Goal: Task Accomplishment & Management: Manage account settings

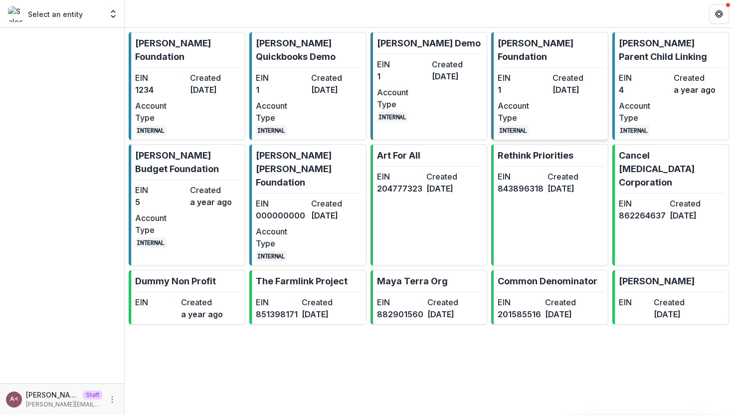
click at [521, 84] on dd "1" at bounding box center [522, 90] width 51 height 12
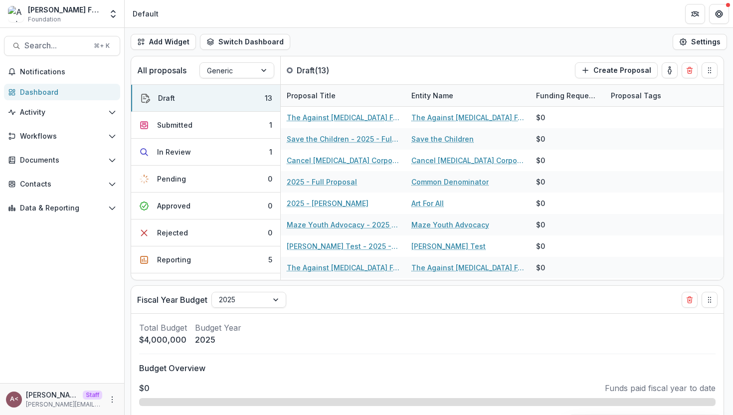
click at [347, 44] on div "Add Widget Switch Dashboard Default Standard Dashboard New Dashboard Settings" at bounding box center [429, 42] width 608 height 28
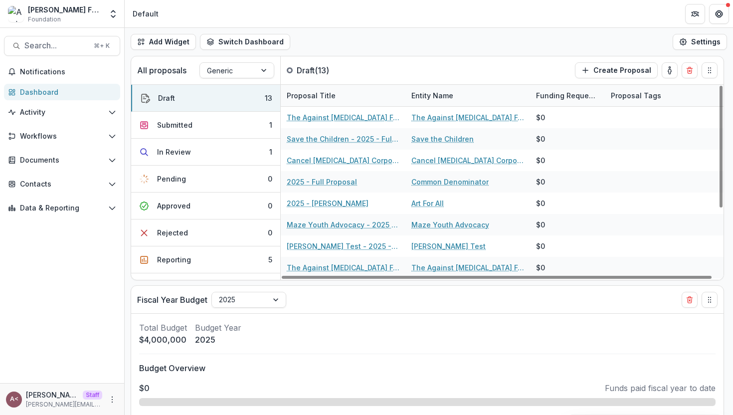
click at [393, 36] on div "Add Widget Switch Dashboard Default Standard Dashboard New Dashboard Settings" at bounding box center [429, 42] width 608 height 28
click at [86, 140] on span "Workflows" at bounding box center [62, 136] width 84 height 8
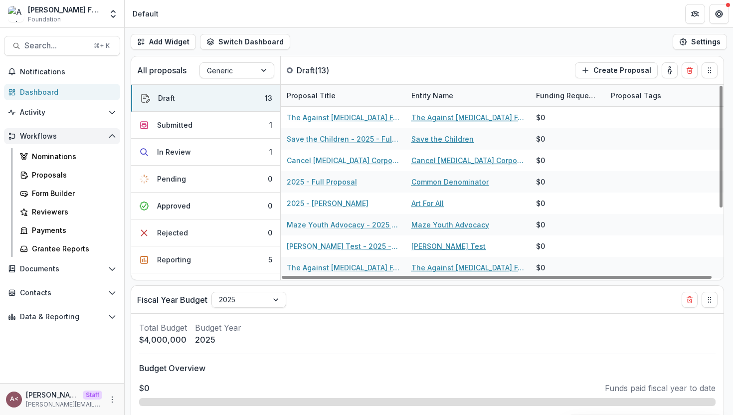
click at [86, 140] on span "Workflows" at bounding box center [62, 136] width 84 height 8
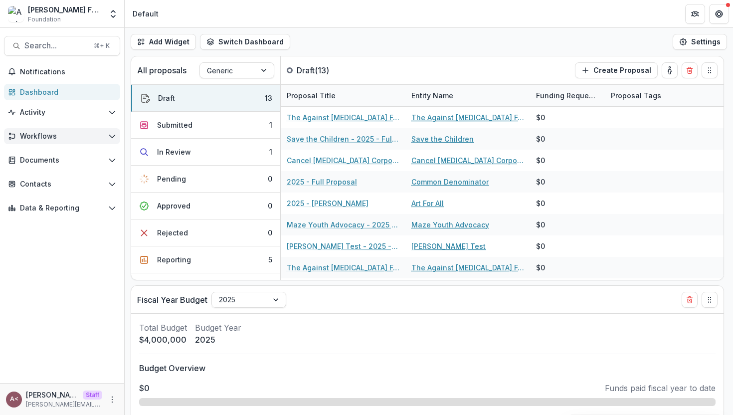
click at [86, 140] on span "Workflows" at bounding box center [62, 136] width 84 height 8
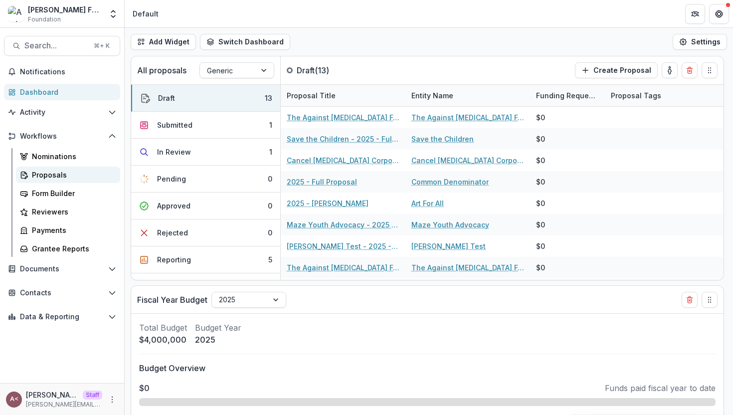
click at [57, 172] on div "Proposals" at bounding box center [72, 174] width 80 height 10
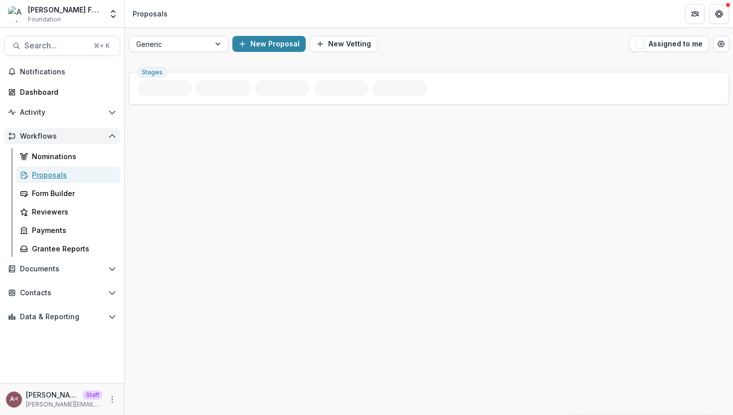
click at [94, 136] on span "Workflows" at bounding box center [62, 136] width 84 height 8
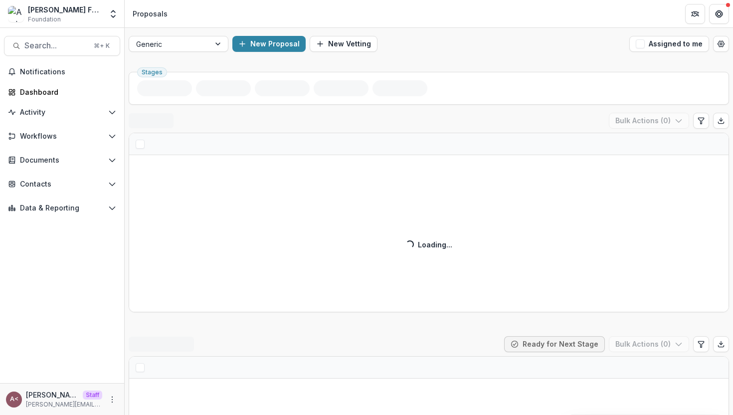
click at [313, 105] on div "Stages" at bounding box center [429, 88] width 600 height 33
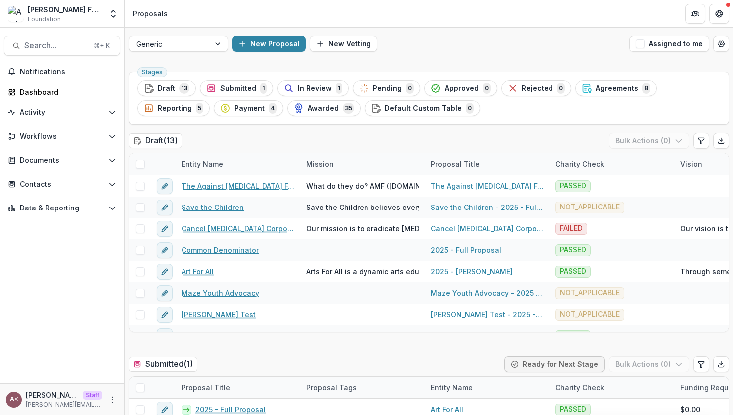
click at [313, 120] on div "Stages Draft 13 Submitted 1 In Review 1 Pending 0 Approved 0 Rejected 0 Agreeme…" at bounding box center [429, 98] width 600 height 53
click at [603, 94] on button "Agreements 8" at bounding box center [615, 88] width 81 height 16
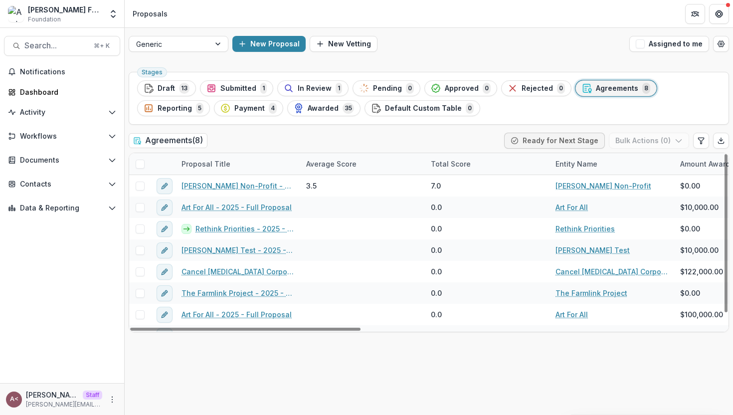
click at [301, 131] on div "Stages Draft 13 Submitted 1 In Review 1 Pending 0 Approved 0 Rejected 0 Agreeme…" at bounding box center [429, 241] width 608 height 347
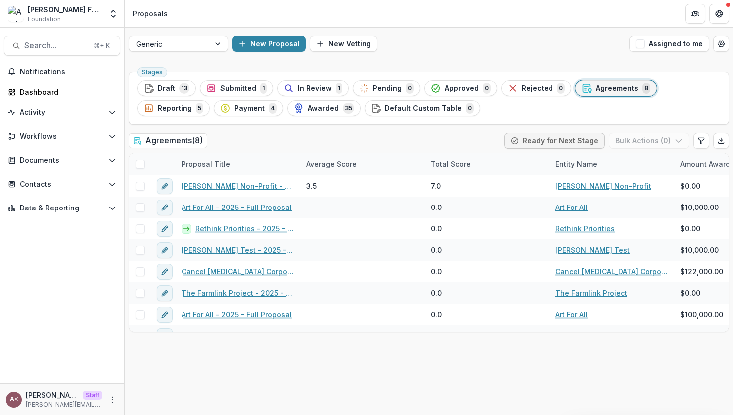
click at [214, 63] on div "Generic New Proposal New Vetting Assigned to me Stages Draft 13 Submitted 1 In …" at bounding box center [429, 221] width 608 height 387
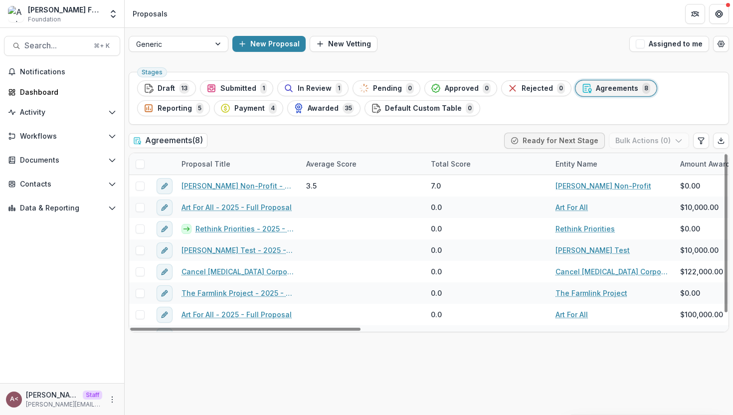
click at [282, 135] on div "Agreements ( 8 ) Ready for Next Stage Bulk Actions ( 0 )" at bounding box center [429, 143] width 600 height 20
click at [69, 93] on div "Dashboard" at bounding box center [66, 92] width 92 height 10
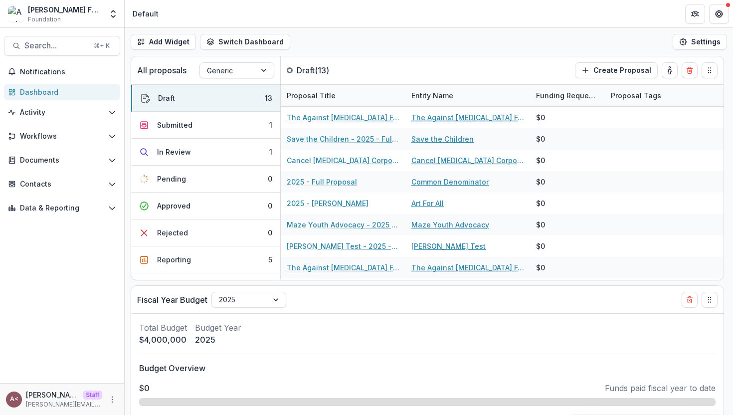
click at [392, 36] on div "Add Widget Switch Dashboard Default Standard Dashboard New Dashboard Settings" at bounding box center [429, 42] width 608 height 28
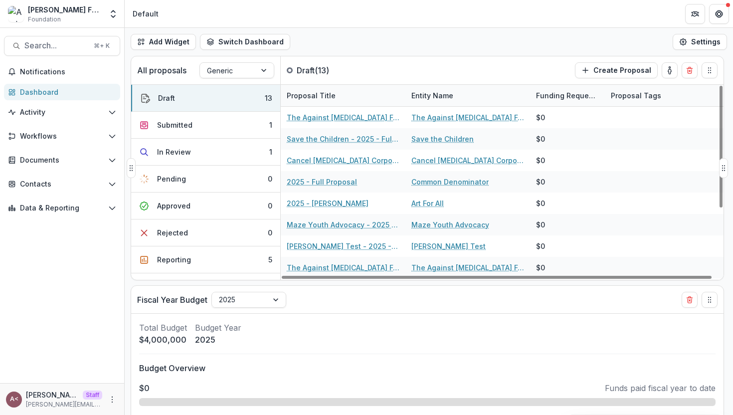
click at [334, 58] on div "All proposals Generic Draft ( 13 ) Create Proposal" at bounding box center [406, 70] width 550 height 28
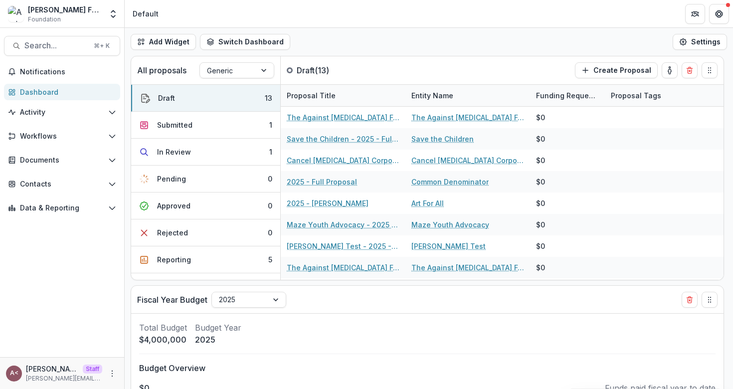
click at [393, 34] on div "Add Widget Switch Dashboard Default Standard Dashboard New Dashboard Settings" at bounding box center [429, 42] width 608 height 28
click at [210, 121] on button "Submitted 1" at bounding box center [205, 125] width 149 height 27
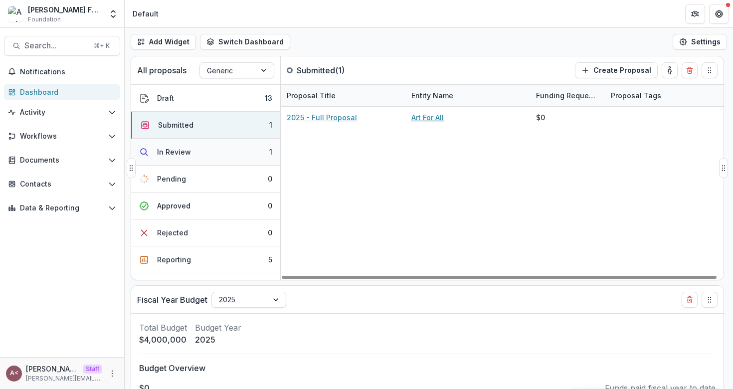
click at [200, 153] on button "In Review 1" at bounding box center [205, 152] width 149 height 27
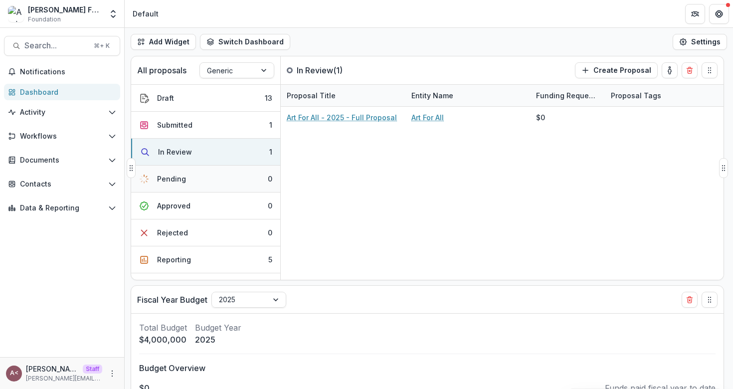
click at [181, 181] on div "Pending" at bounding box center [171, 178] width 29 height 10
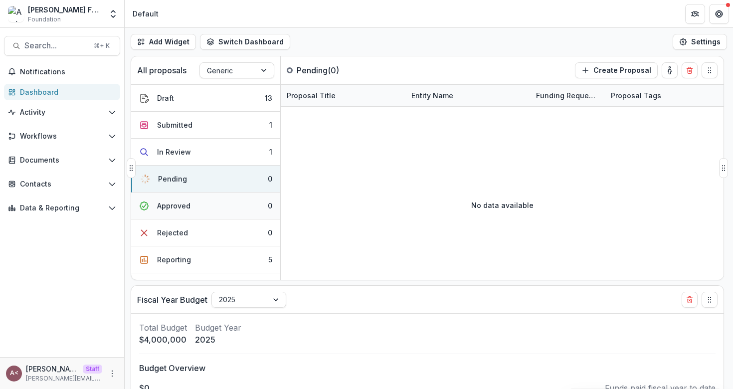
click at [171, 205] on div "Approved" at bounding box center [173, 205] width 33 height 10
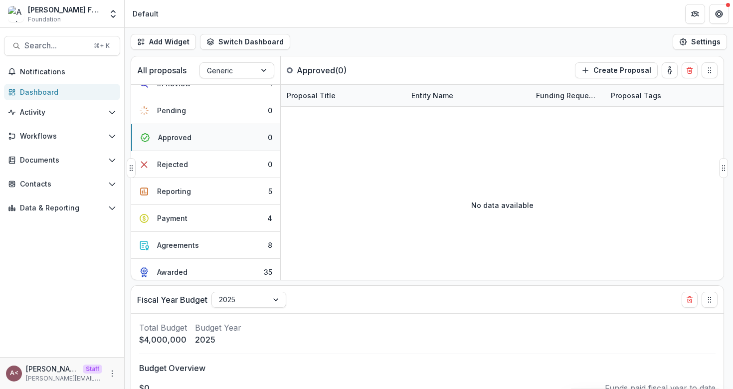
scroll to position [74, 0]
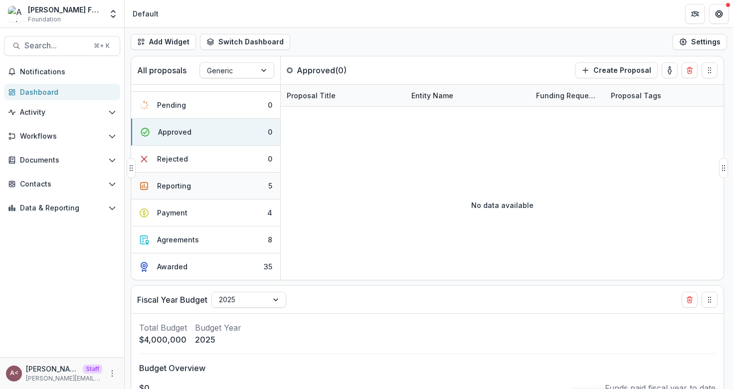
click at [179, 192] on button "Reporting 5" at bounding box center [205, 185] width 149 height 27
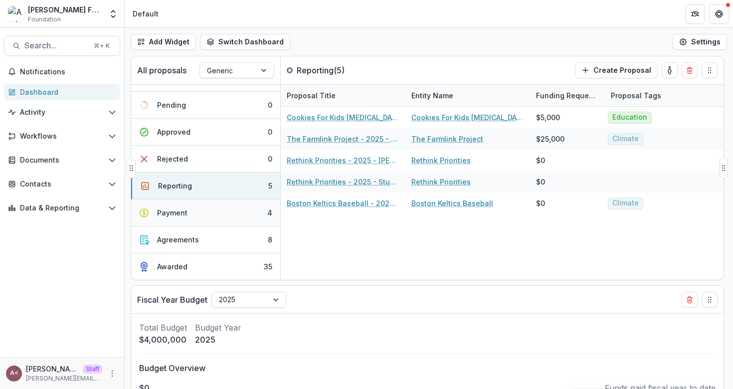
click at [170, 215] on div "Payment" at bounding box center [172, 212] width 30 height 10
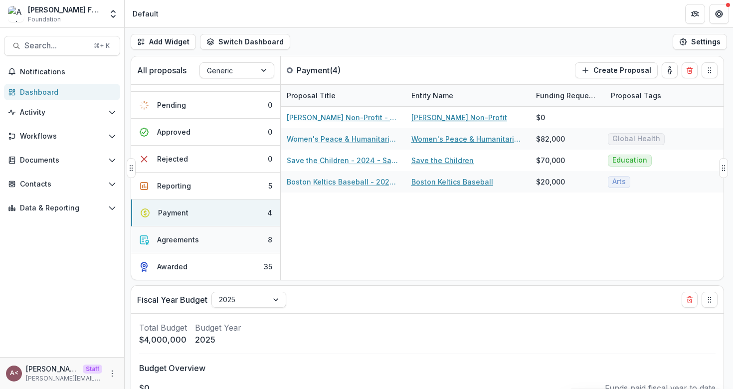
click at [170, 245] on button "Agreements 8" at bounding box center [205, 239] width 149 height 27
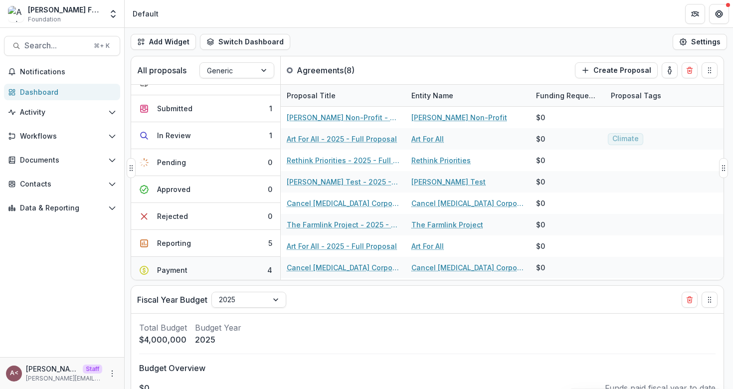
scroll to position [0, 0]
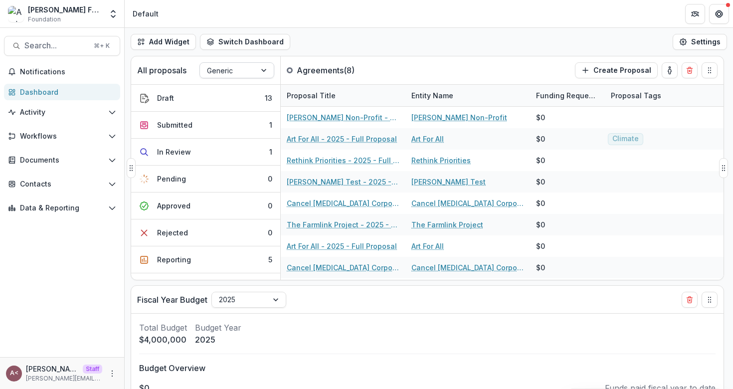
click at [246, 73] on div at bounding box center [228, 70] width 42 height 12
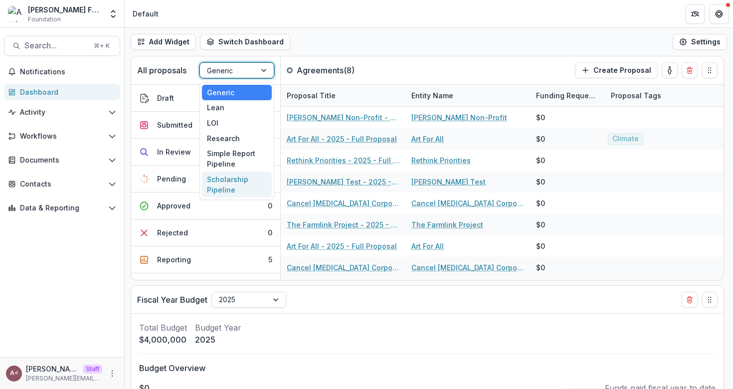
click at [224, 181] on div "Scholarship Pipeline" at bounding box center [237, 184] width 70 height 26
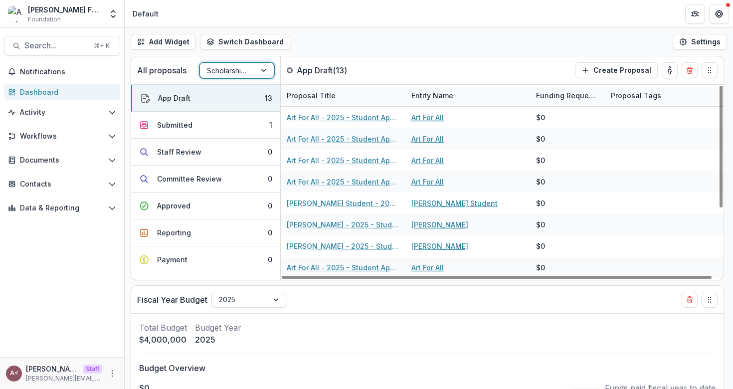
click at [439, 47] on div "Add Widget Switch Dashboard Default Standard Dashboard New Dashboard Settings" at bounding box center [429, 42] width 608 height 28
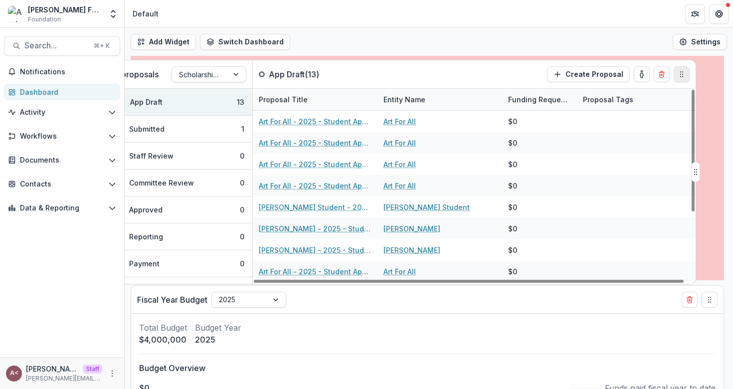
drag, startPoint x: 713, startPoint y: 73, endPoint x: 685, endPoint y: 79, distance: 29.0
click at [685, 79] on button "Drag" at bounding box center [681, 74] width 16 height 16
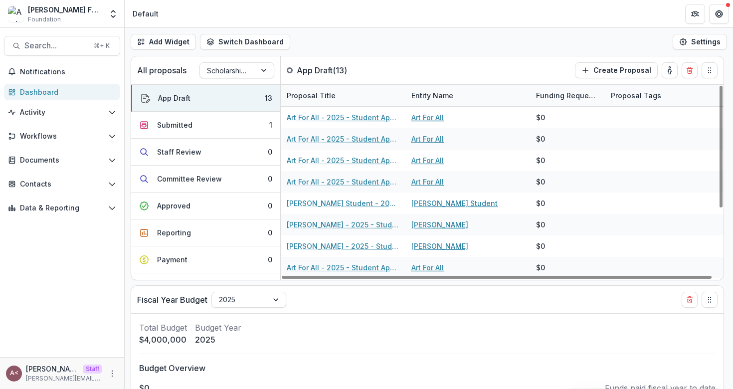
click at [354, 51] on div "Add Widget Switch Dashboard Default Standard Dashboard New Dashboard Settings" at bounding box center [429, 42] width 608 height 28
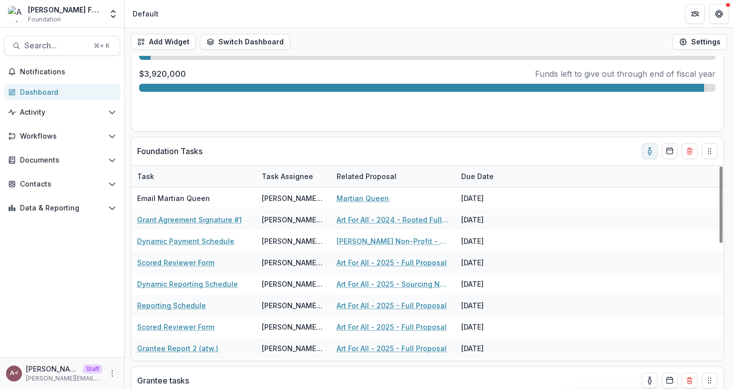
scroll to position [378, 0]
click at [671, 153] on icon "Calendar" at bounding box center [669, 151] width 8 height 8
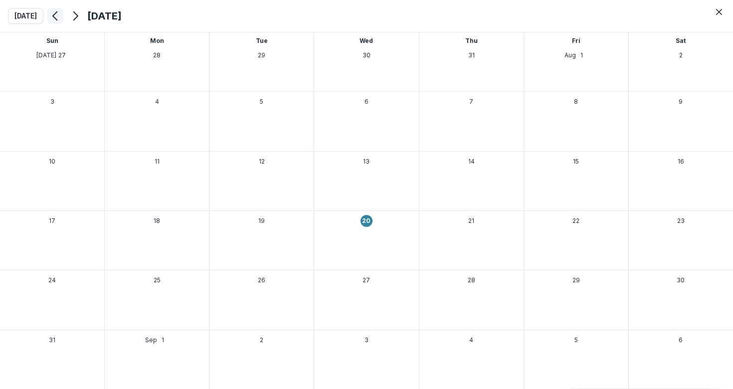
click at [50, 14] on icon "Previous month" at bounding box center [55, 16] width 12 height 12
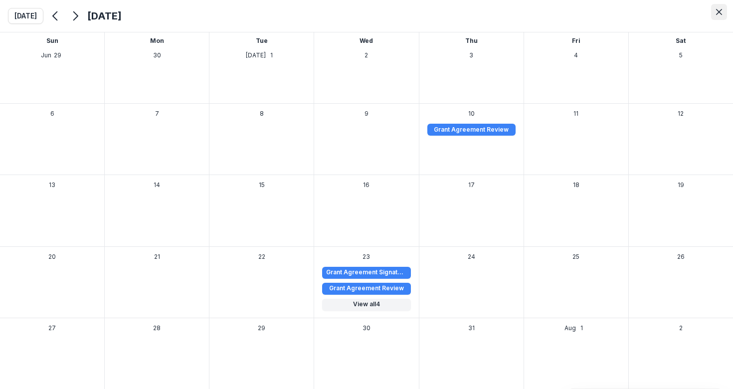
click at [720, 11] on icon "Close" at bounding box center [719, 12] width 6 height 6
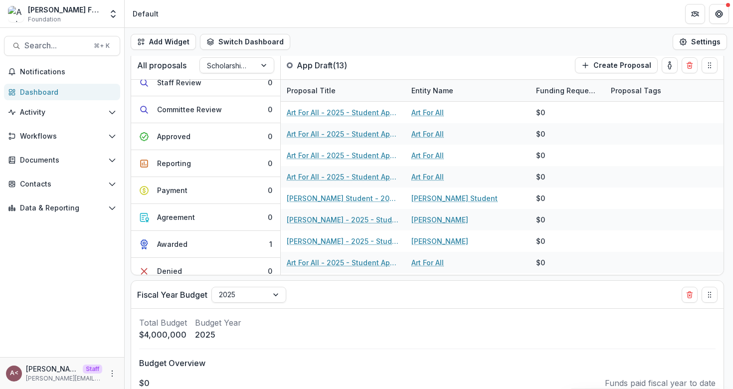
scroll to position [0, 0]
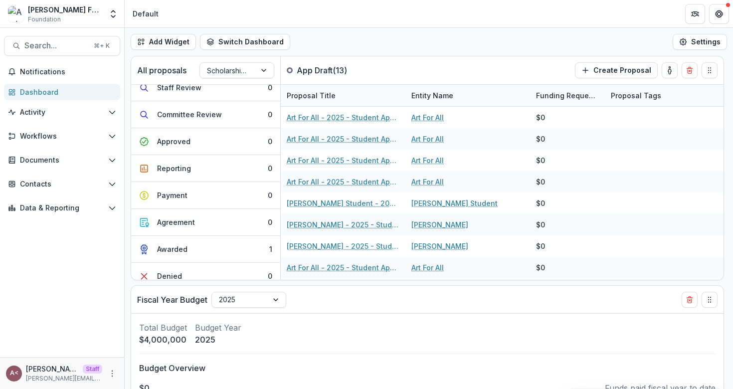
click at [376, 35] on div "Add Widget Switch Dashboard Default Standard Dashboard New Dashboard Settings" at bounding box center [429, 42] width 608 height 28
click at [61, 47] on span "Search..." at bounding box center [55, 45] width 63 height 9
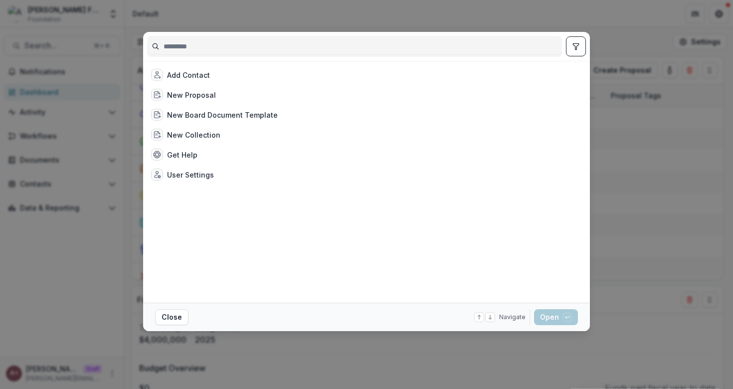
click at [252, 45] on input at bounding box center [355, 46] width 414 height 16
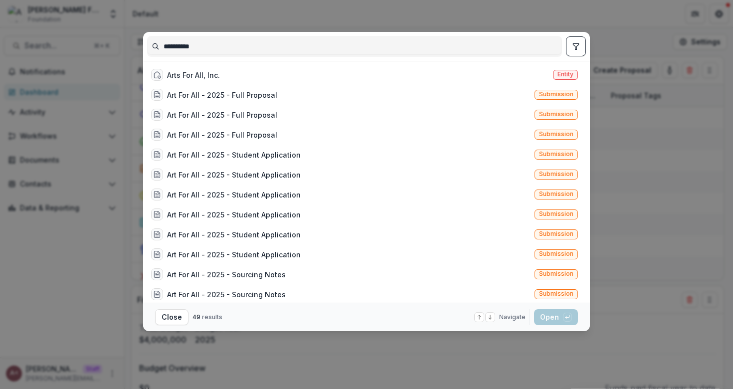
click at [577, 48] on icon "toggle filters" at bounding box center [576, 46] width 8 height 8
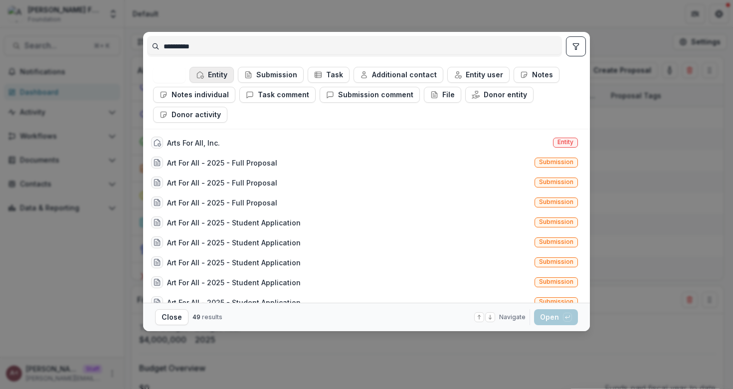
click at [217, 72] on button "Entity" at bounding box center [211, 75] width 44 height 16
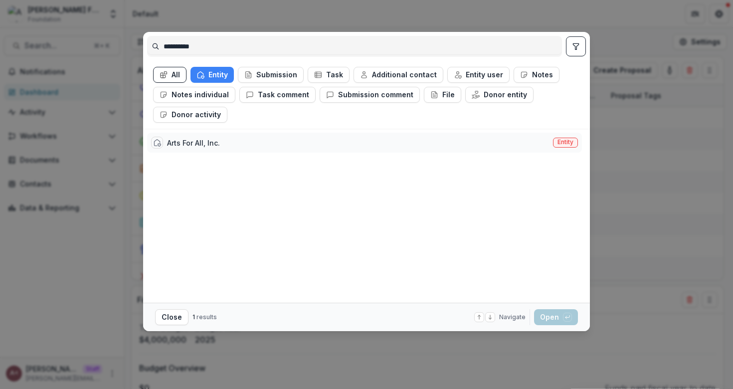
click at [301, 148] on div "Arts For All, Inc. Entity" at bounding box center [364, 143] width 435 height 20
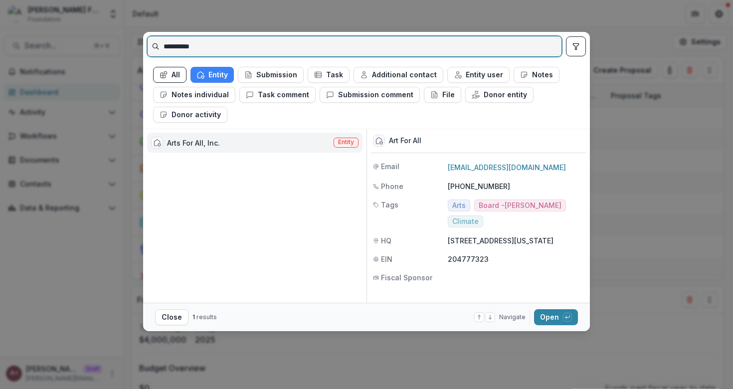
click at [210, 43] on input "**********" at bounding box center [355, 46] width 414 height 16
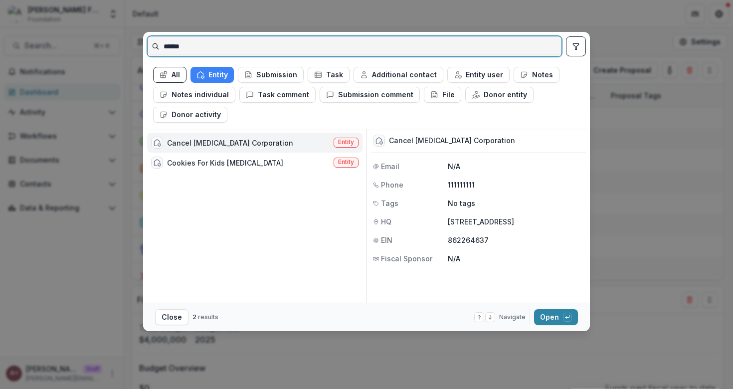
type input "******"
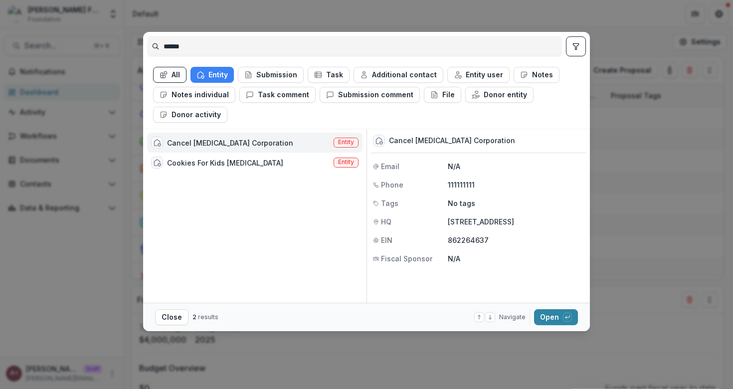
click at [262, 142] on div "Cancel [MEDICAL_DATA] Corporation Entity" at bounding box center [254, 143] width 215 height 20
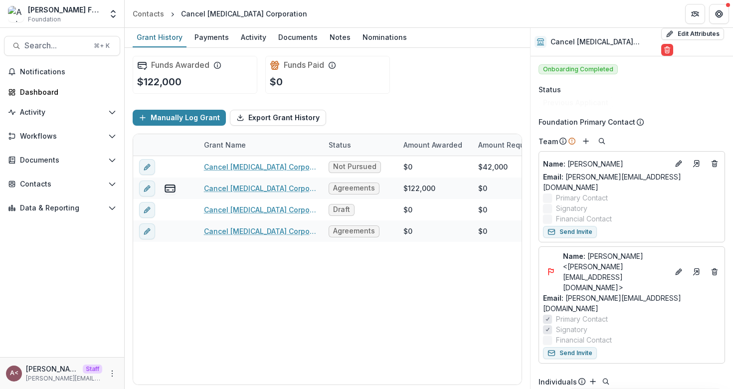
click at [397, 122] on div "Manually Log Grant Export Grant History" at bounding box center [327, 118] width 389 height 32
click at [391, 116] on div "Manually Log Grant Export Grant History" at bounding box center [327, 118] width 389 height 32
click at [358, 113] on div "Manually Log Grant Export Grant History" at bounding box center [327, 118] width 389 height 32
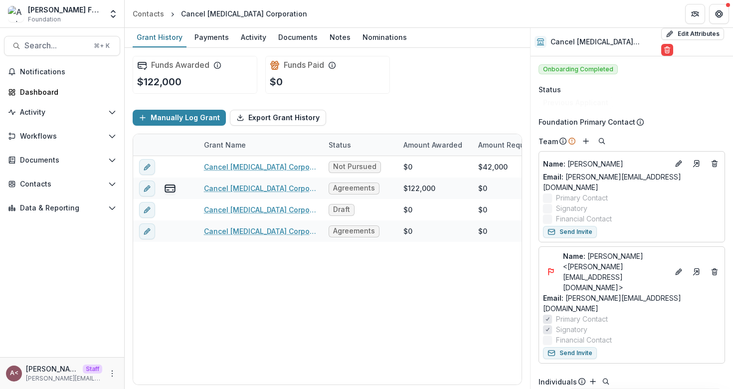
click at [358, 113] on div "Manually Log Grant Export Grant History" at bounding box center [327, 118] width 389 height 32
click at [359, 113] on div "Manually Log Grant Export Grant History" at bounding box center [327, 118] width 389 height 32
click at [651, 97] on ul "Previous Applicant" at bounding box center [631, 103] width 186 height 12
click at [585, 137] on icon "Add" at bounding box center [586, 141] width 8 height 8
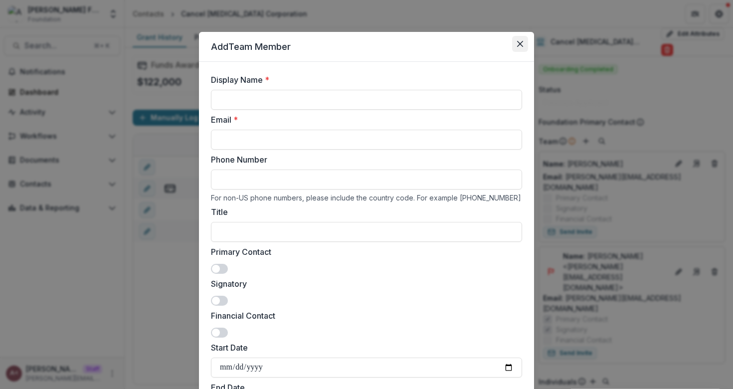
click at [522, 46] on button "Close" at bounding box center [520, 44] width 16 height 16
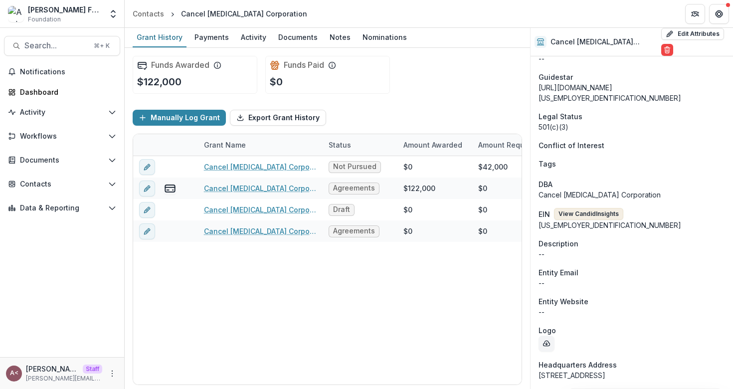
scroll to position [509, 0]
click at [589, 208] on button "View Candid Insights" at bounding box center [588, 214] width 69 height 12
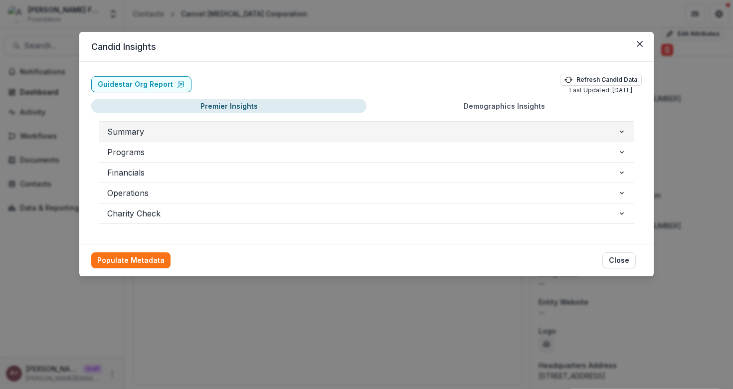
click at [416, 133] on span "Summary" at bounding box center [362, 132] width 510 height 12
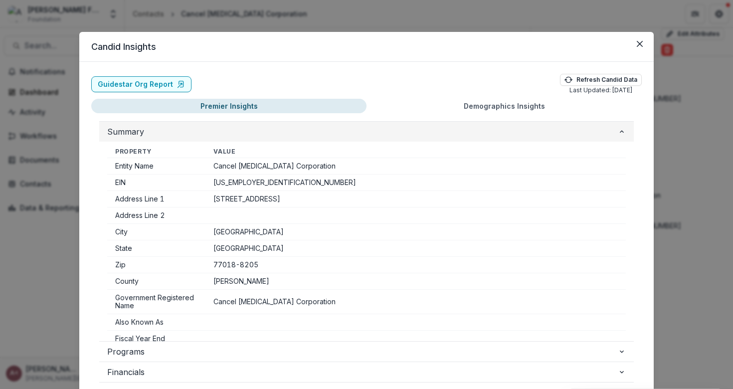
click at [415, 133] on span "Summary" at bounding box center [362, 132] width 510 height 12
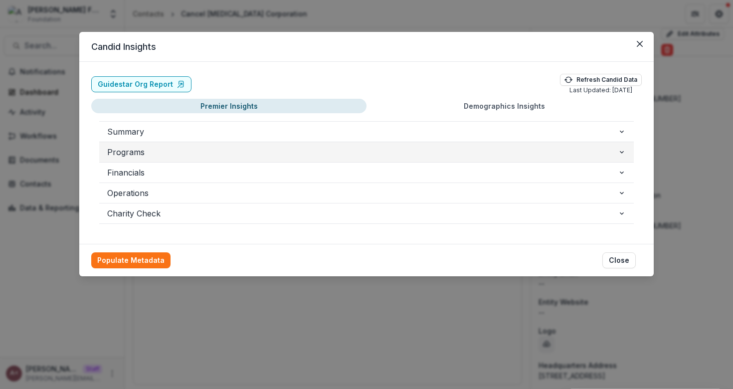
click at [295, 153] on span "Programs" at bounding box center [362, 152] width 510 height 12
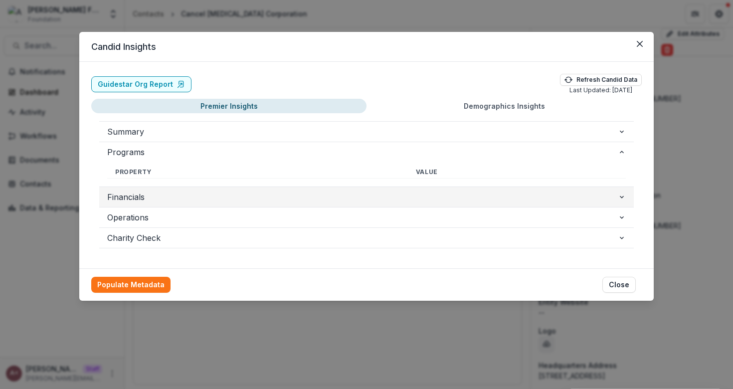
click at [240, 196] on span "Financials" at bounding box center [362, 197] width 510 height 12
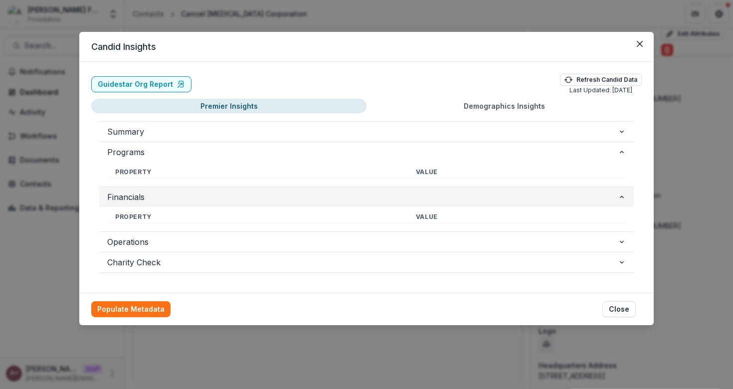
click at [240, 196] on span "Financials" at bounding box center [362, 197] width 510 height 12
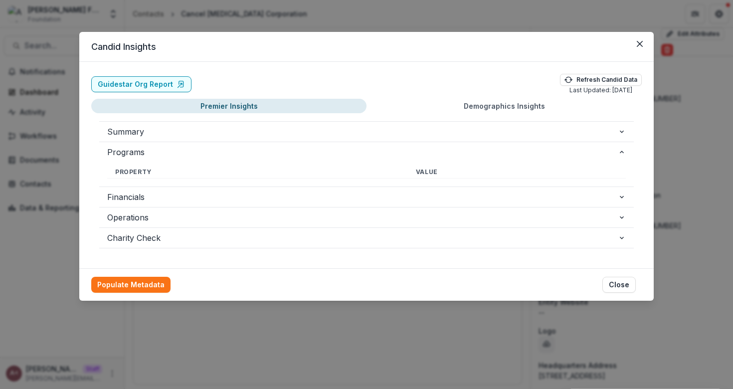
click at [374, 73] on div "Guidestar Org Report Refresh Candid Data Last Updated: [DATE] Premier Insights …" at bounding box center [366, 165] width 574 height 206
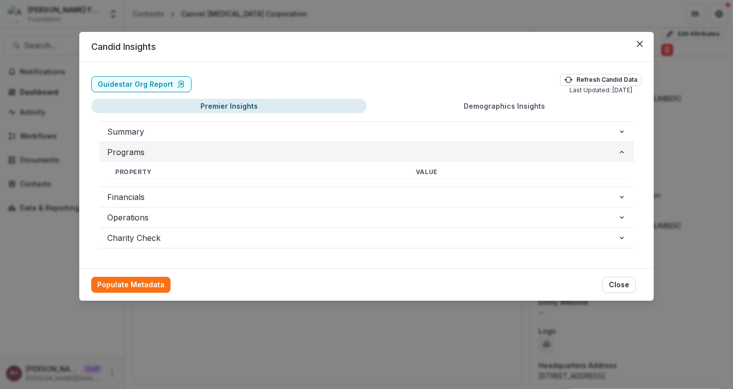
click at [344, 147] on span "Programs" at bounding box center [362, 152] width 510 height 12
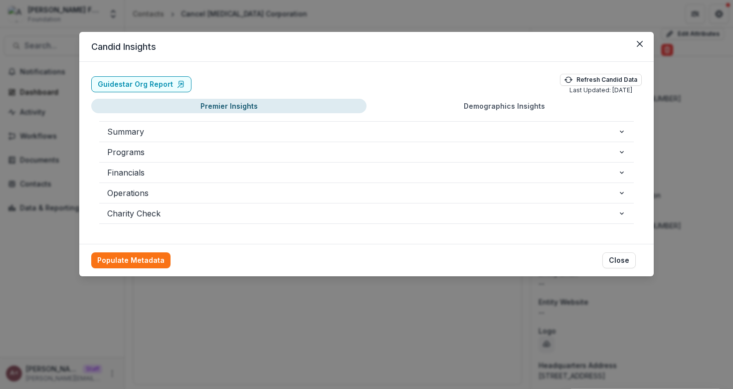
click at [460, 107] on button "Demographics Insights" at bounding box center [503, 106] width 275 height 14
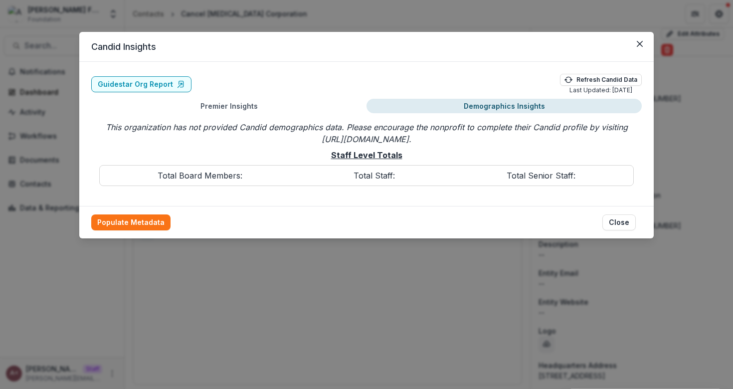
click at [489, 84] on div "Guidestar Org Report Refresh Candid Data Last Updated: [DATE]" at bounding box center [366, 84] width 550 height 21
click at [441, 71] on div "Guidestar Org Report Refresh Candid Data Last Updated: [DATE] Premier Insights …" at bounding box center [366, 134] width 574 height 144
click at [439, 13] on div "Candid Insights Guidestar Org Report Refresh Candid Data Last Updated: [DATE] P…" at bounding box center [366, 194] width 733 height 389
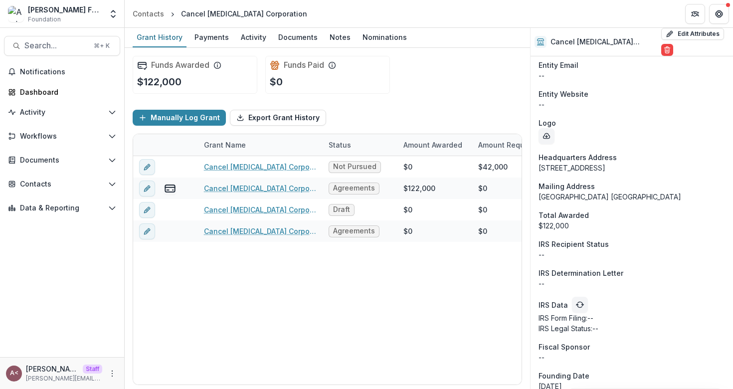
scroll to position [762, 0]
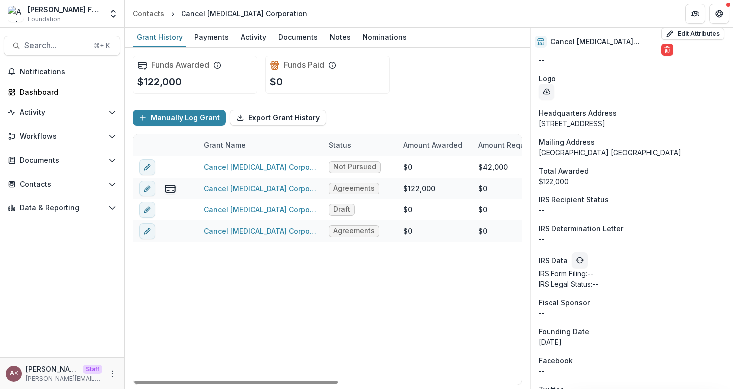
click at [407, 112] on div "Manually Log Grant Export Grant History" at bounding box center [327, 118] width 389 height 32
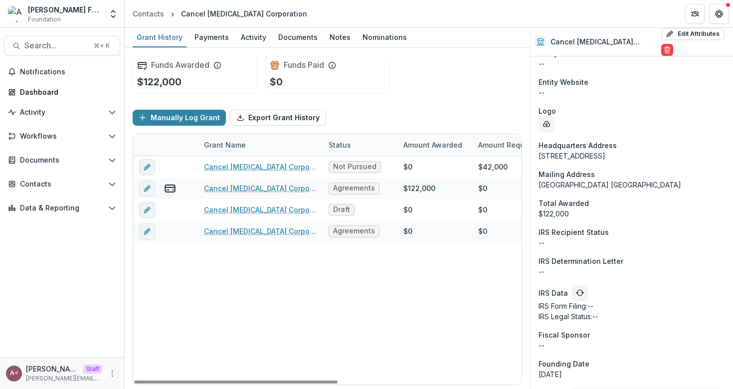
scroll to position [725, 0]
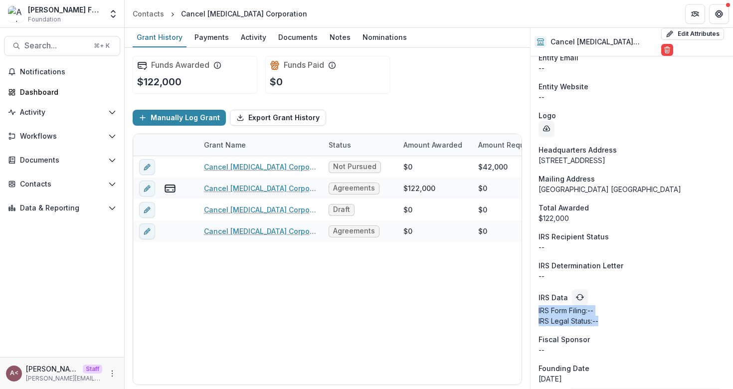
drag, startPoint x: 630, startPoint y: 242, endPoint x: 630, endPoint y: 220, distance: 21.9
click at [630, 289] on aside "IRS Data IRS Form Filing: -- IRS Legal Status: --" at bounding box center [631, 307] width 186 height 37
click at [654, 260] on div "IRS Determination Letter" at bounding box center [631, 265] width 186 height 10
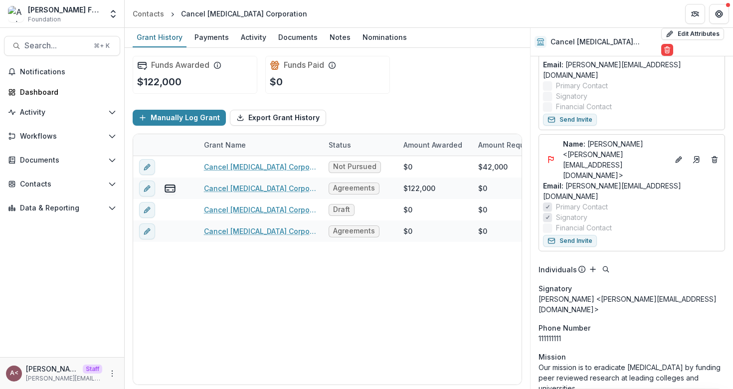
scroll to position [0, 0]
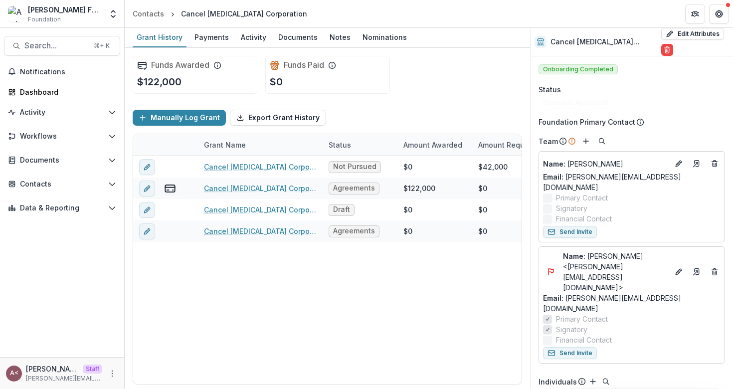
click at [427, 99] on div "Funds Awarded $122,000 Funds Paid $0" at bounding box center [327, 75] width 389 height 54
click at [366, 110] on div "Manually Log Grant Export Grant History" at bounding box center [327, 118] width 389 height 32
click at [363, 110] on div "Manually Log Grant Export Grant History" at bounding box center [327, 118] width 389 height 32
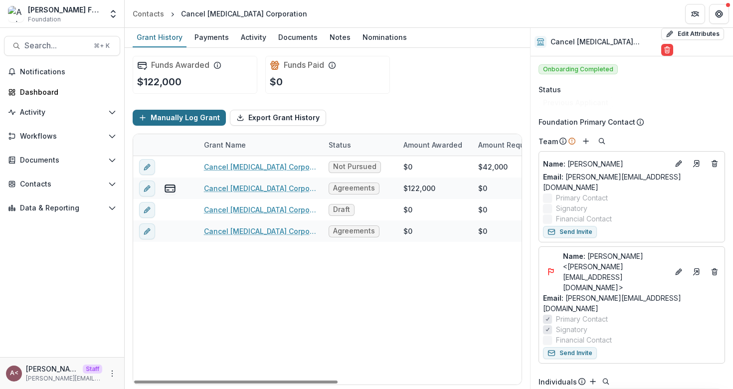
click at [190, 116] on button "Manually Log Grant" at bounding box center [179, 118] width 93 height 16
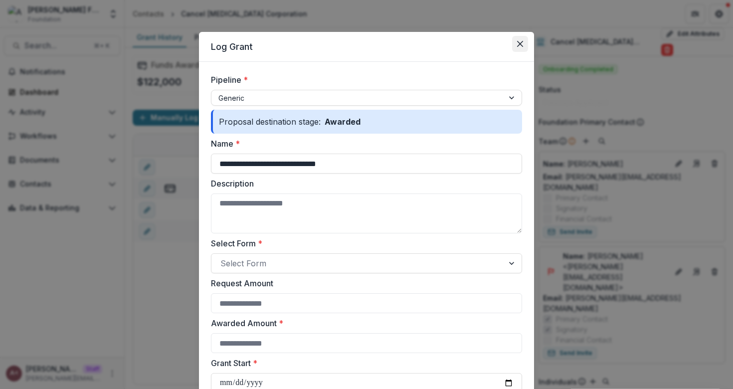
click at [518, 46] on icon "Close" at bounding box center [520, 44] width 6 height 6
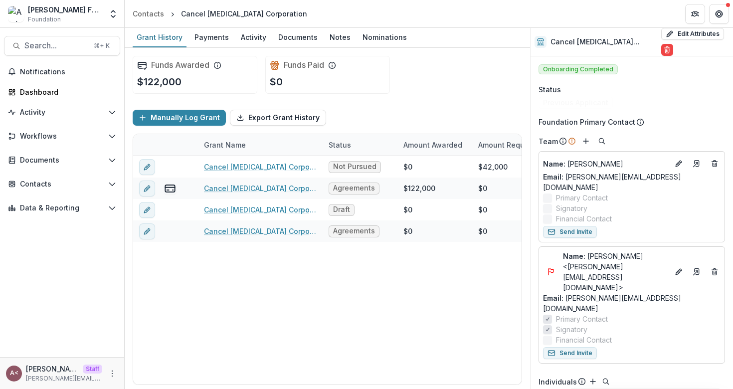
click at [362, 117] on div "Manually Log Grant Export Grant History" at bounding box center [327, 118] width 389 height 32
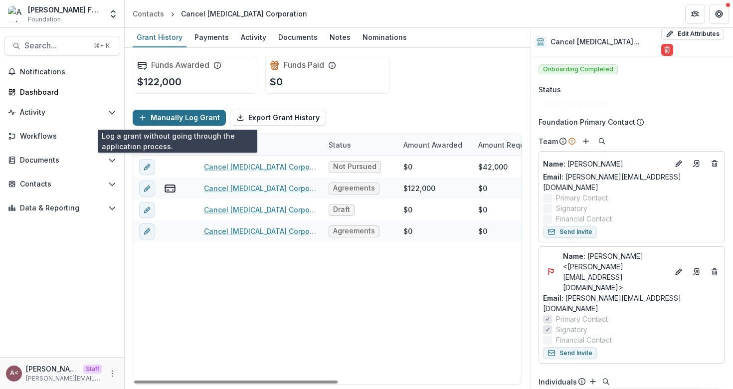
click at [177, 113] on button "Manually Log Grant" at bounding box center [179, 118] width 93 height 16
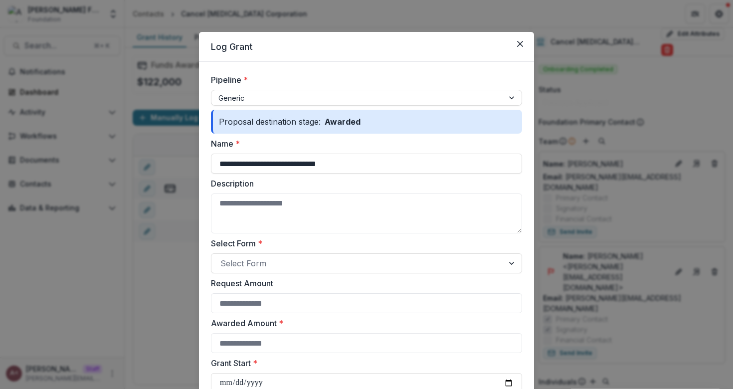
scroll to position [87, 0]
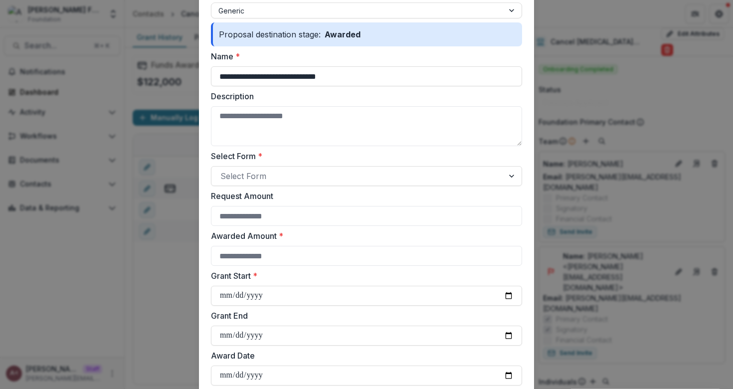
click at [161, 125] on div "**********" at bounding box center [366, 194] width 733 height 389
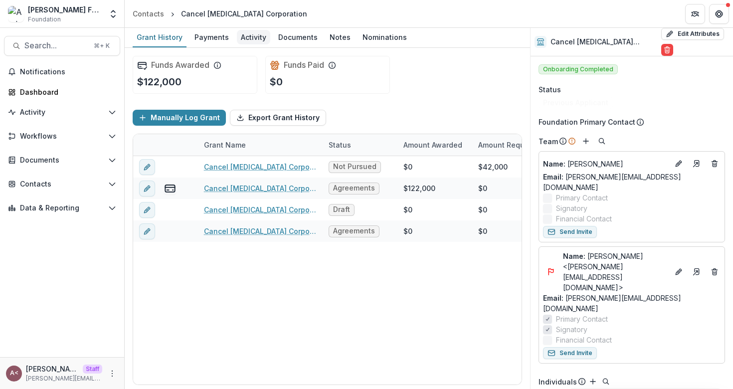
click at [245, 39] on div "Activity" at bounding box center [253, 37] width 33 height 14
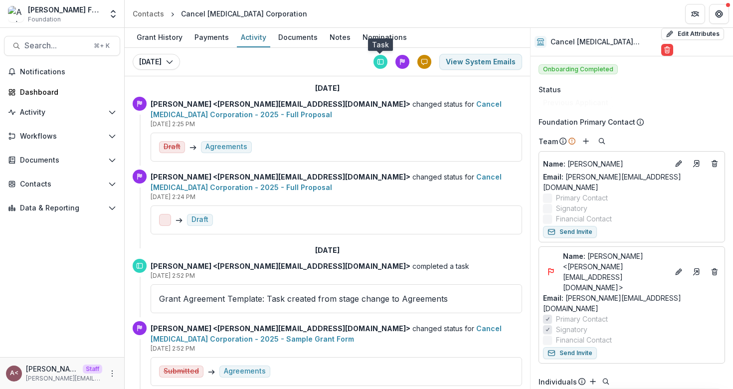
click at [381, 64] on icon at bounding box center [380, 61] width 5 height 5
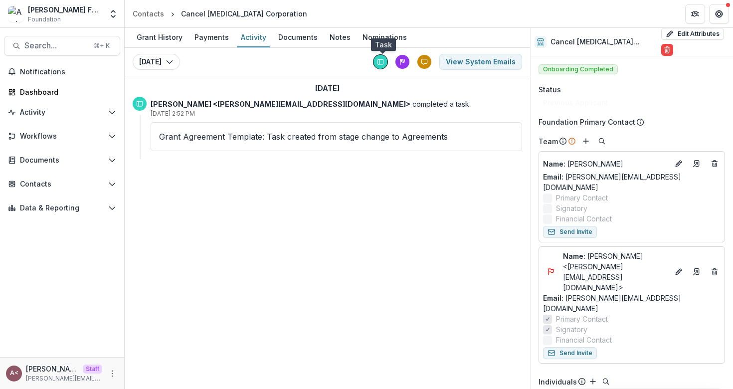
click at [386, 63] on div at bounding box center [380, 62] width 14 height 14
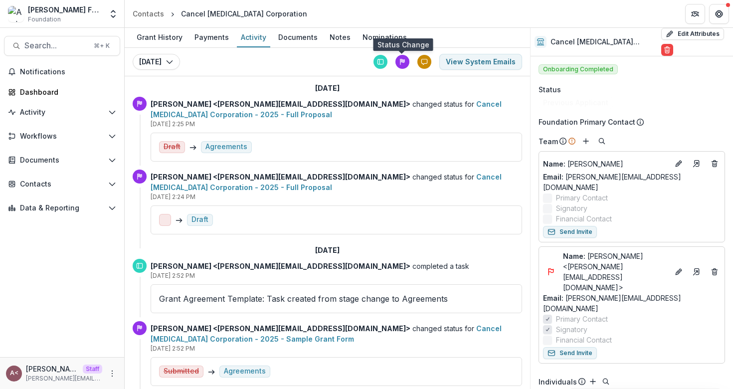
click at [405, 62] on div at bounding box center [402, 62] width 14 height 14
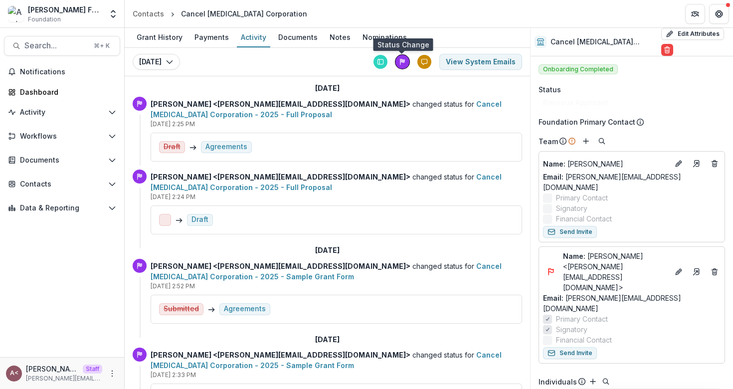
click at [400, 59] on icon at bounding box center [402, 61] width 7 height 7
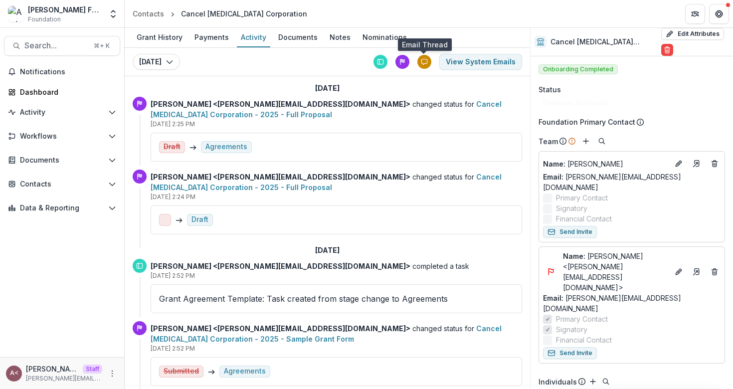
click at [425, 58] on div at bounding box center [424, 62] width 14 height 14
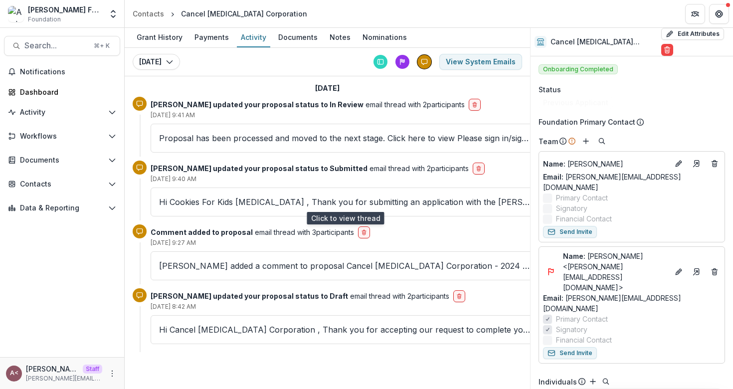
click at [248, 200] on p "Hi Cookies For Kids [MEDICAL_DATA] , Thank you for submitting an application wi…" at bounding box center [345, 202] width 372 height 12
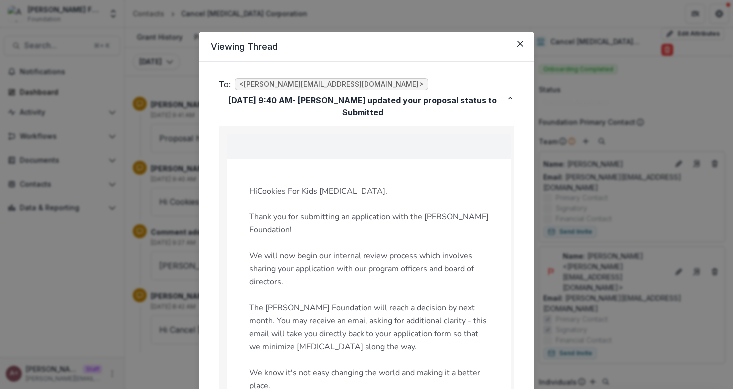
click at [589, 105] on div "Viewing Thread To: <[PERSON_NAME][EMAIL_ADDRESS][DOMAIN_NAME]> [DATE] 9:40 AM -…" at bounding box center [366, 194] width 733 height 389
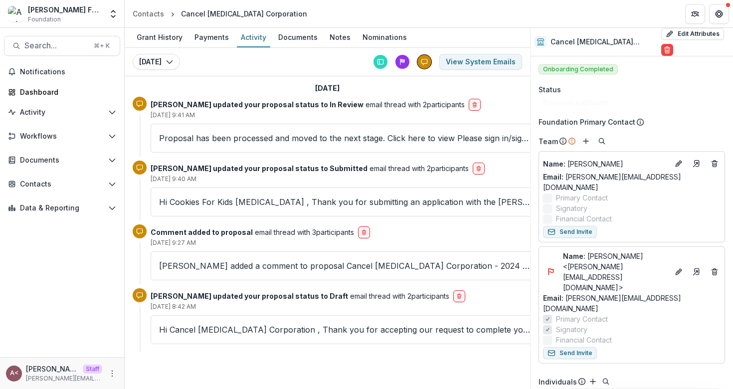
click at [270, 77] on div "[DATE] [DATE] [DATE] View System Emails [DATE] [PERSON_NAME] updated your propo…" at bounding box center [327, 200] width 405 height 304
click at [421, 62] on icon at bounding box center [424, 61] width 7 height 7
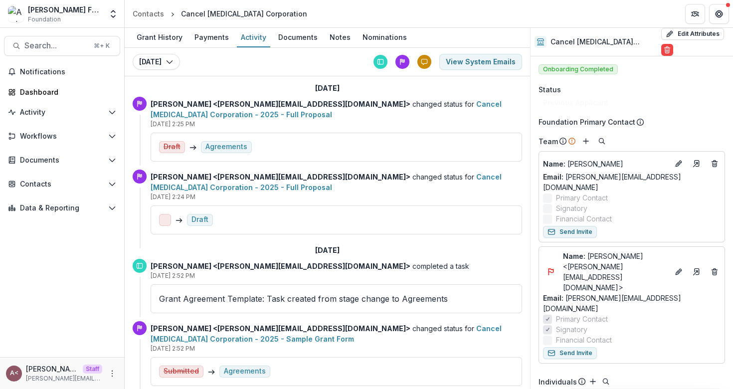
click at [277, 77] on div "[DATE] [DATE] [DATE] [DATE] [DATE] [DATE] [DATE] [DATE] [DATE] View System Emai…" at bounding box center [327, 218] width 405 height 341
click at [576, 158] on p "Name : [PERSON_NAME]" at bounding box center [606, 163] width 126 height 10
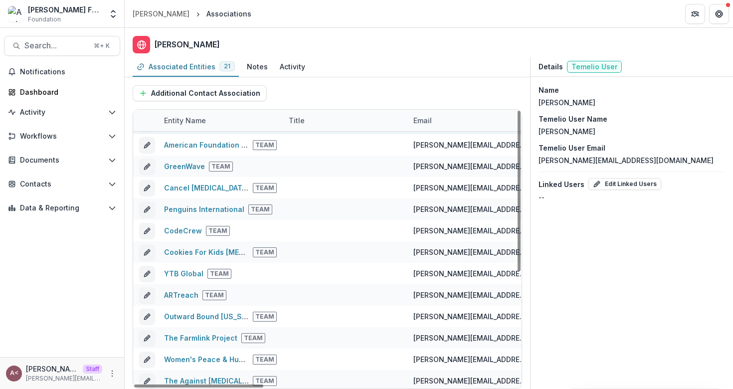
scroll to position [49, 0]
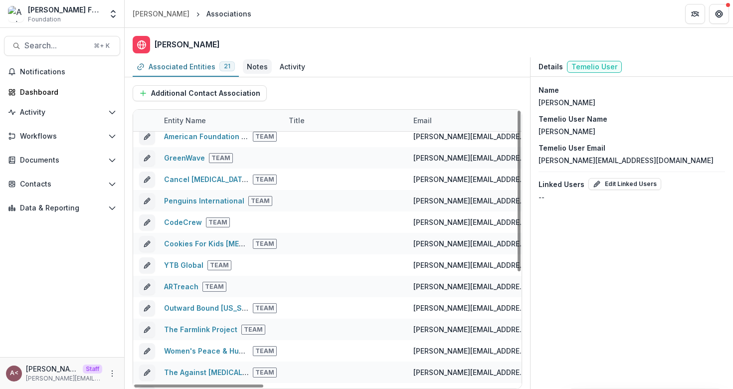
click at [257, 70] on div "Notes" at bounding box center [257, 66] width 21 height 10
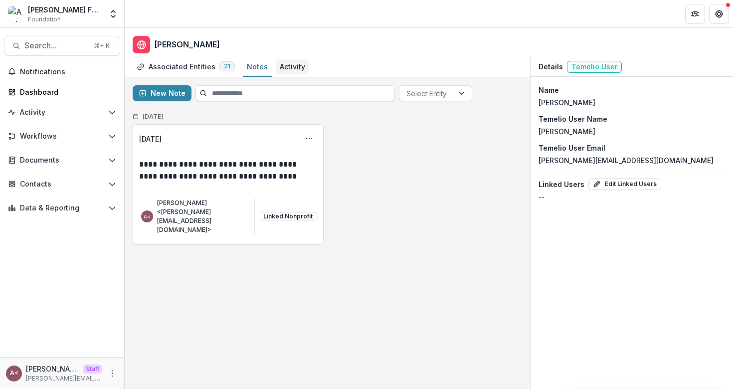
click at [291, 70] on div "Activity" at bounding box center [292, 66] width 25 height 10
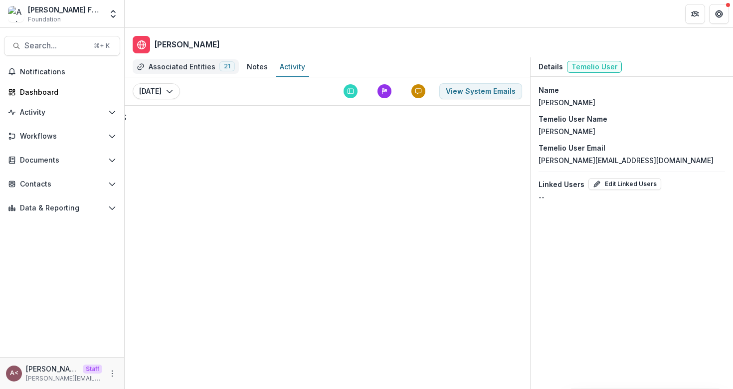
click at [184, 58] on link "Associated Entities 21" at bounding box center [186, 66] width 106 height 19
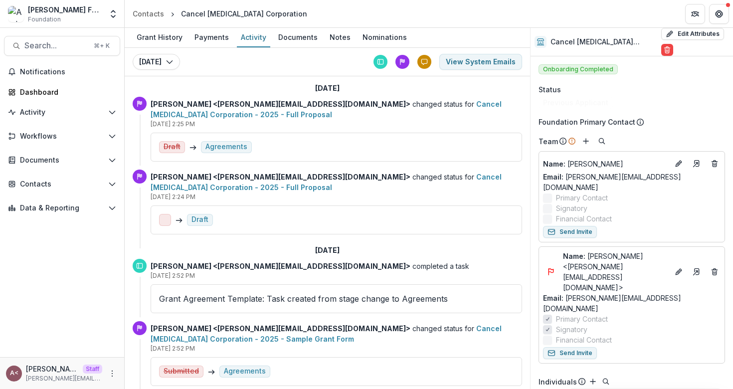
click at [284, 68] on div "[DATE] [DATE] [DATE] [DATE] [DATE] [DATE] [DATE] [DATE] [DATE] View System Emai…" at bounding box center [327, 62] width 405 height 28
click at [300, 36] on div "Documents" at bounding box center [297, 37] width 47 height 14
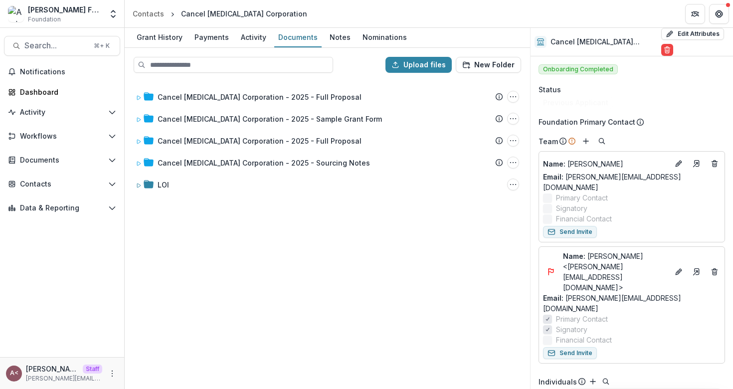
click at [294, 81] on div "Cancel [MEDICAL_DATA] Corporation - 2025 - Full Proposal Submission Temelio Pro…" at bounding box center [327, 234] width 403 height 307
click at [348, 74] on div "Upload files New Folder" at bounding box center [327, 65] width 403 height 32
click at [262, 211] on div "Cancel [MEDICAL_DATA] Corporation - 2025 - Full Proposal Submission Temelio Pro…" at bounding box center [327, 234] width 403 height 307
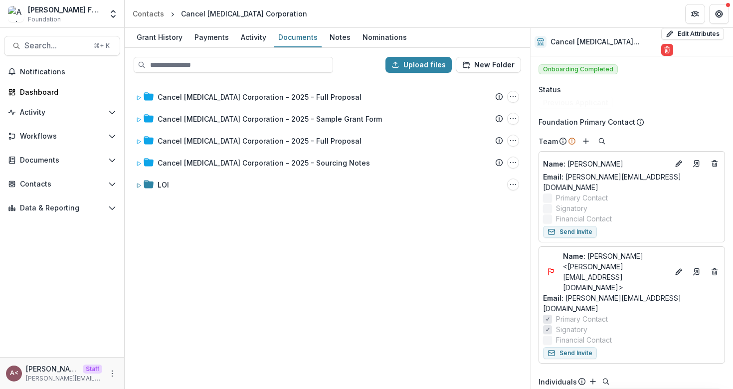
click at [355, 65] on div at bounding box center [258, 65] width 248 height 16
click at [170, 46] on link "Grant History" at bounding box center [160, 37] width 54 height 19
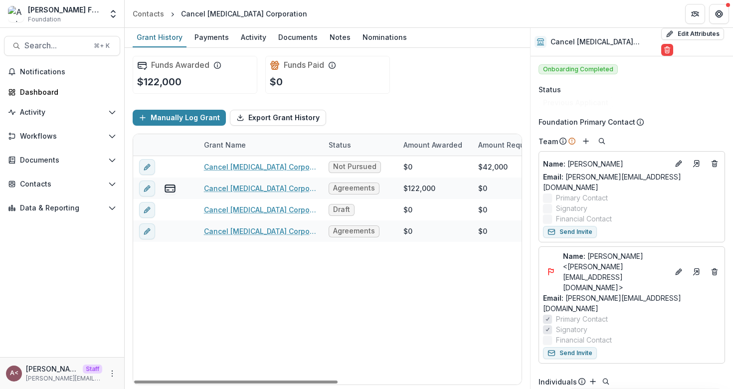
click at [365, 104] on div "Manually Log Grant Export Grant History" at bounding box center [327, 118] width 389 height 32
click at [302, 102] on div "Manually Log Grant Export Grant History" at bounding box center [327, 118] width 389 height 32
click at [250, 92] on div "Funds Awarded $122,000" at bounding box center [195, 75] width 125 height 38
click at [194, 65] on h2 "Funds Awarded" at bounding box center [180, 64] width 58 height 9
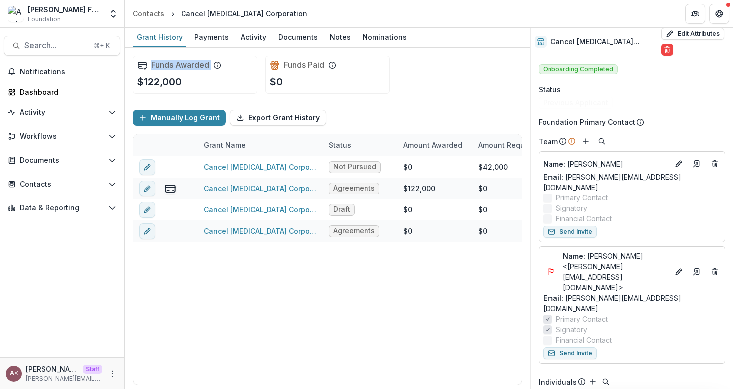
click at [194, 65] on h2 "Funds Awarded" at bounding box center [180, 64] width 58 height 9
click at [206, 65] on h2 "Funds Awarded" at bounding box center [180, 64] width 58 height 9
click at [251, 68] on div "Funds Awarded $122,000" at bounding box center [195, 75] width 125 height 38
click at [280, 65] on div "Funds Paid" at bounding box center [303, 65] width 66 height 10
click at [294, 63] on h2 "Funds Paid" at bounding box center [304, 64] width 40 height 9
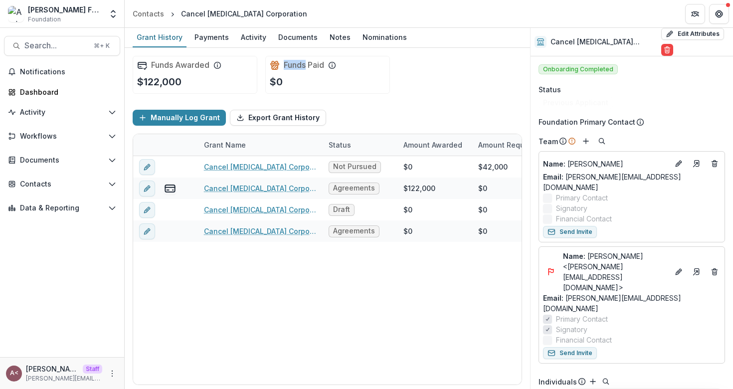
click at [294, 63] on h2 "Funds Paid" at bounding box center [304, 64] width 40 height 9
click at [309, 63] on h2 "Funds Paid" at bounding box center [304, 64] width 40 height 9
click at [379, 65] on div "Funds Paid $0" at bounding box center [327, 75] width 125 height 38
click at [243, 63] on div "Funds Awarded $122,000" at bounding box center [195, 75] width 125 height 38
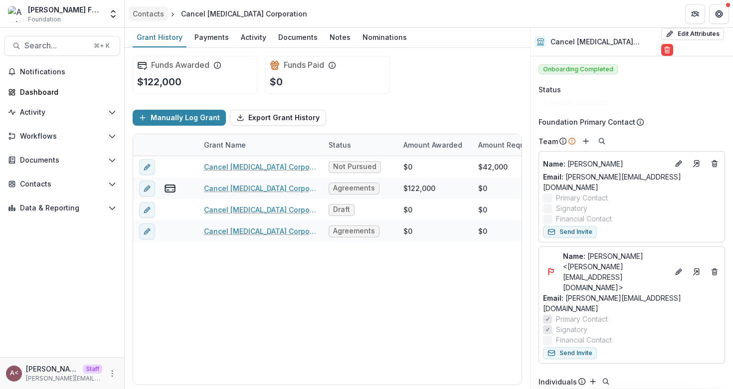
click at [149, 16] on div "Contacts" at bounding box center [148, 13] width 31 height 10
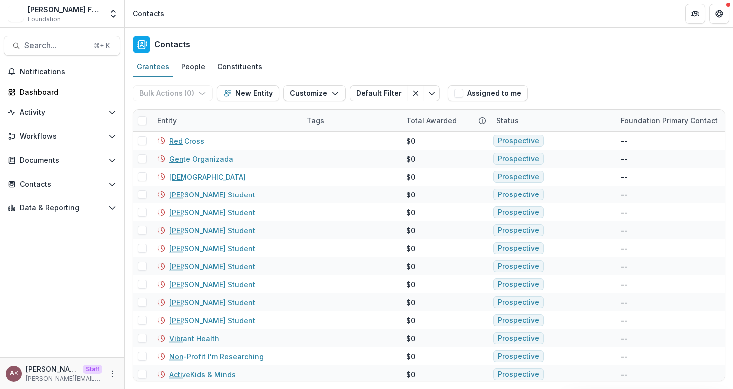
click at [325, 45] on div "Contacts" at bounding box center [429, 42] width 608 height 29
click at [523, 123] on div "Status" at bounding box center [552, 120] width 125 height 21
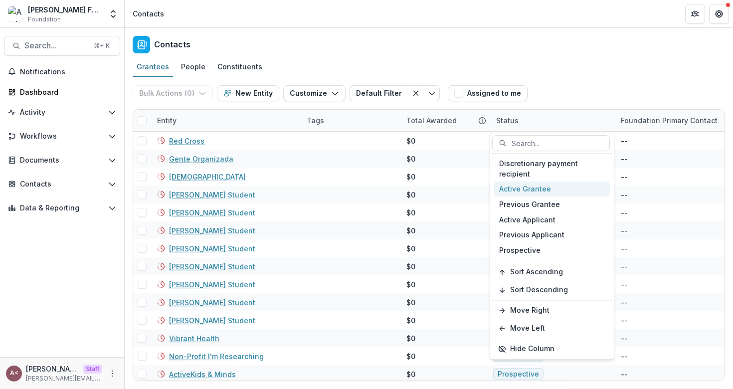
click at [524, 191] on div "Active Grantee" at bounding box center [552, 188] width 116 height 15
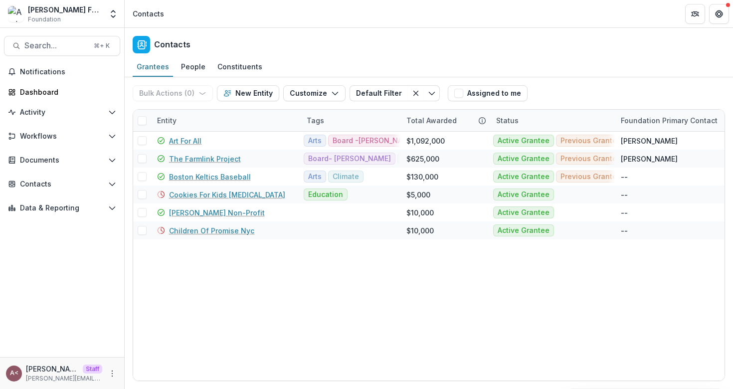
click at [565, 67] on div "Grantees People Constituents" at bounding box center [429, 67] width 608 height 20
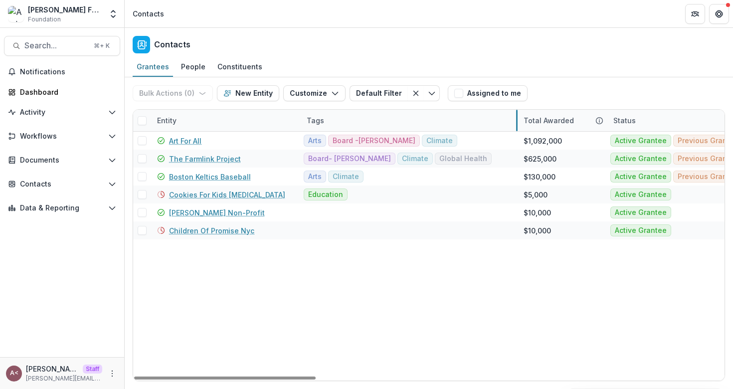
drag, startPoint x: 399, startPoint y: 120, endPoint x: 515, endPoint y: 122, distance: 116.1
click at [422, 125] on div "Tags" at bounding box center [409, 120] width 216 height 21
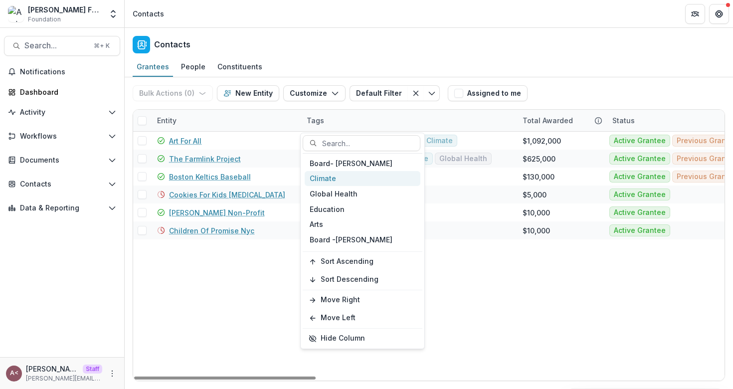
click at [333, 181] on div "Climate" at bounding box center [363, 178] width 116 height 15
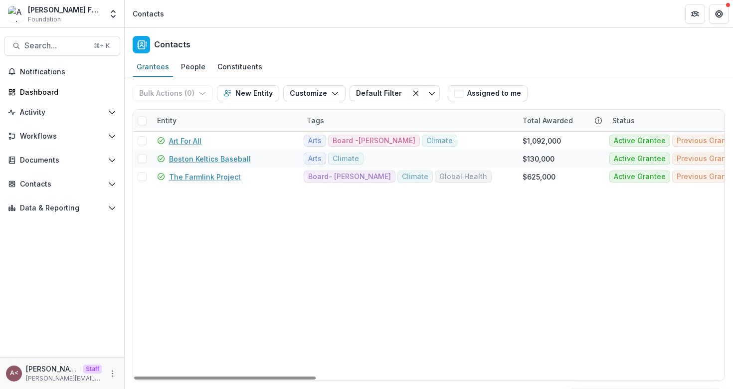
click at [565, 61] on div "Grantees People Constituents" at bounding box center [429, 67] width 608 height 20
click at [141, 123] on span at bounding box center [142, 120] width 9 height 9
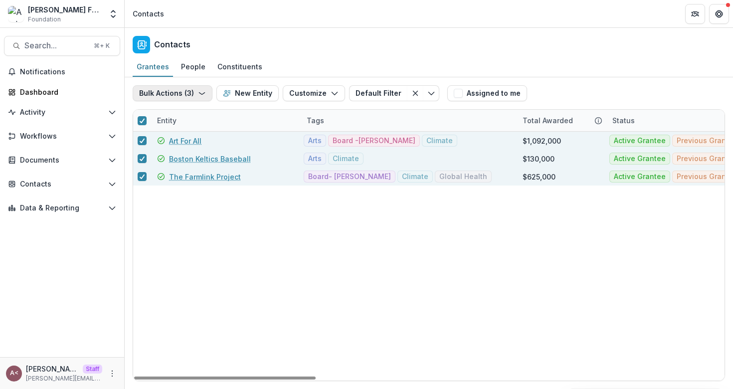
click at [198, 92] on icon "button" at bounding box center [202, 93] width 8 height 8
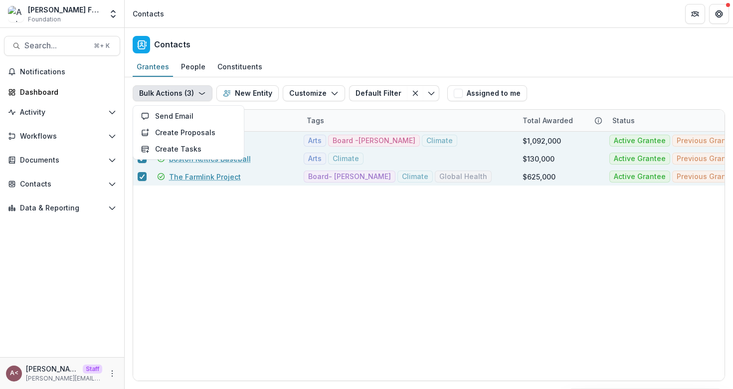
click at [350, 55] on div "Contacts" at bounding box center [429, 42] width 608 height 29
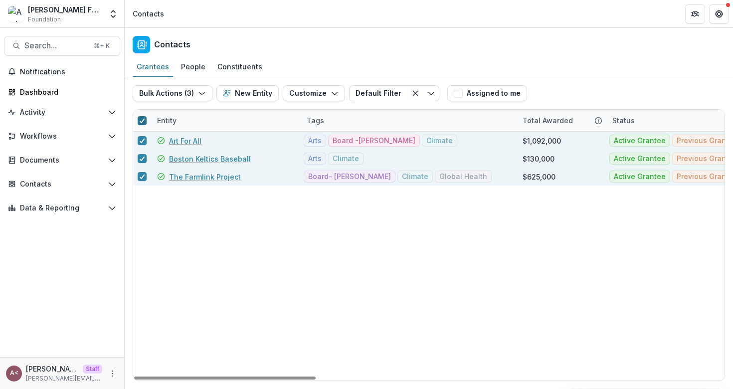
click at [144, 121] on icon at bounding box center [142, 120] width 6 height 5
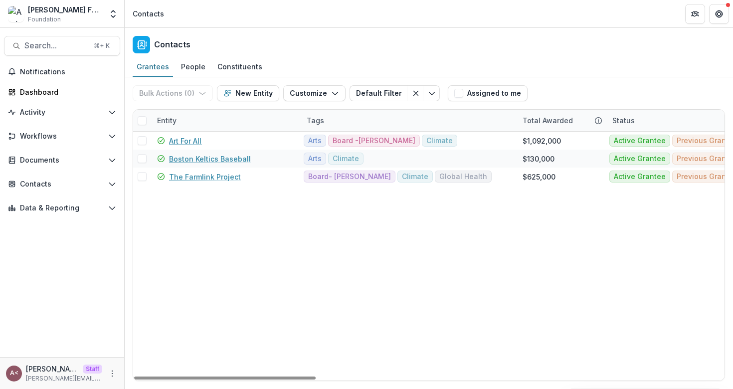
click at [645, 121] on div "Status" at bounding box center [668, 120] width 125 height 21
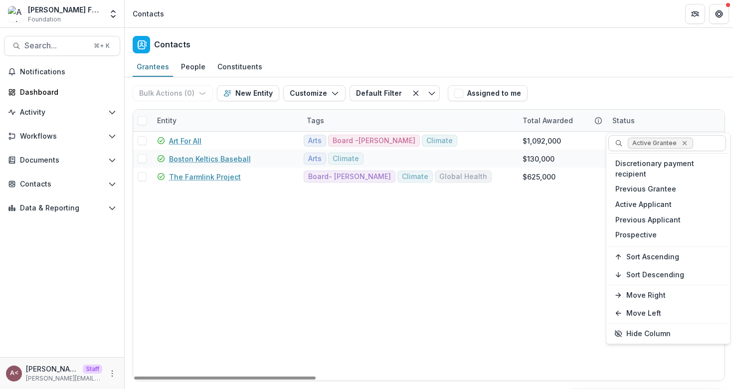
click at [681, 143] on icon "Remove Active Grantee" at bounding box center [684, 143] width 8 height 8
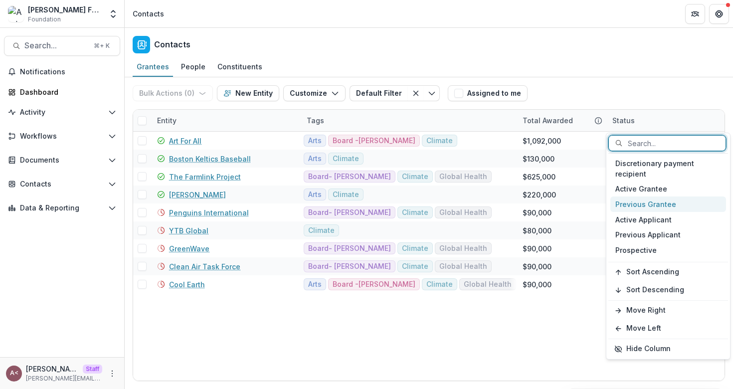
click at [650, 209] on div "Previous Grantee" at bounding box center [668, 203] width 116 height 15
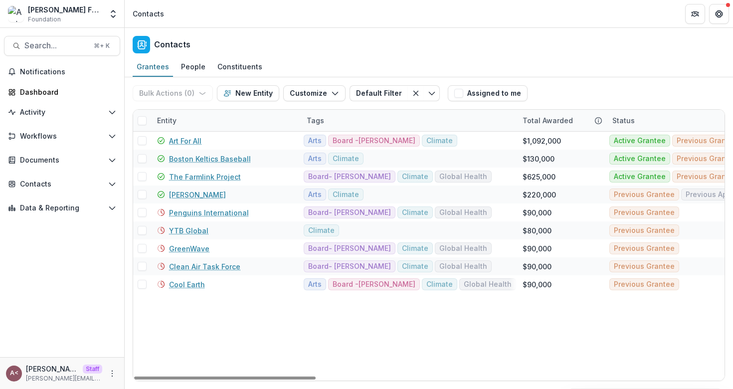
click at [615, 94] on div "Bulk Actions ( 0 ) Send Email Create Proposals Create Tasks New Entity Customiz…" at bounding box center [429, 93] width 592 height 32
click at [145, 119] on span at bounding box center [142, 120] width 9 height 9
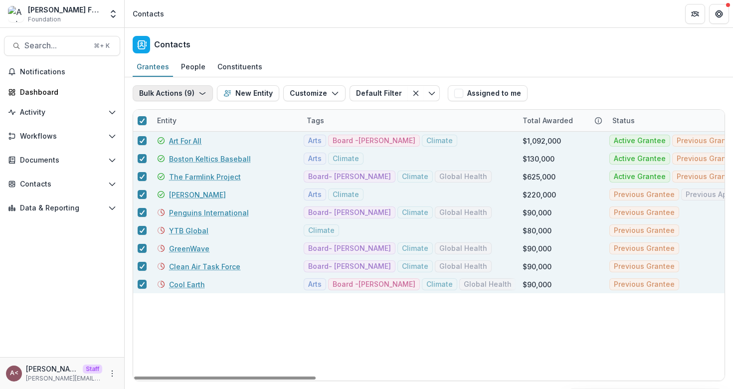
click at [198, 96] on icon "button" at bounding box center [202, 93] width 8 height 8
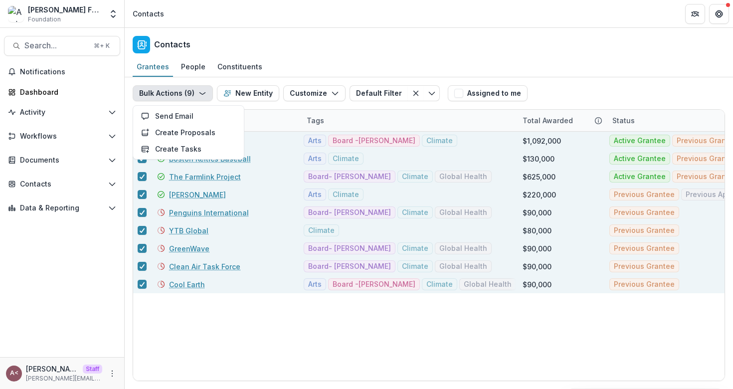
click at [323, 45] on div "Contacts" at bounding box center [429, 42] width 608 height 29
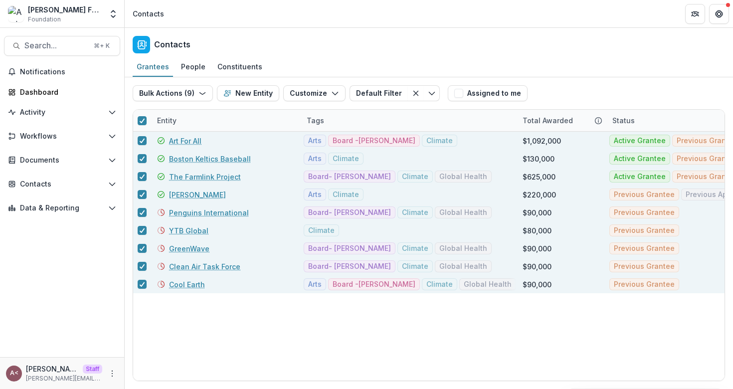
click at [323, 45] on div "Contacts" at bounding box center [429, 42] width 608 height 29
click at [144, 121] on icon at bounding box center [142, 120] width 6 height 5
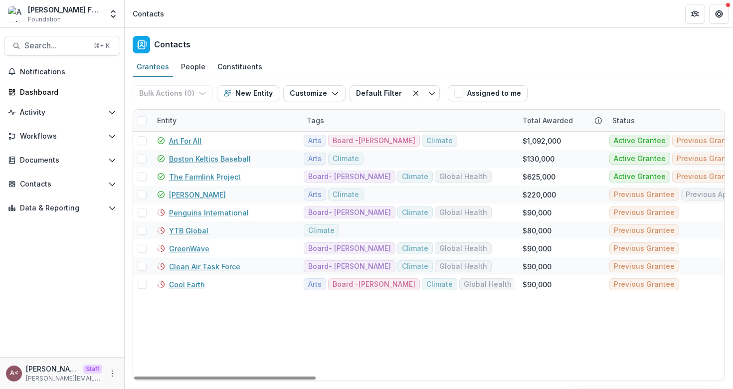
click at [311, 65] on div "Grantees People Constituents" at bounding box center [429, 67] width 608 height 20
click at [311, 60] on div "Grantees People Constituents" at bounding box center [429, 67] width 608 height 20
click at [261, 34] on div "Contacts" at bounding box center [429, 42] width 608 height 29
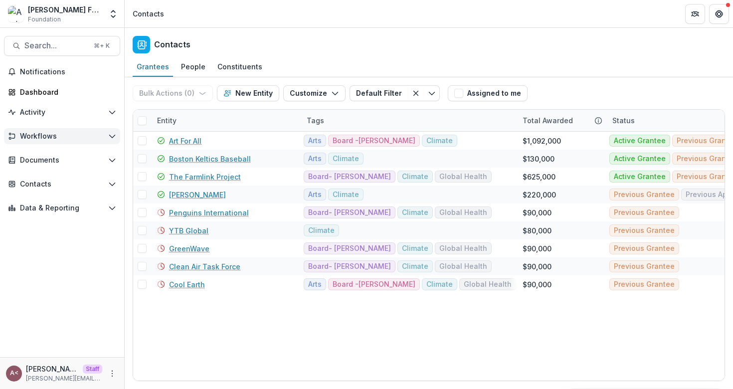
click at [92, 134] on span "Workflows" at bounding box center [62, 136] width 84 height 8
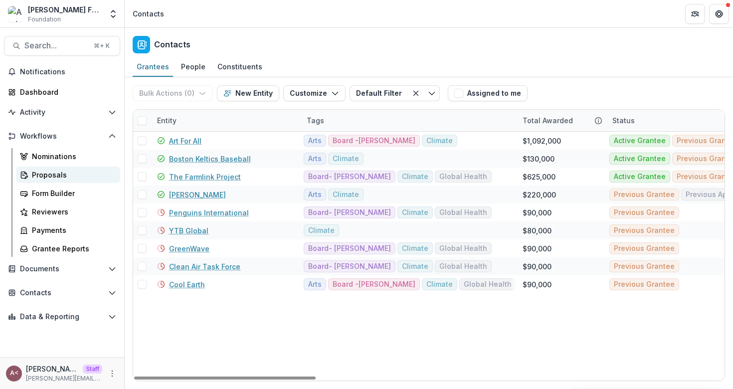
click at [68, 171] on div "Proposals" at bounding box center [72, 174] width 80 height 10
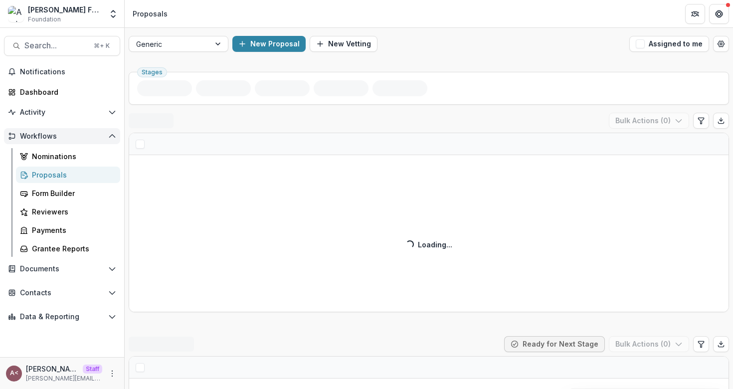
click at [112, 135] on polyline "Open Workflows" at bounding box center [111, 136] width 5 height 3
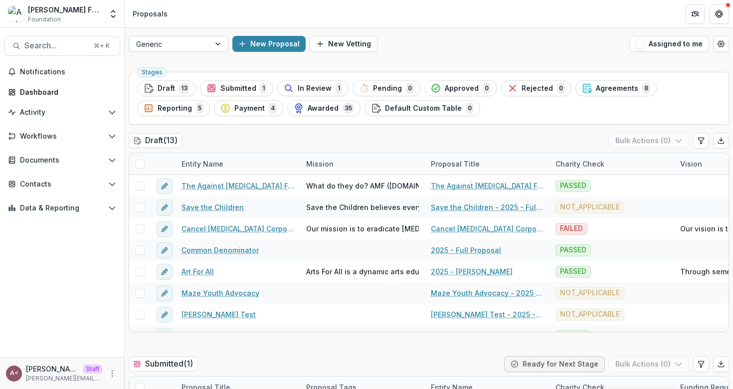
click at [196, 45] on div at bounding box center [169, 44] width 67 height 12
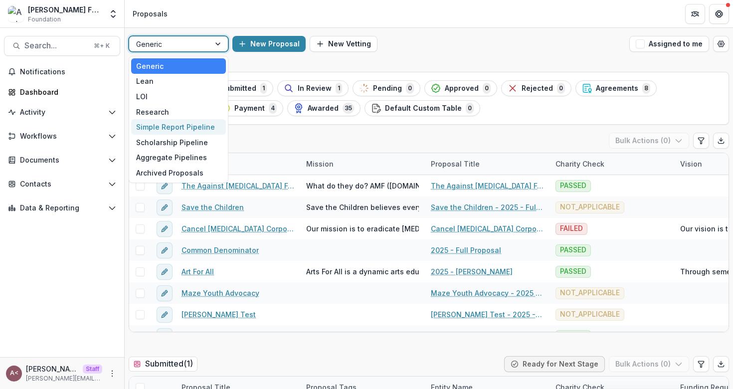
click at [159, 124] on div "Simple Report Pipeline" at bounding box center [178, 126] width 95 height 15
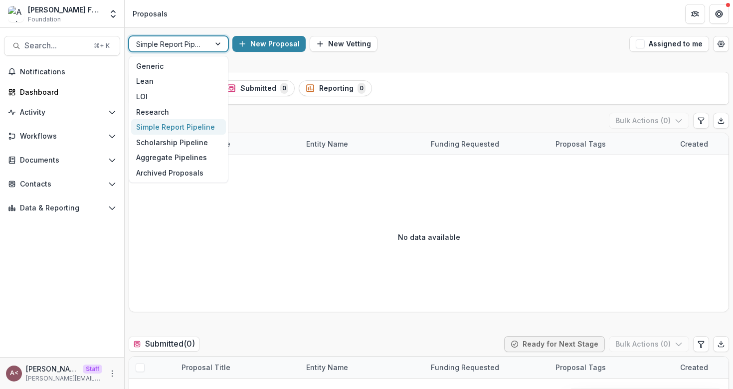
click at [203, 46] on div "Simple Report Pipeline" at bounding box center [169, 44] width 81 height 14
click at [174, 68] on div "Generic" at bounding box center [178, 65] width 95 height 15
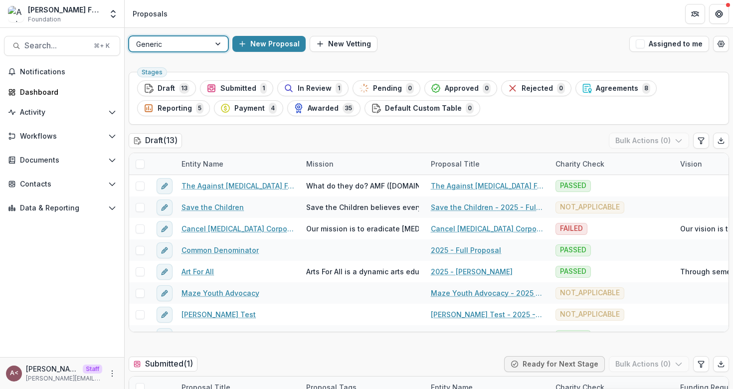
click at [459, 58] on div "option Generic, selected. Generic New Proposal New Vetting Assigned to me" at bounding box center [429, 44] width 608 height 32
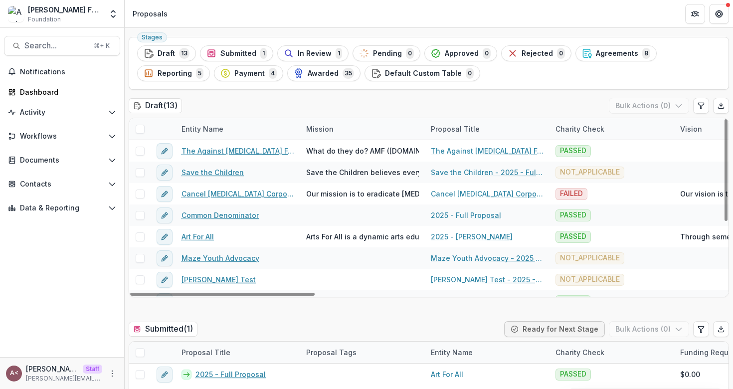
click at [287, 108] on div "Draft ( 13 ) Bulk Actions ( 0 )" at bounding box center [429, 108] width 600 height 20
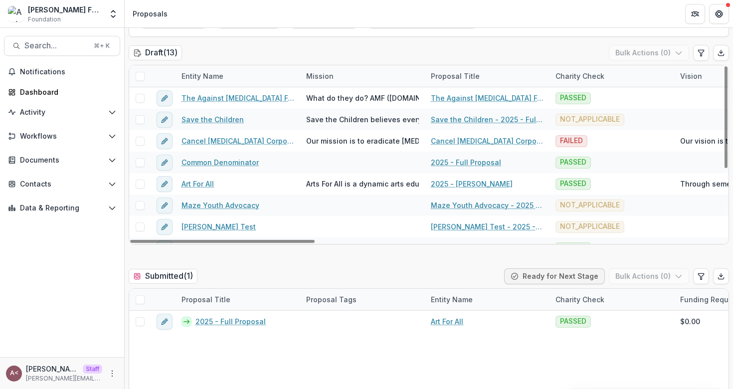
scroll to position [90, 0]
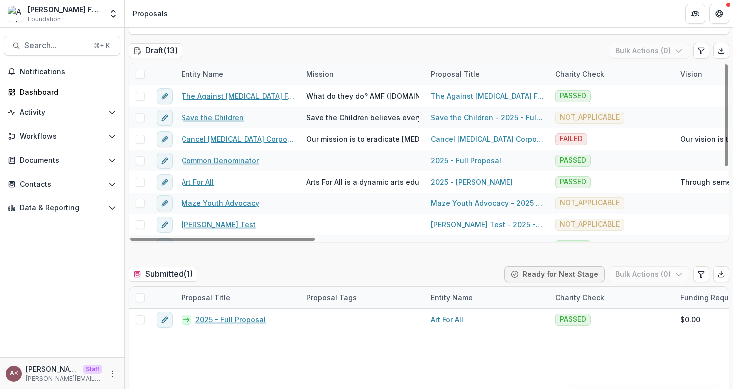
click at [301, 57] on div "Draft ( 13 ) Bulk Actions ( 0 )" at bounding box center [429, 53] width 600 height 20
click at [582, 67] on div "Charity Check" at bounding box center [611, 73] width 125 height 21
click at [578, 100] on input at bounding box center [611, 97] width 120 height 16
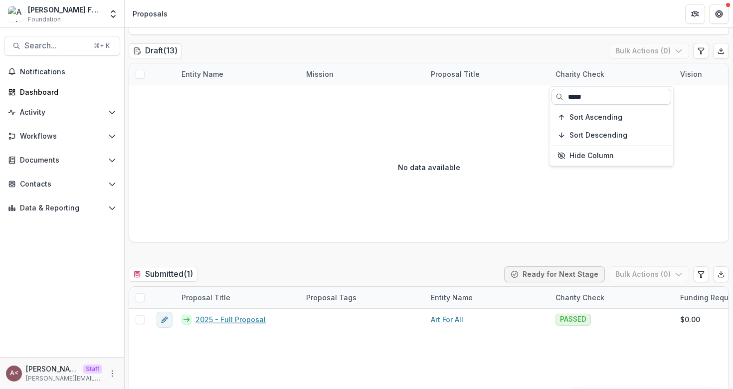
type input "******"
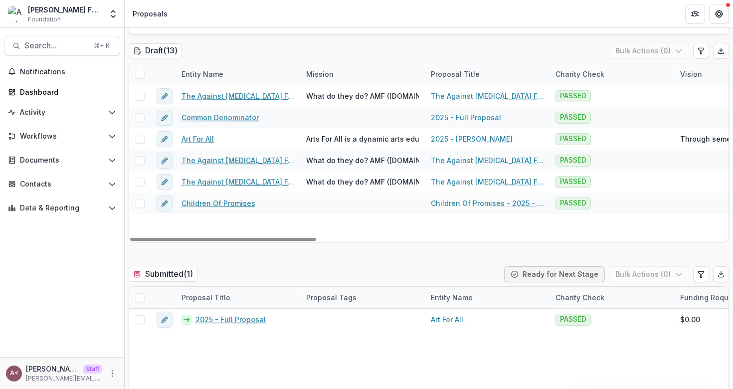
click at [509, 49] on div "Draft ( 13 ) Bulk Actions ( 0 )" at bounding box center [429, 53] width 600 height 20
click at [143, 76] on span at bounding box center [140, 74] width 9 height 9
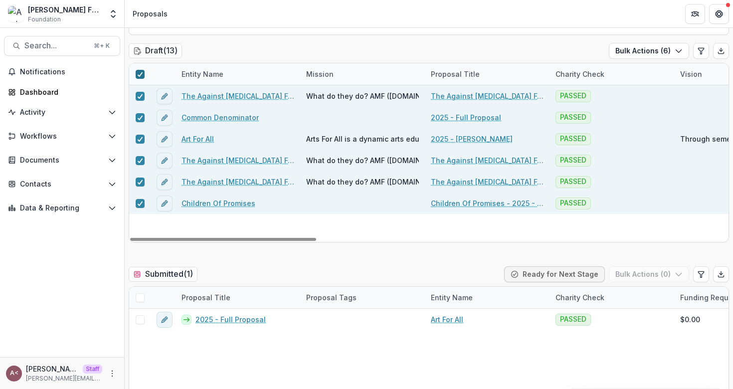
click at [142, 75] on icon at bounding box center [140, 74] width 6 height 5
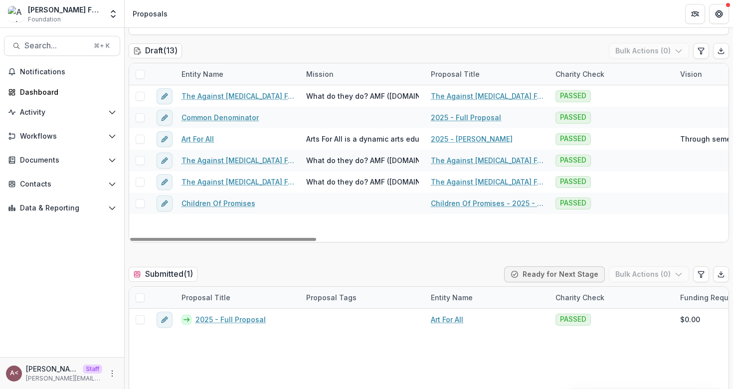
click at [367, 45] on div "Draft ( 13 ) Bulk Actions ( 0 )" at bounding box center [429, 53] width 600 height 20
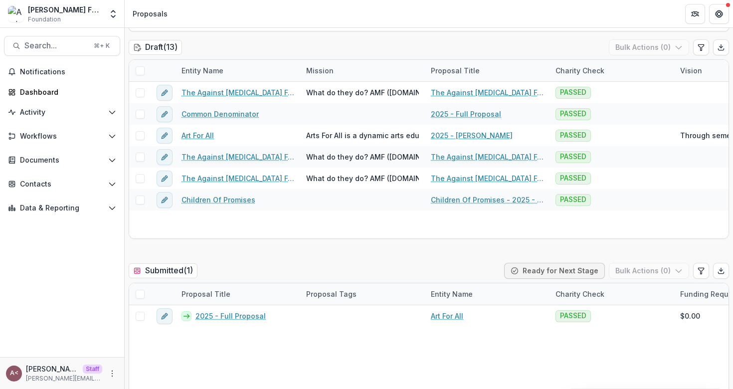
scroll to position [0, 0]
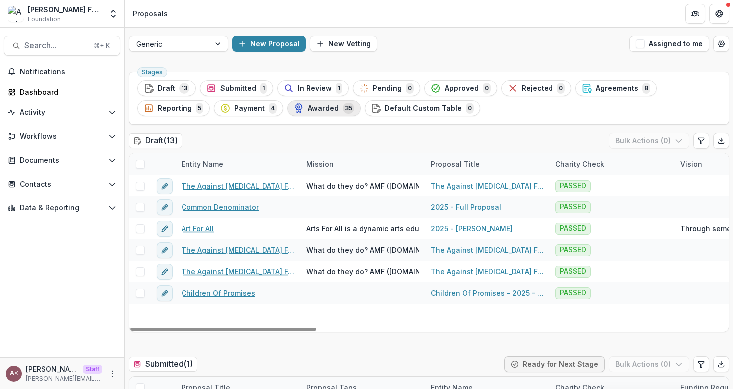
click at [338, 109] on div "Awarded 35" at bounding box center [324, 108] width 60 height 11
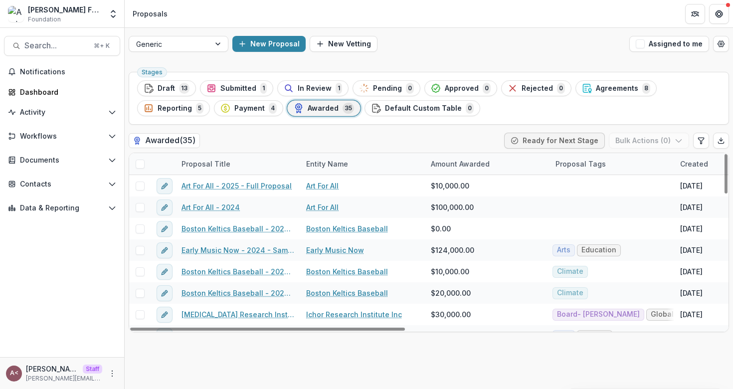
click at [348, 139] on div "Awarded ( 35 ) Ready for Next Stage Bulk Actions ( 0 )" at bounding box center [429, 143] width 600 height 20
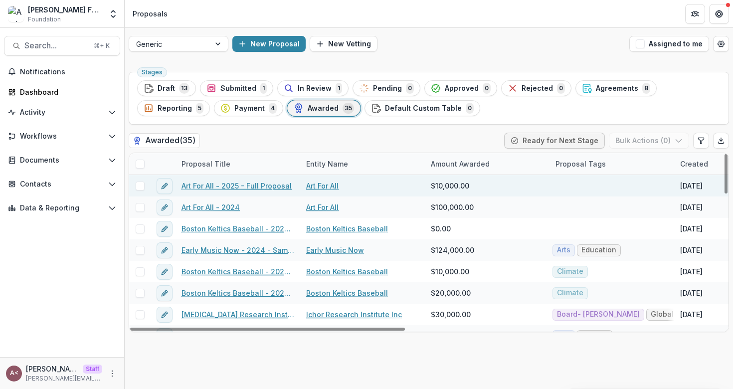
click at [237, 187] on link "Art For All - 2025 - Full Proposal" at bounding box center [236, 185] width 110 height 10
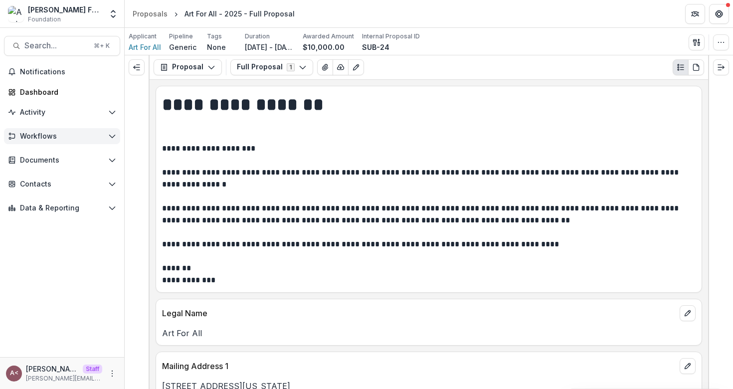
click at [66, 136] on span "Workflows" at bounding box center [62, 136] width 84 height 8
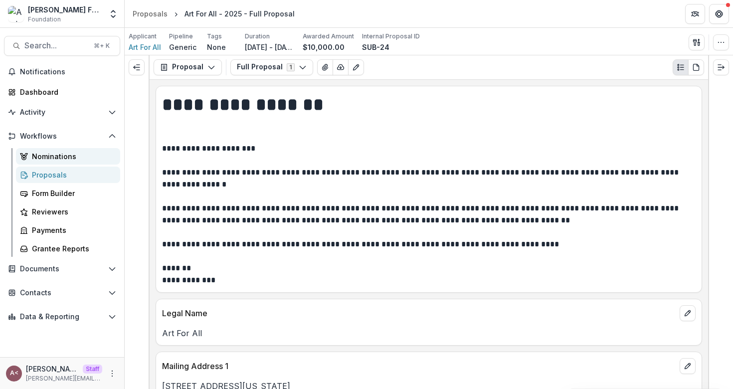
click at [55, 154] on div "Nominations" at bounding box center [72, 156] width 80 height 10
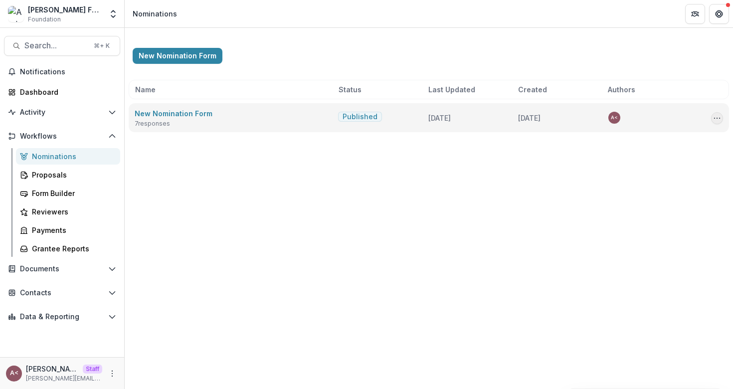
click at [719, 118] on circle "Options" at bounding box center [719, 118] width 0 height 0
click at [671, 142] on button "Copy Public Link" at bounding box center [666, 139] width 107 height 16
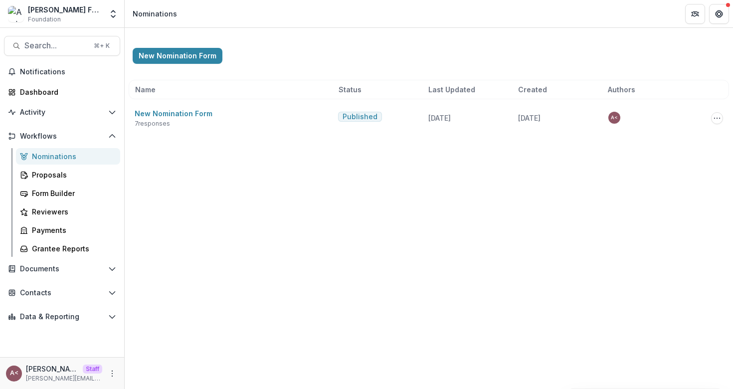
click at [484, 183] on div "New Nomination Form Name Status Last Updated Created Authors New Nomination For…" at bounding box center [429, 208] width 608 height 361
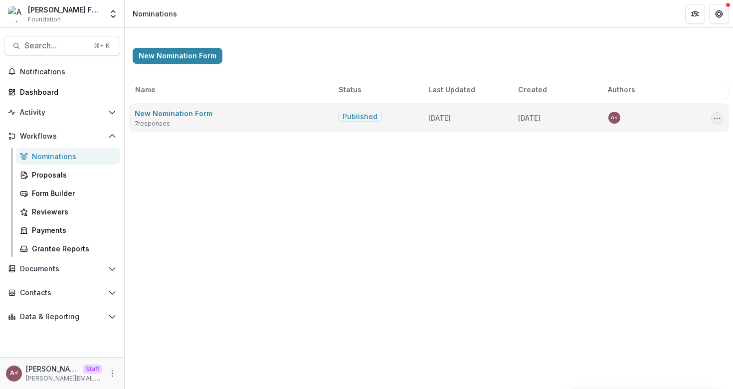
click at [719, 119] on icon "Options" at bounding box center [717, 118] width 8 height 8
click at [639, 174] on link "View Responses" at bounding box center [666, 171] width 107 height 16
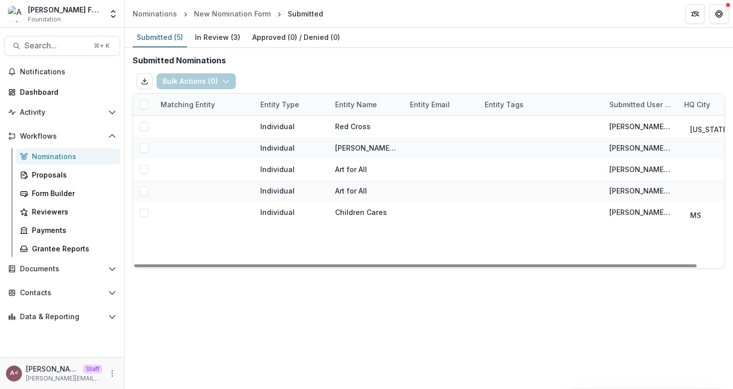
click at [143, 105] on span at bounding box center [144, 104] width 9 height 9
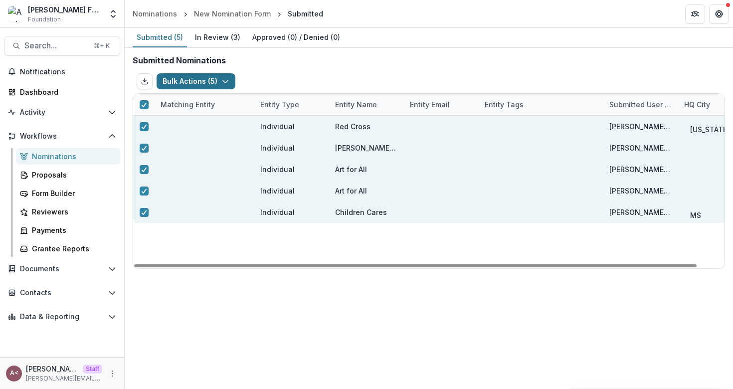
click at [223, 78] on icon "button" at bounding box center [225, 81] width 8 height 8
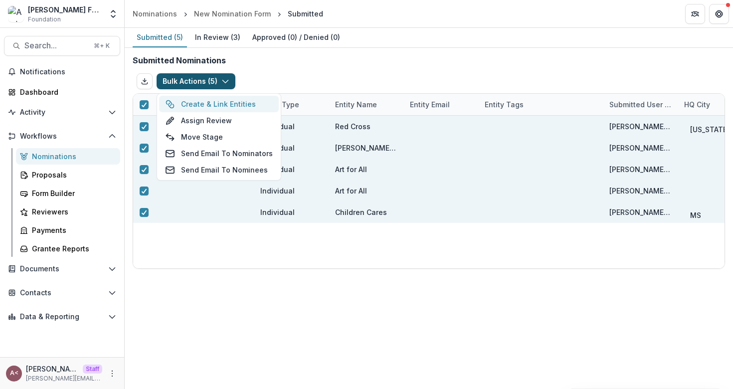
click at [222, 102] on button "Create & Link Entities" at bounding box center [219, 104] width 120 height 16
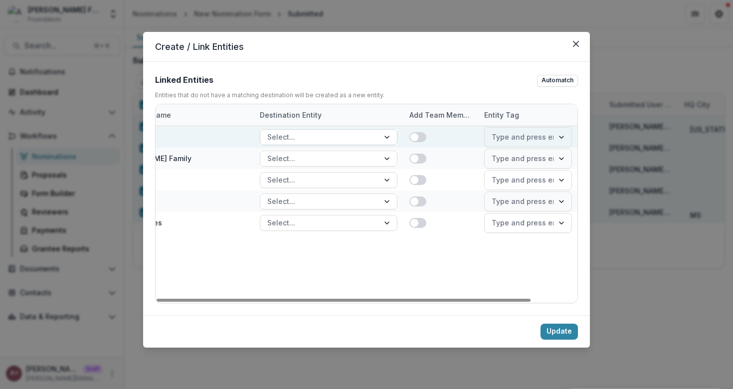
scroll to position [0, 52]
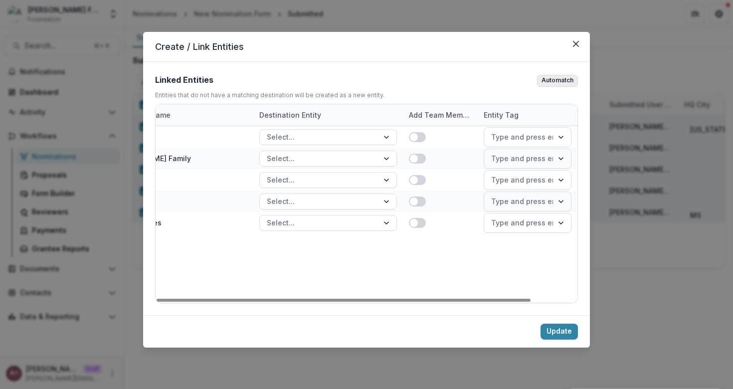
click at [563, 79] on button "Automatch" at bounding box center [557, 81] width 41 height 12
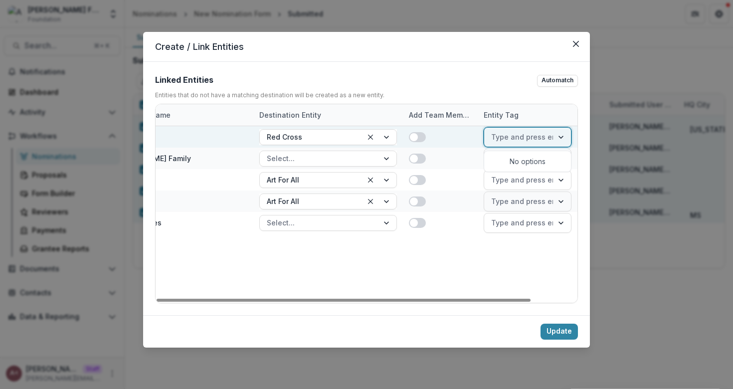
click at [531, 134] on div at bounding box center [547, 137] width 113 height 12
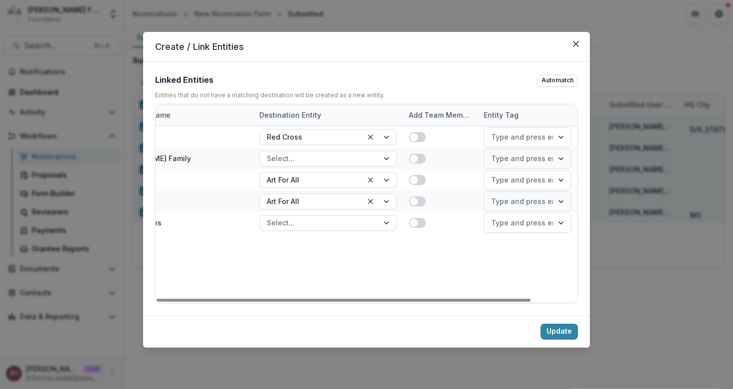
click at [508, 267] on div "Red Cross Red Cross Type and press enter to add tag [PERSON_NAME] Family Select…" at bounding box center [340, 214] width 473 height 176
click at [570, 44] on button "Close" at bounding box center [576, 44] width 16 height 16
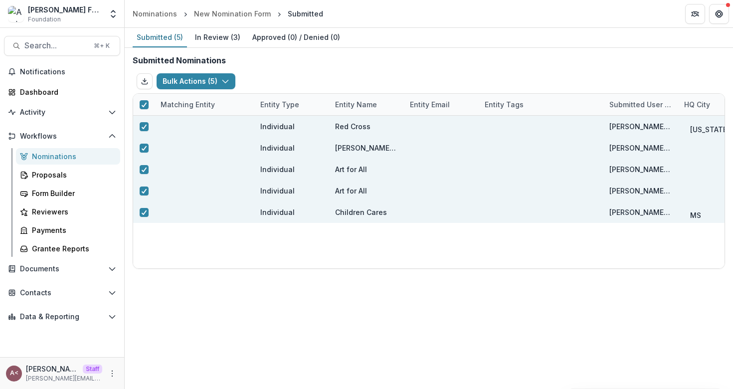
click at [360, 78] on div "Bulk Actions ( 5 ) Create & Link Entities Assign Review Move Stage Send Email T…" at bounding box center [429, 81] width 592 height 24
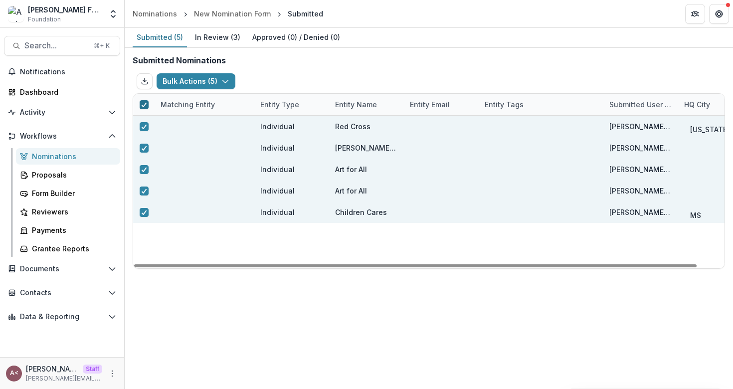
click at [145, 104] on polyline at bounding box center [144, 105] width 4 height 4
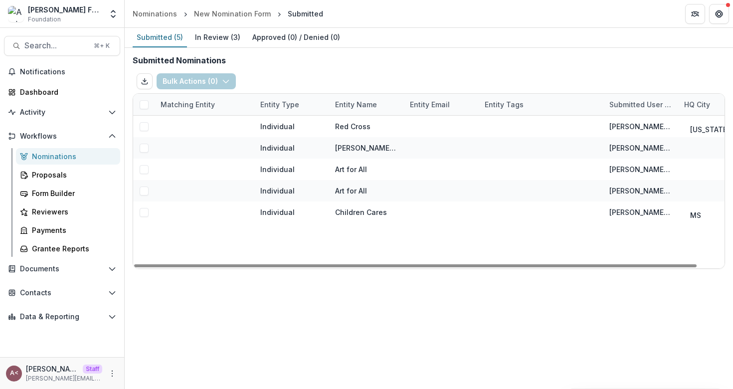
click at [321, 71] on div "Bulk Actions ( 0 ) Create & Link Entities Assign Review Move Stage Send Email T…" at bounding box center [429, 81] width 592 height 24
click at [295, 82] on div "Bulk Actions ( 0 ) Create & Link Entities Assign Review Move Stage Send Email T…" at bounding box center [429, 81] width 592 height 24
click at [146, 105] on span at bounding box center [144, 104] width 9 height 9
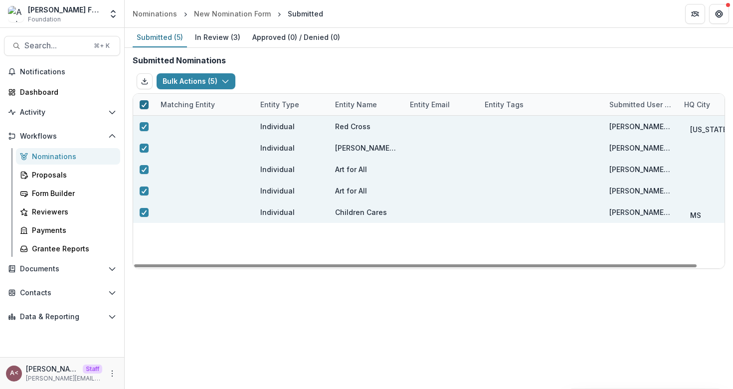
click at [147, 104] on span at bounding box center [144, 104] width 9 height 9
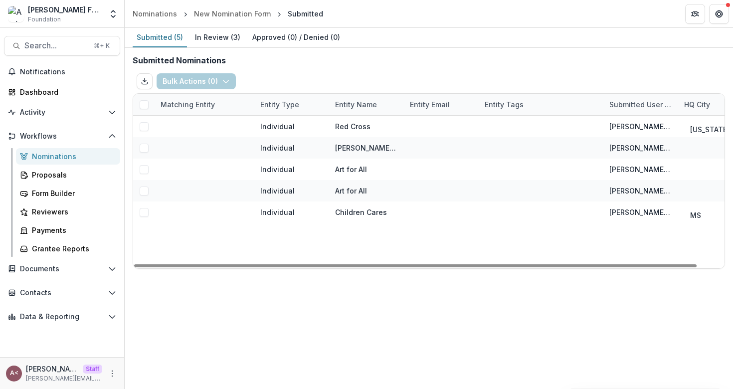
click at [288, 71] on div "Bulk Actions ( 0 ) Create & Link Entities Assign Review Move Stage Send Email T…" at bounding box center [429, 81] width 592 height 24
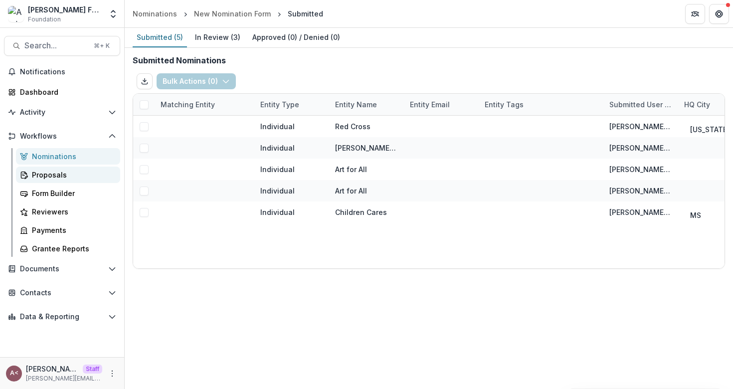
click at [41, 172] on div "Proposals" at bounding box center [72, 174] width 80 height 10
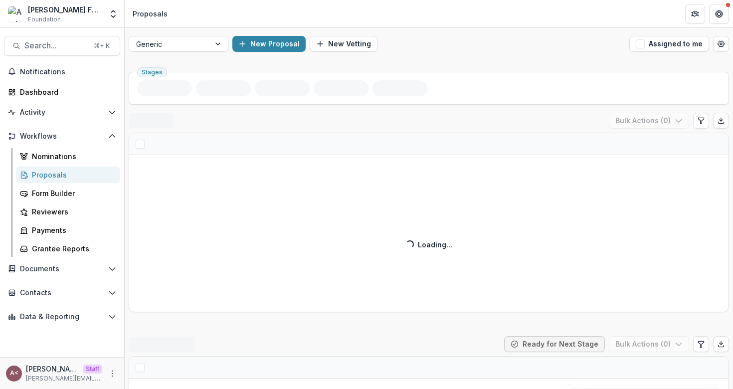
click at [96, 137] on span "Workflows" at bounding box center [62, 136] width 84 height 8
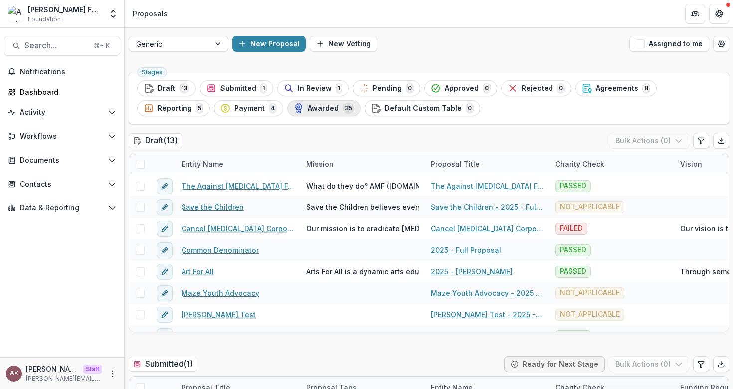
click at [337, 109] on div "Awarded 35" at bounding box center [324, 108] width 60 height 11
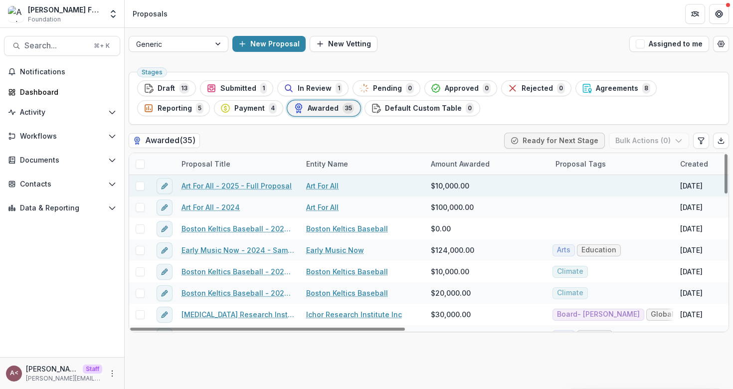
click at [239, 189] on link "Art For All - 2025 - Full Proposal" at bounding box center [236, 185] width 110 height 10
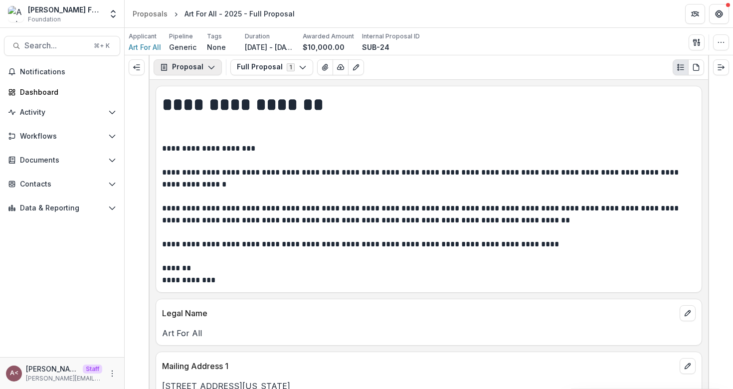
click at [207, 69] on icon "button" at bounding box center [211, 67] width 8 height 8
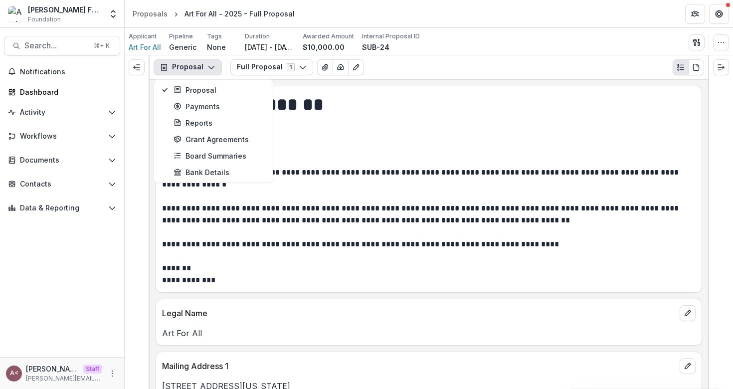
click at [207, 68] on icon "button" at bounding box center [211, 67] width 8 height 8
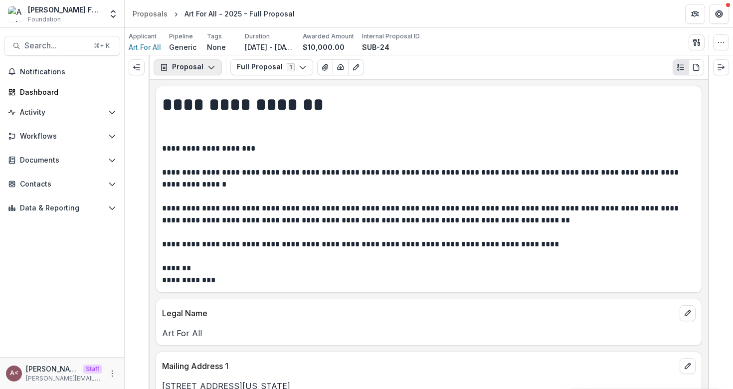
click at [207, 68] on icon "button" at bounding box center [211, 67] width 8 height 8
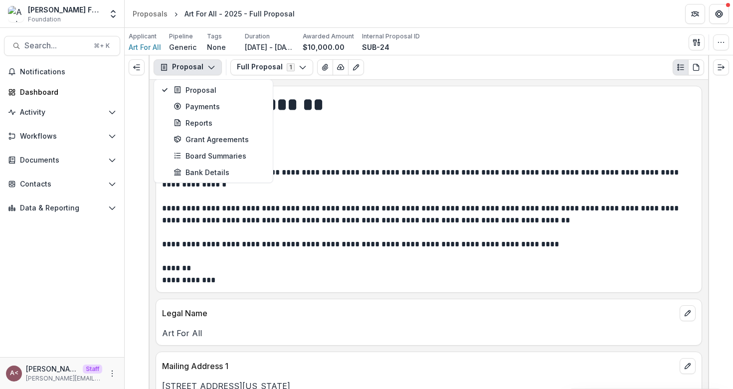
click at [343, 119] on h1 "**********" at bounding box center [427, 117] width 530 height 50
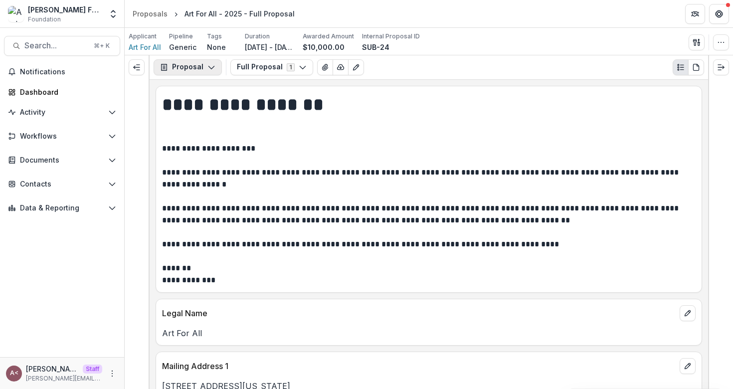
click at [203, 72] on button "Proposal" at bounding box center [187, 67] width 68 height 16
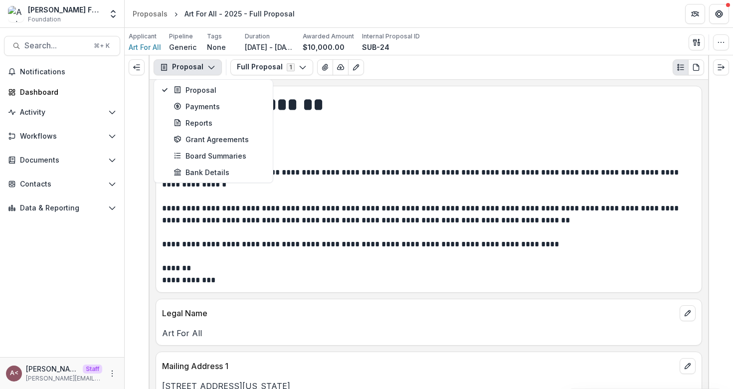
click at [362, 141] on h1 "**********" at bounding box center [427, 117] width 530 height 50
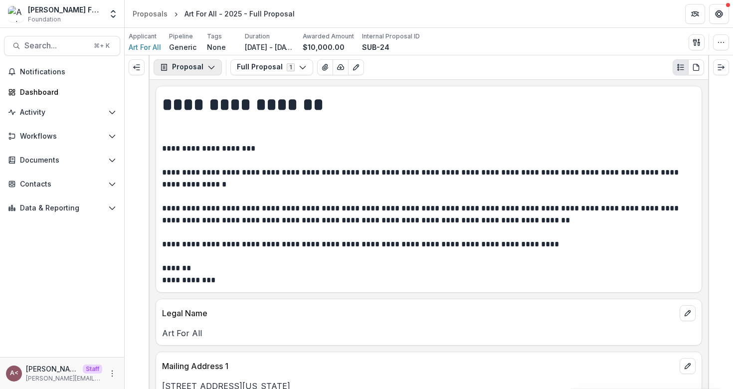
click at [210, 71] on button "Proposal" at bounding box center [187, 67] width 68 height 16
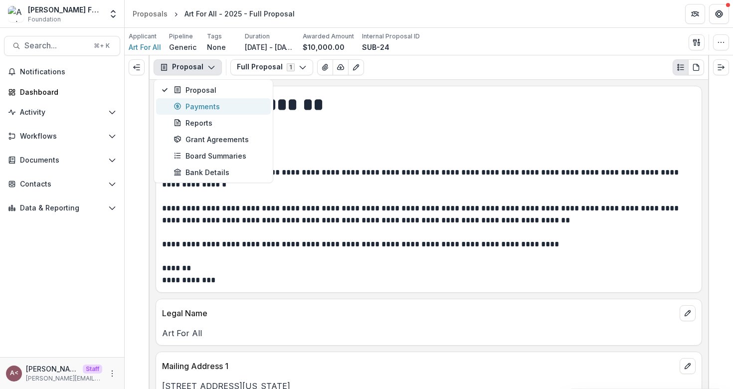
click at [213, 107] on div "Payments" at bounding box center [218, 106] width 91 height 10
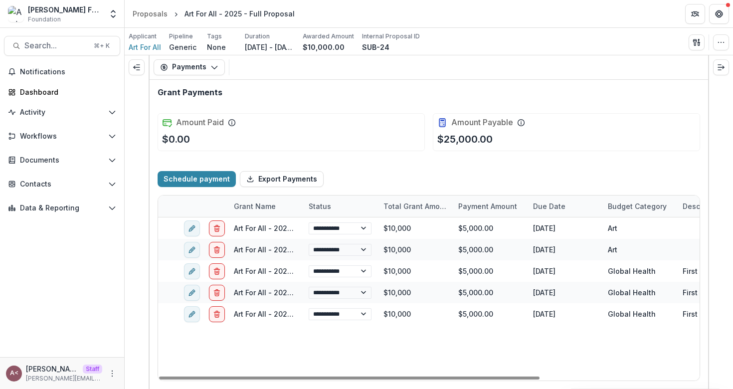
click at [341, 175] on div "Schedule payment Export Payments" at bounding box center [428, 179] width 542 height 32
click at [198, 76] on div "Payments Proposal Payments Reports Grant Agreements Board Summaries Bank Details" at bounding box center [429, 67] width 558 height 24
click at [199, 68] on button "Payments" at bounding box center [188, 67] width 71 height 16
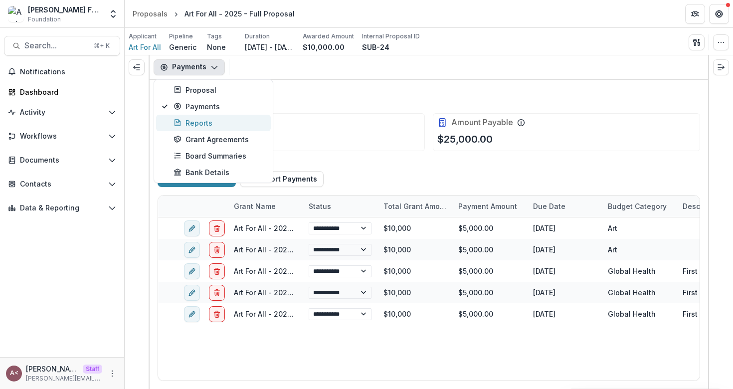
click at [191, 121] on div "Reports" at bounding box center [218, 123] width 91 height 10
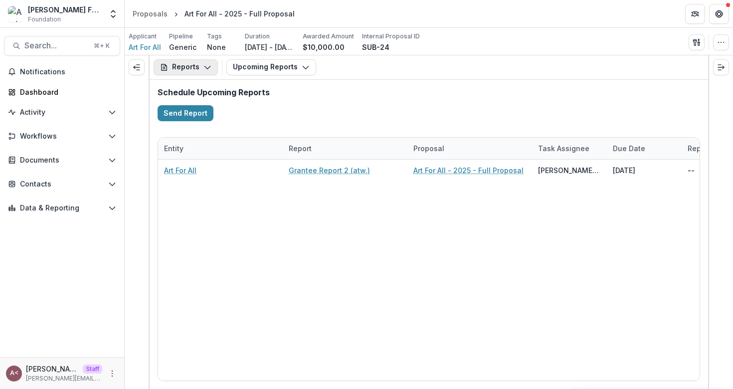
click at [203, 72] on button "Reports" at bounding box center [185, 67] width 64 height 16
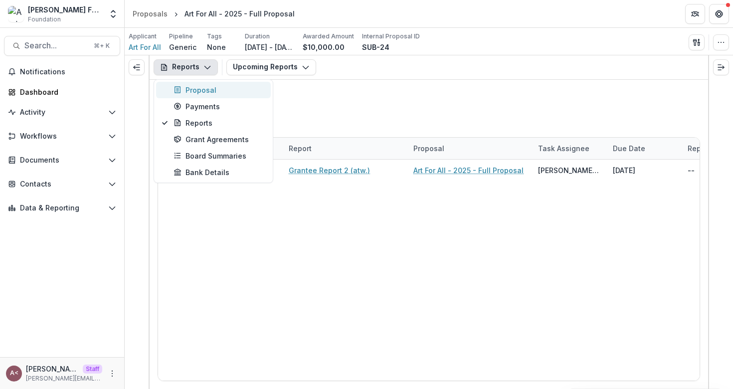
click at [193, 92] on div "Proposal" at bounding box center [218, 90] width 91 height 10
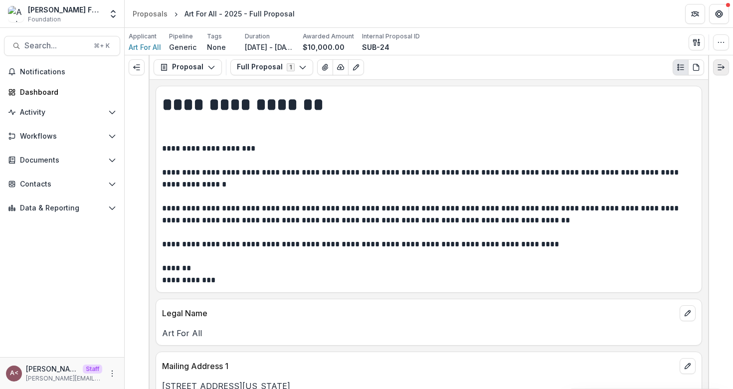
click at [720, 68] on icon "Expand right" at bounding box center [721, 67] width 8 height 8
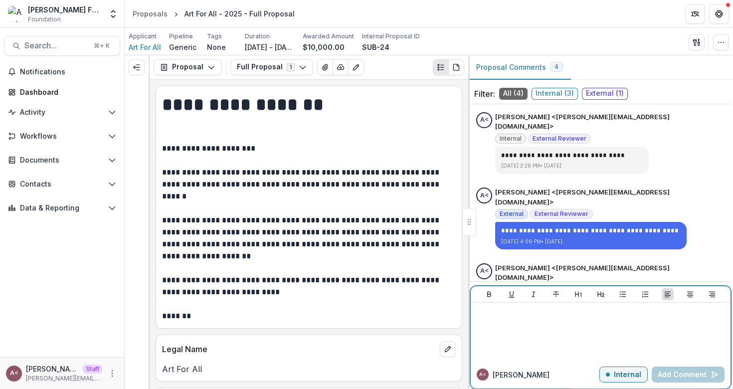
click at [493, 330] on div at bounding box center [600, 331] width 252 height 50
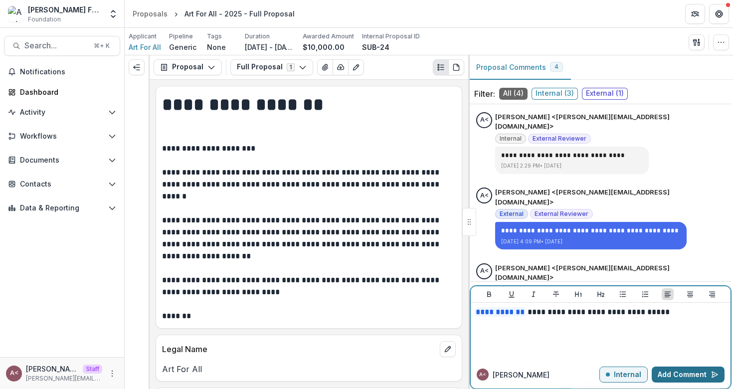
click at [684, 374] on button "Add Comment" at bounding box center [687, 374] width 73 height 16
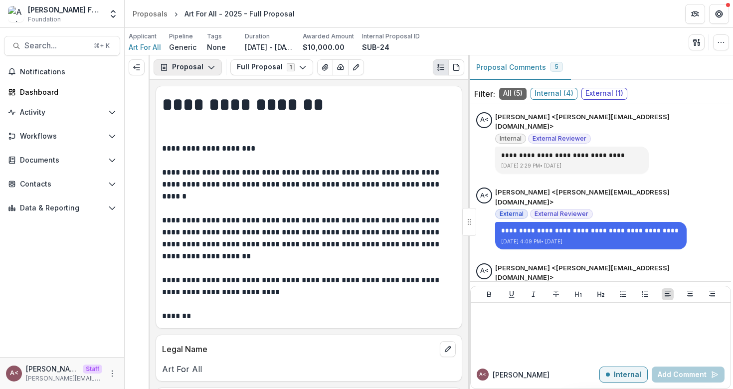
click at [208, 73] on button "Proposal" at bounding box center [187, 67] width 68 height 16
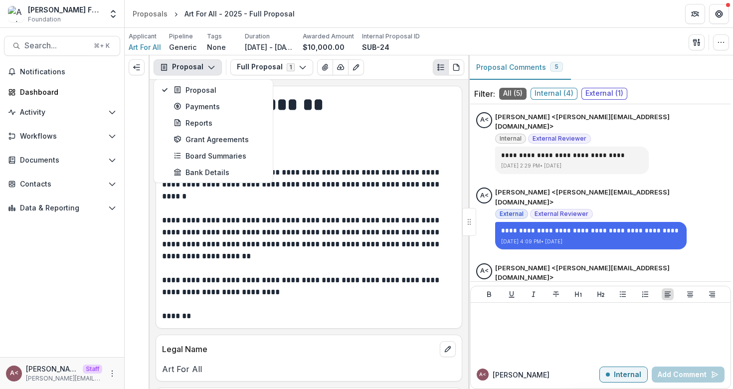
click at [317, 150] on p "**********" at bounding box center [307, 232] width 291 height 179
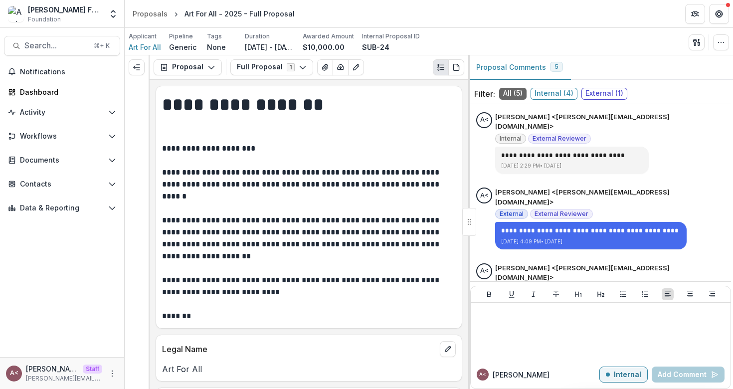
click at [317, 150] on p "**********" at bounding box center [307, 232] width 291 height 179
click at [596, 96] on span "External ( 1 )" at bounding box center [604, 94] width 46 height 12
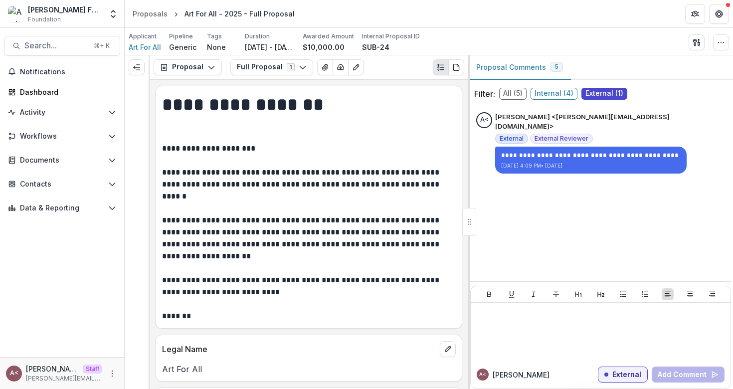
click at [608, 70] on div "Proposal Comments 5" at bounding box center [600, 67] width 265 height 24
click at [478, 155] on div "**********" at bounding box center [600, 143] width 249 height 62
click at [434, 192] on p "**********" at bounding box center [307, 232] width 291 height 179
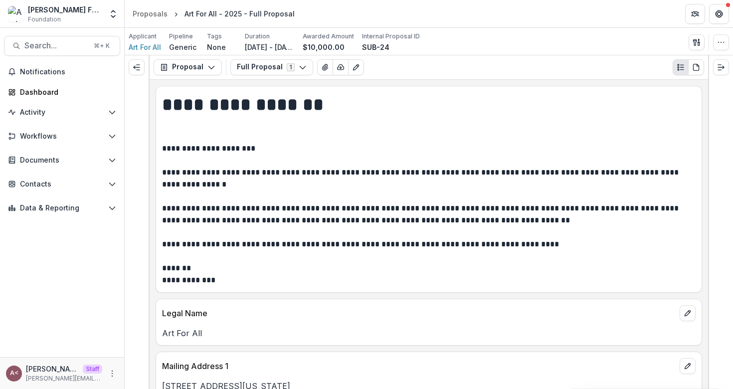
click at [429, 156] on p "**********" at bounding box center [427, 215] width 530 height 144
click at [238, 102] on h1 "**********" at bounding box center [427, 117] width 530 height 50
click at [190, 69] on button "Proposal" at bounding box center [187, 67] width 68 height 16
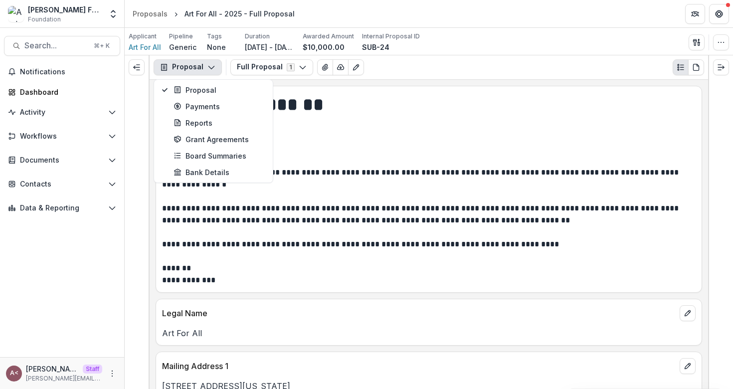
click at [339, 123] on h1 "**********" at bounding box center [427, 117] width 530 height 50
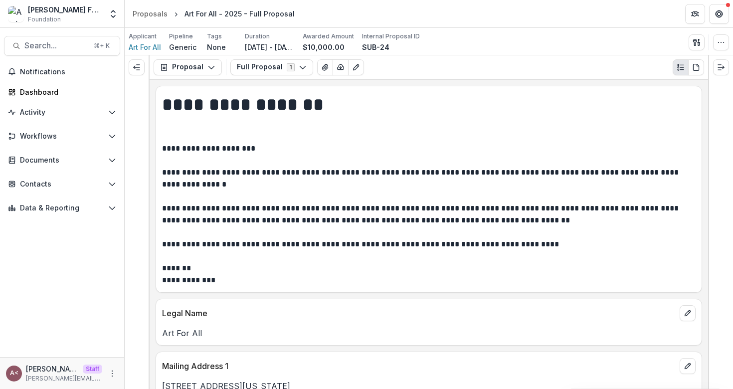
click at [339, 123] on h1 "**********" at bounding box center [427, 117] width 530 height 50
click at [138, 69] on icon "Expand left" at bounding box center [137, 67] width 8 height 8
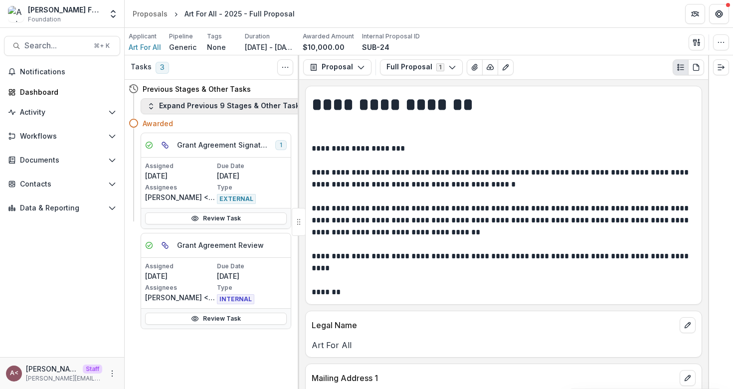
click at [243, 107] on button "Expand Previous 9 Stages & Other Tasks" at bounding box center [225, 106] width 169 height 16
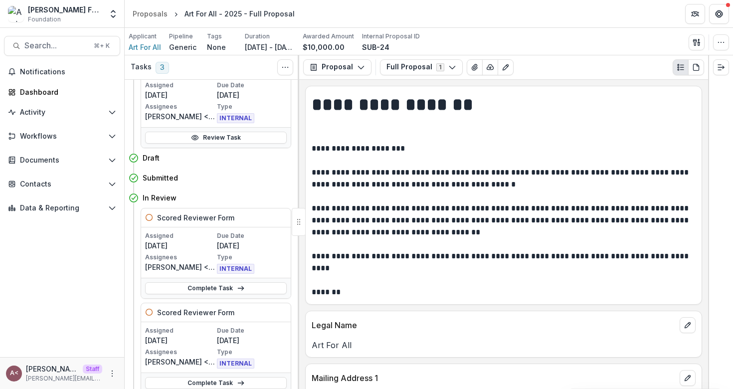
scroll to position [204, 0]
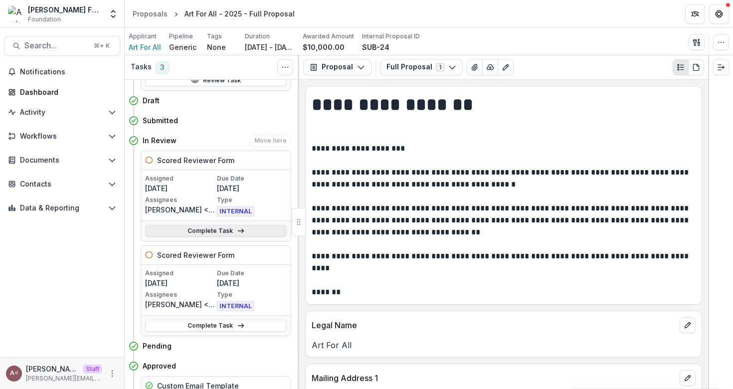
click at [211, 227] on link "Complete Task" at bounding box center [216, 231] width 142 height 12
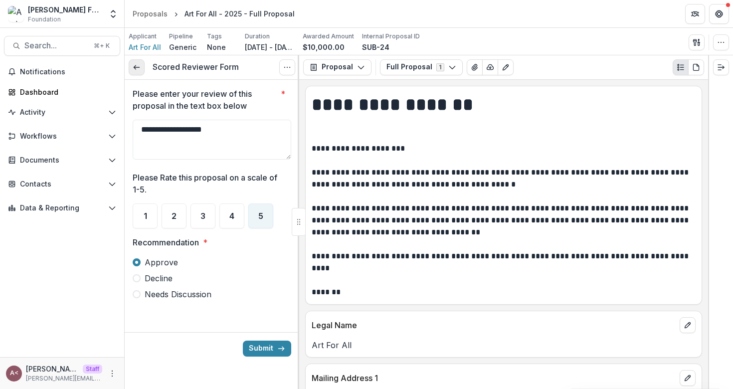
click at [139, 68] on icon at bounding box center [137, 67] width 8 height 8
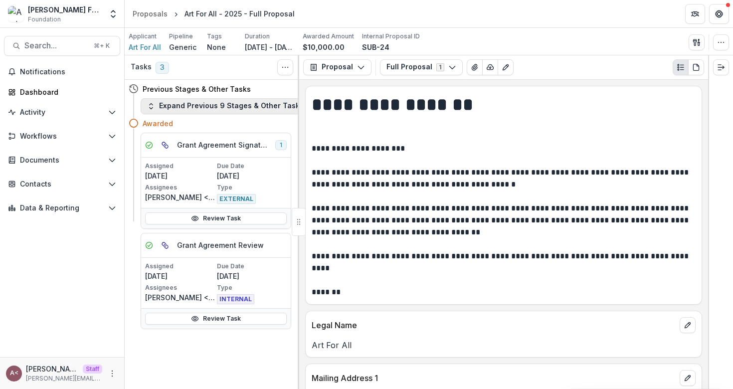
click at [238, 108] on button "Expand Previous 9 Stages & Other Tasks" at bounding box center [225, 106] width 169 height 16
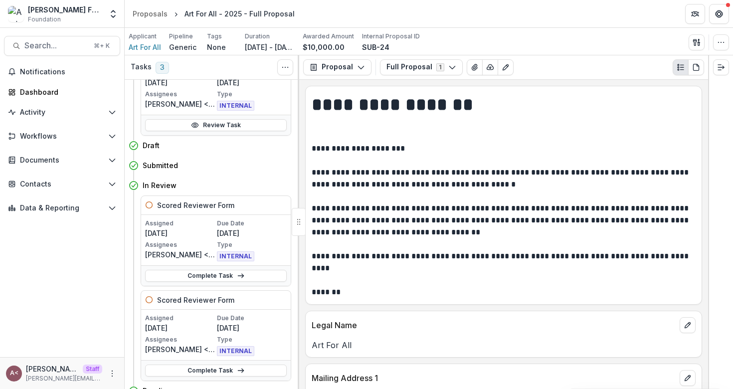
scroll to position [162, 0]
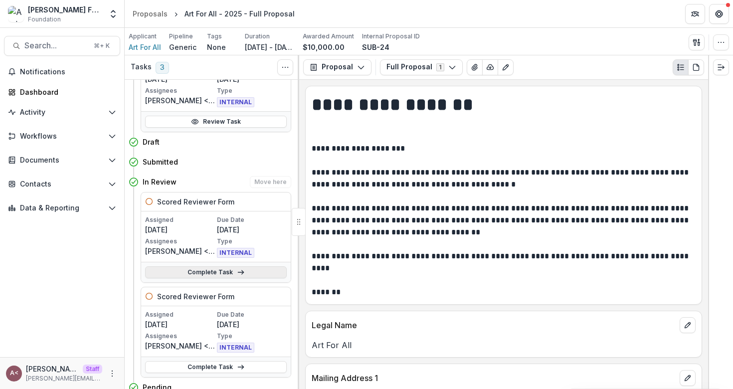
click at [193, 268] on link "Complete Task" at bounding box center [216, 272] width 142 height 12
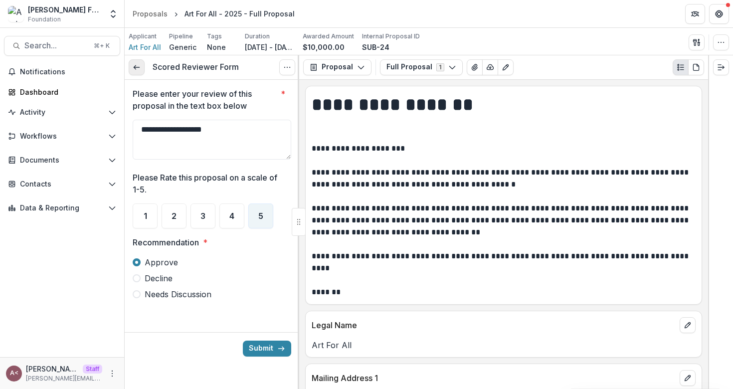
click at [137, 67] on line at bounding box center [136, 67] width 5 height 0
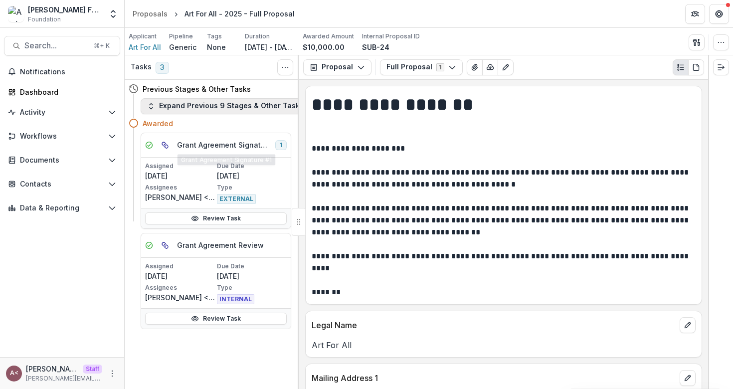
click at [236, 107] on button "Expand Previous 9 Stages & Other Tasks" at bounding box center [225, 106] width 169 height 16
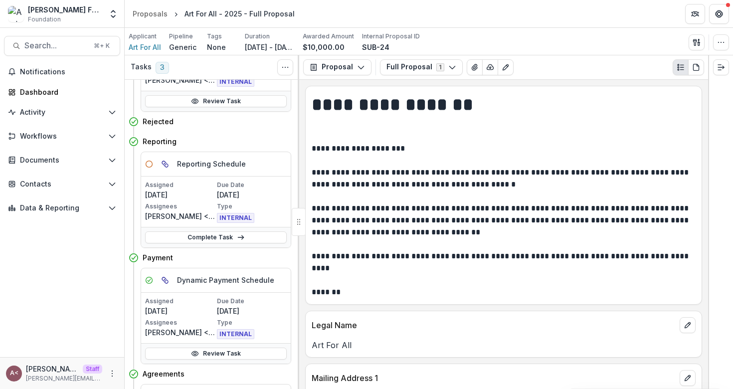
scroll to position [605, 0]
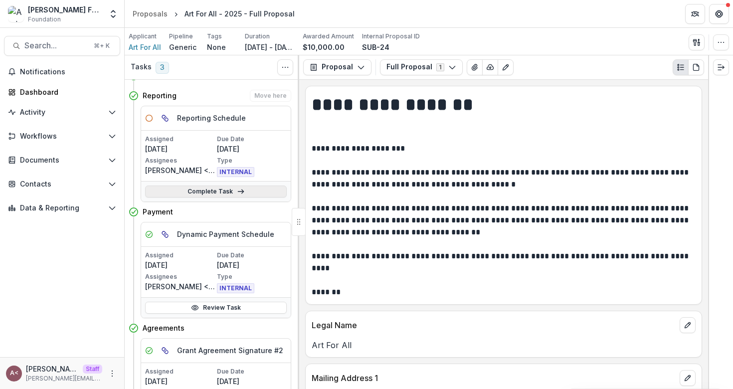
click at [217, 192] on link "Complete Task" at bounding box center [216, 191] width 142 height 12
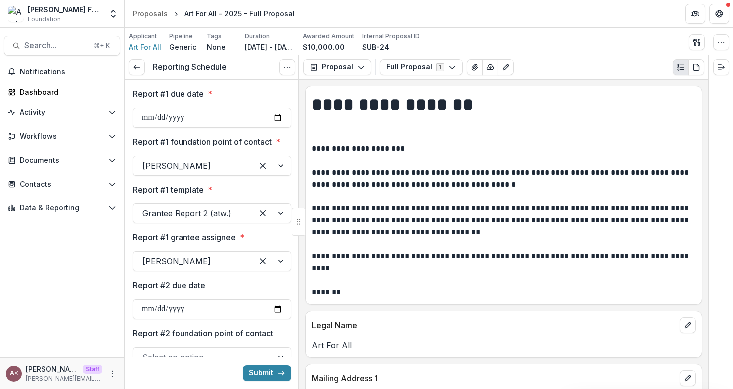
click at [221, 97] on label "Report #1 due date *" at bounding box center [209, 94] width 153 height 12
click at [221, 108] on input "**********" at bounding box center [212, 118] width 158 height 20
click at [236, 88] on label "Report #1 due date *" at bounding box center [209, 94] width 153 height 12
click at [236, 108] on input "**********" at bounding box center [212, 118] width 158 height 20
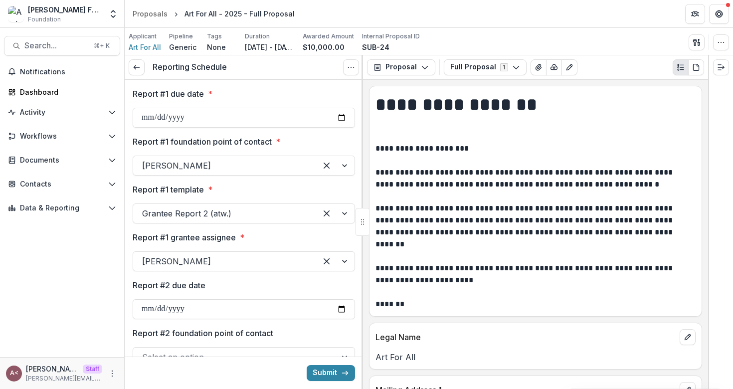
click at [278, 95] on label "Report #1 due date *" at bounding box center [241, 94] width 216 height 12
click at [278, 108] on input "**********" at bounding box center [244, 118] width 222 height 20
click at [278, 93] on label "Report #1 due date *" at bounding box center [241, 94] width 216 height 12
click at [278, 108] on input "**********" at bounding box center [244, 118] width 222 height 20
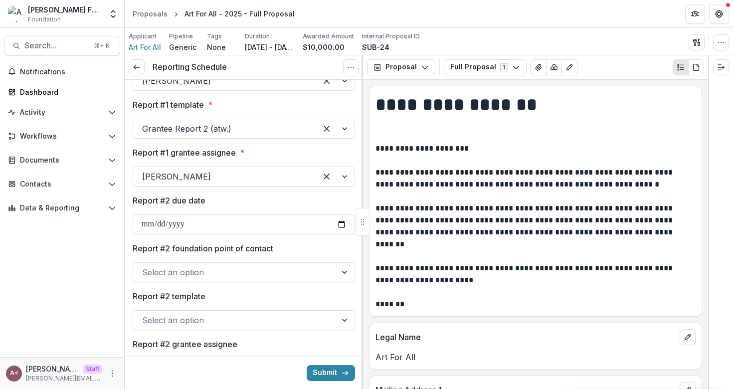
scroll to position [88, 0]
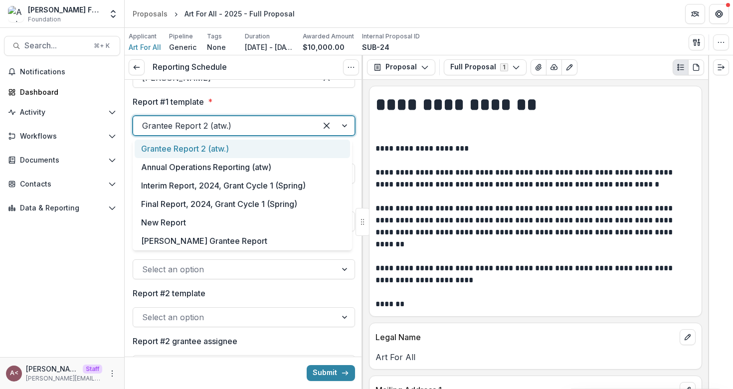
click at [342, 125] on div at bounding box center [335, 125] width 38 height 19
click at [242, 148] on div "Grantee Report 2 (atw.)" at bounding box center [242, 149] width 215 height 18
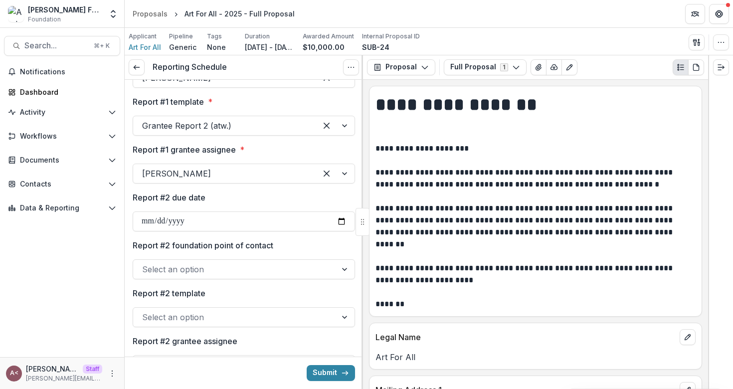
click at [284, 154] on label "Report #1 grantee assignee *" at bounding box center [241, 150] width 216 height 12
click at [145, 167] on input "Report #1 grantee assignee *" at bounding box center [143, 173] width 2 height 12
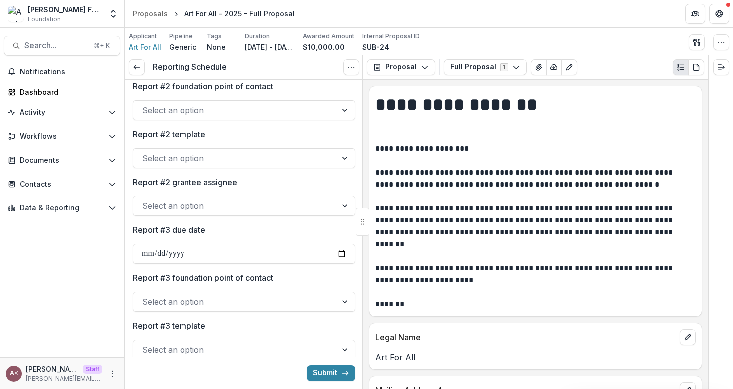
scroll to position [247, 0]
click at [134, 69] on icon at bounding box center [137, 67] width 8 height 8
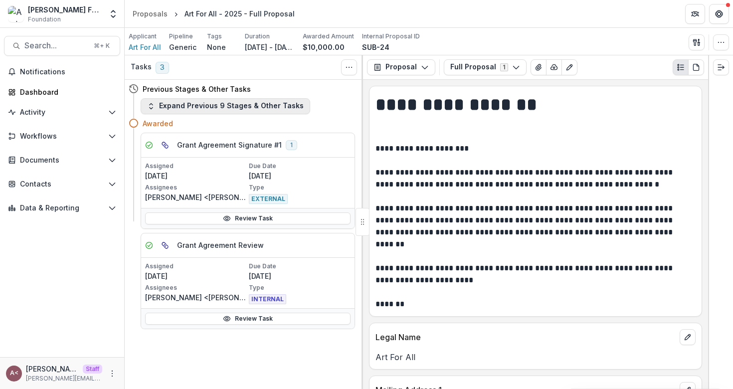
click at [272, 112] on button "Expand Previous 9 Stages & Other Tasks" at bounding box center [225, 106] width 169 height 16
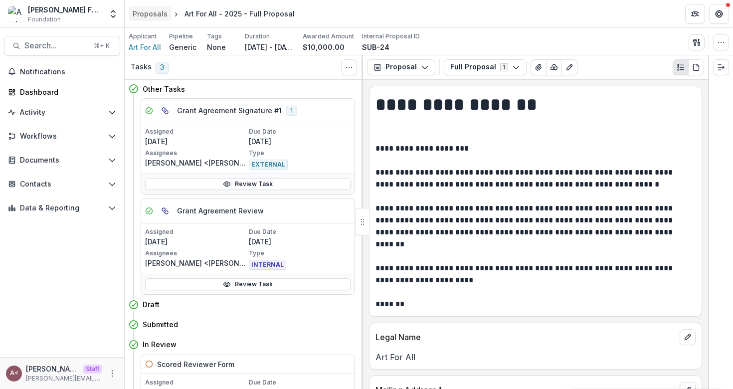
click at [151, 14] on div "Proposals" at bounding box center [150, 13] width 35 height 10
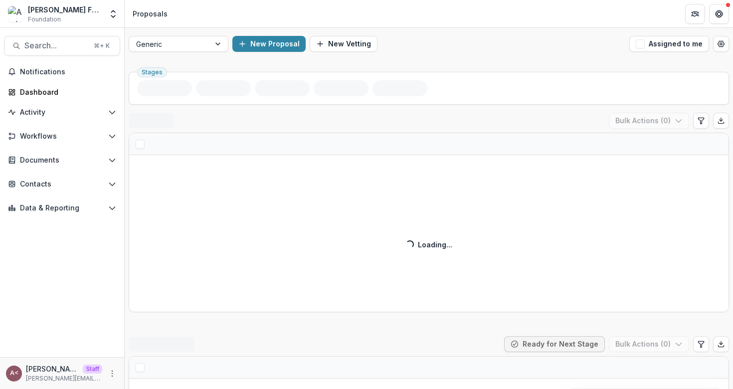
click at [464, 42] on div "New Proposal New Vetting" at bounding box center [428, 44] width 393 height 16
click at [440, 33] on div "Generic New Proposal New Vetting Assigned to me" at bounding box center [429, 44] width 608 height 32
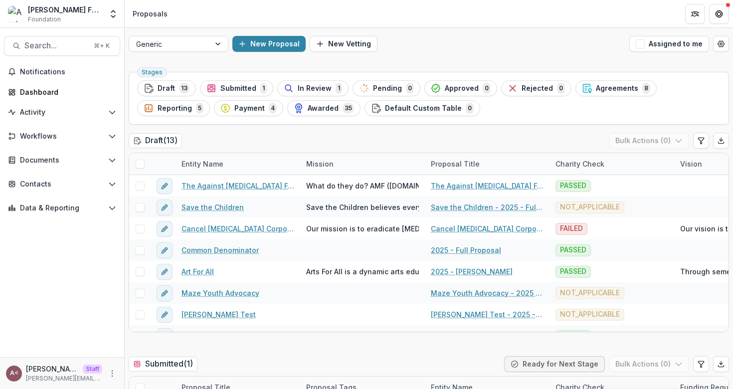
click at [414, 41] on div "New Proposal New Vetting" at bounding box center [428, 44] width 393 height 16
click at [615, 89] on span "Agreements" at bounding box center [617, 88] width 42 height 8
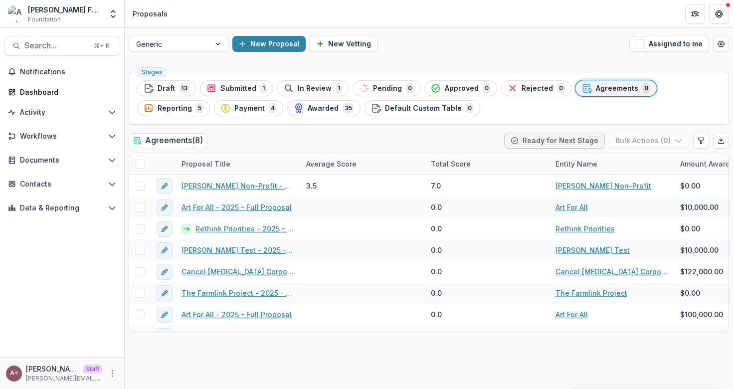
click at [516, 40] on div "New Proposal New Vetting" at bounding box center [428, 44] width 393 height 16
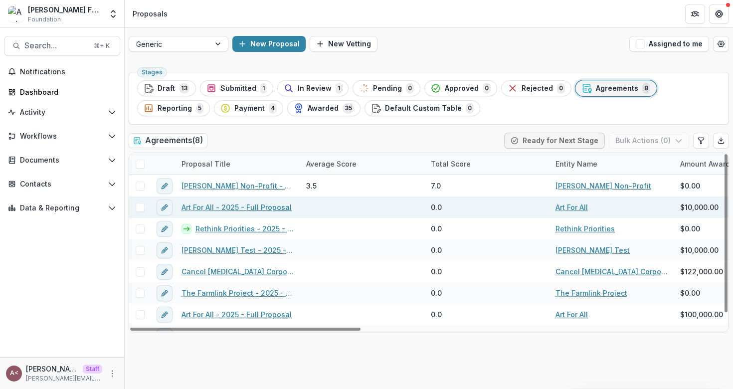
click at [257, 207] on link "Art For All - 2025 - Full Proposal" at bounding box center [236, 207] width 110 height 10
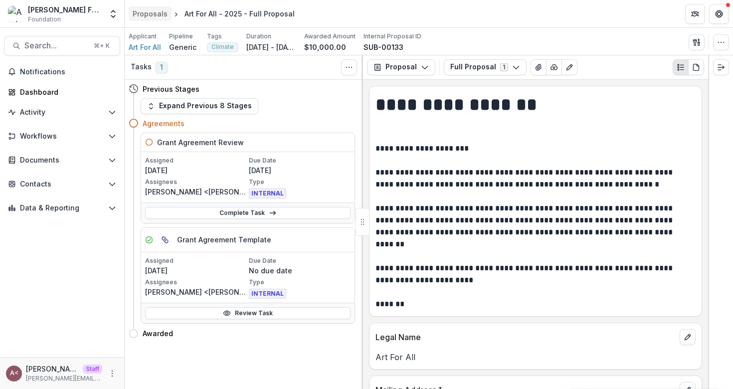
click at [146, 11] on div "Proposals" at bounding box center [150, 13] width 35 height 10
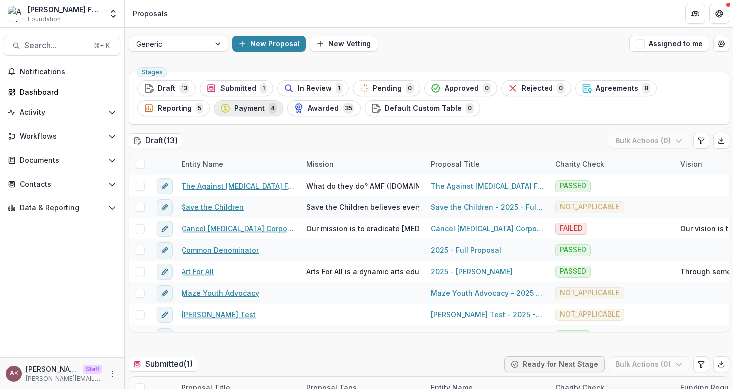
click at [252, 109] on span "Payment" at bounding box center [249, 108] width 30 height 8
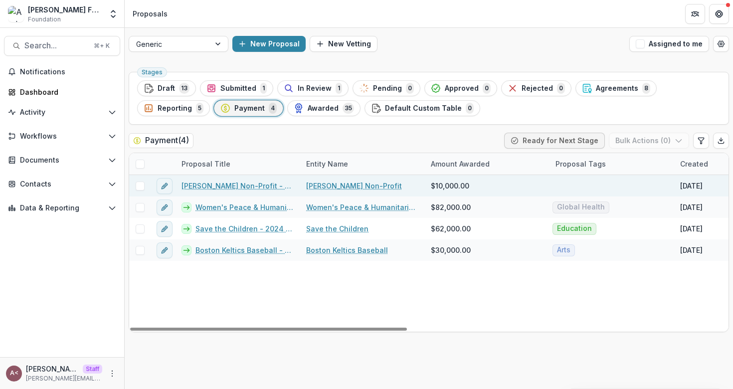
click at [247, 190] on link "[PERSON_NAME] Non-Profit - 2024 - Hackathon Form" at bounding box center [237, 185] width 113 height 10
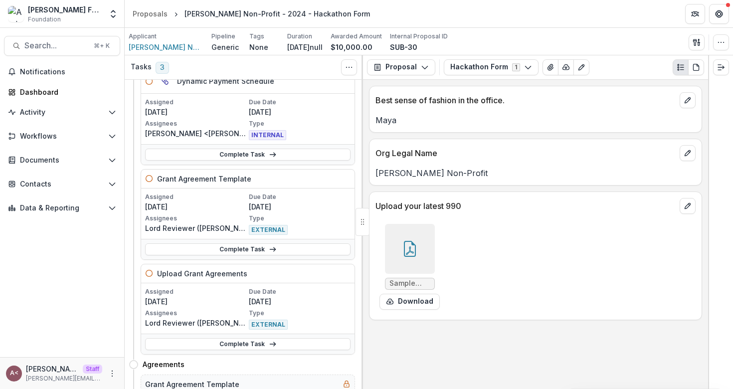
scroll to position [96, 0]
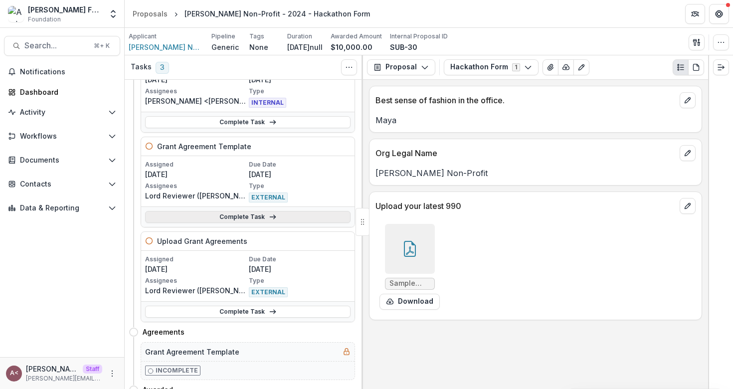
click at [247, 220] on link "Complete Task" at bounding box center [247, 217] width 205 height 12
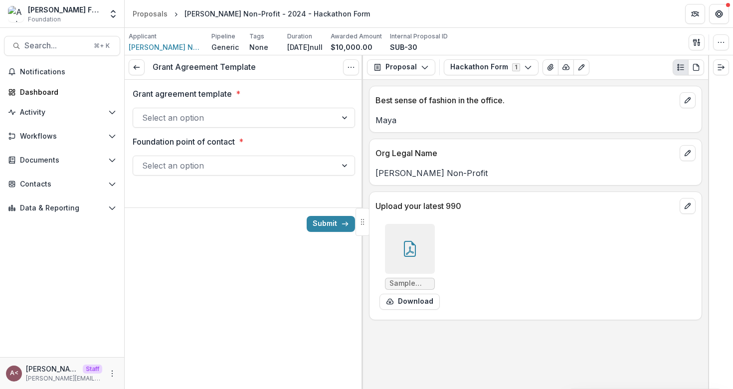
click at [249, 119] on div at bounding box center [234, 118] width 185 height 14
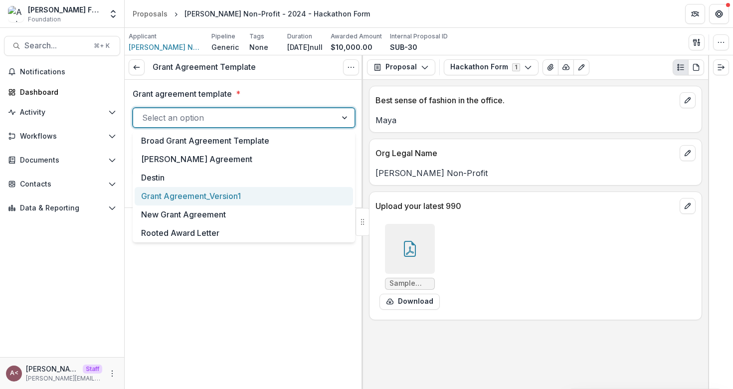
click at [211, 199] on div "Grant Agreement_Version1" at bounding box center [244, 196] width 218 height 18
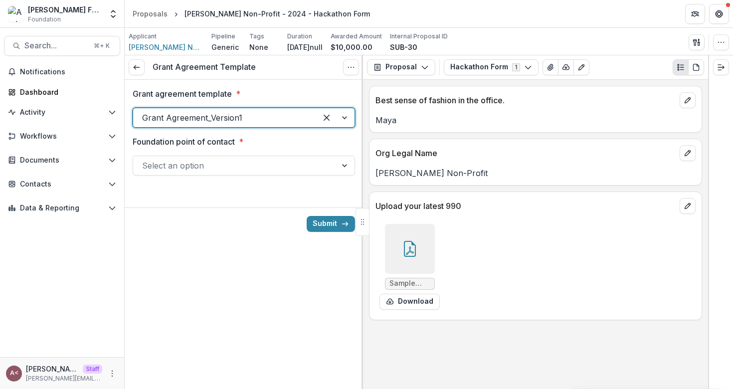
click at [234, 123] on div at bounding box center [224, 118] width 165 height 14
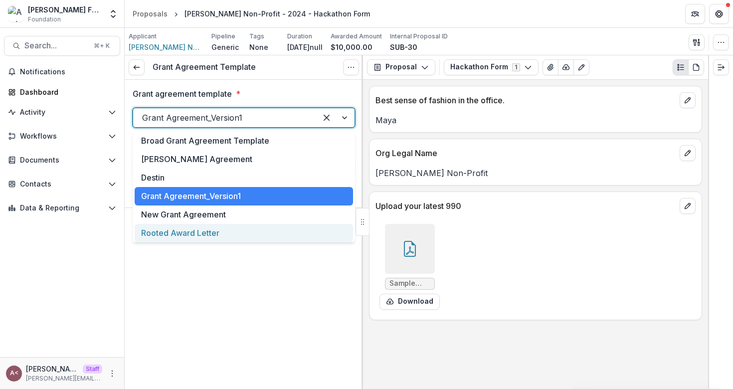
click at [181, 234] on div "Rooted Award Letter" at bounding box center [244, 233] width 218 height 18
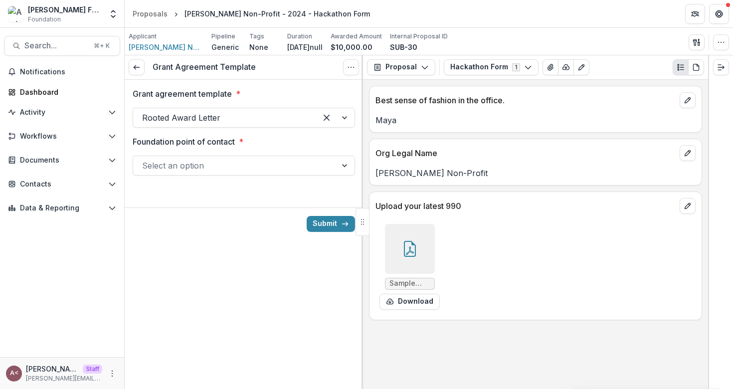
click at [234, 202] on div at bounding box center [244, 199] width 238 height 16
click at [234, 171] on div at bounding box center [234, 165] width 185 height 14
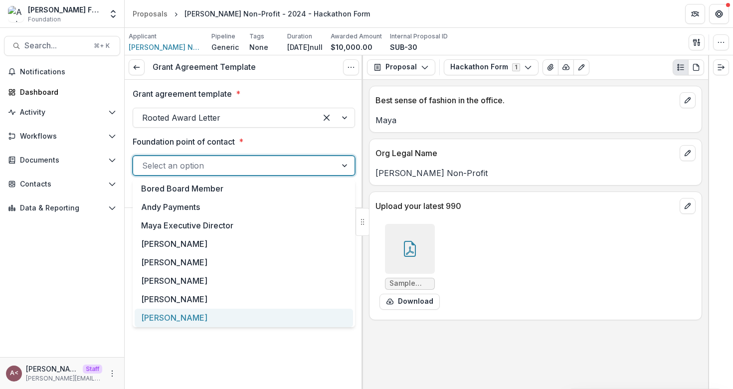
click at [183, 317] on div "[PERSON_NAME]" at bounding box center [244, 317] width 218 height 18
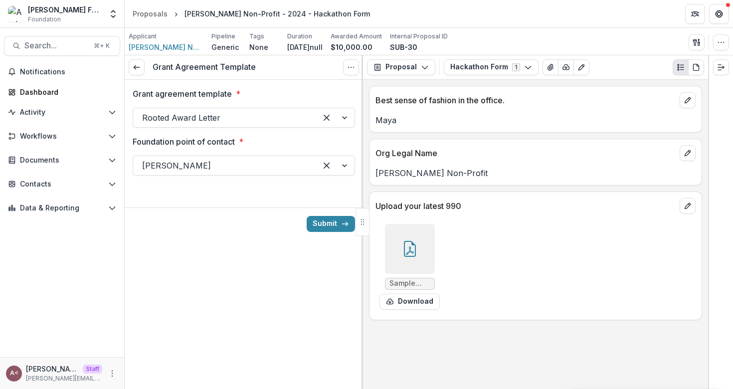
click at [229, 230] on div "Submit" at bounding box center [244, 223] width 238 height 32
click at [324, 225] on button "Submit" at bounding box center [330, 224] width 48 height 16
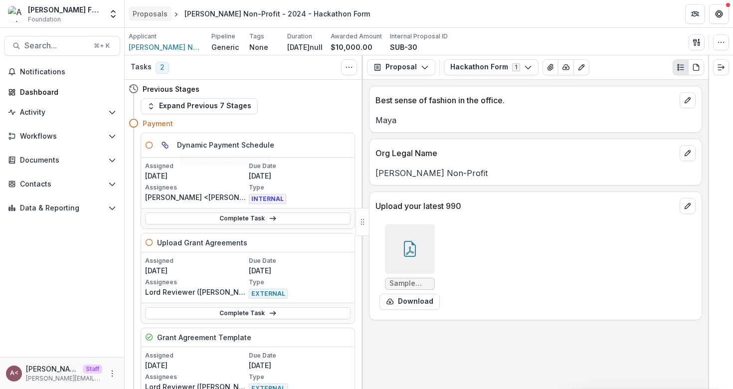
click at [161, 12] on div "Proposals" at bounding box center [150, 13] width 35 height 10
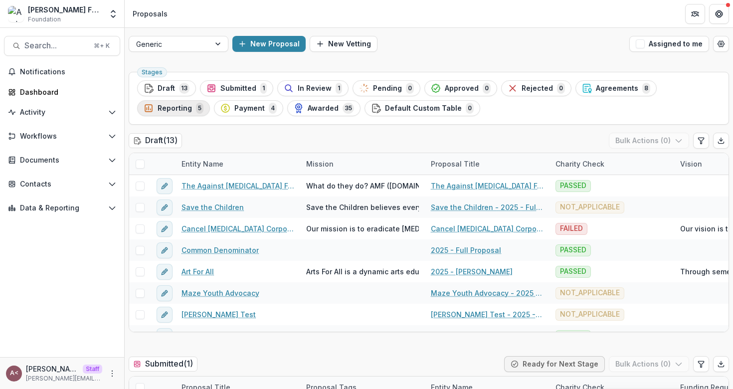
click at [185, 109] on span "Reporting" at bounding box center [174, 108] width 34 height 8
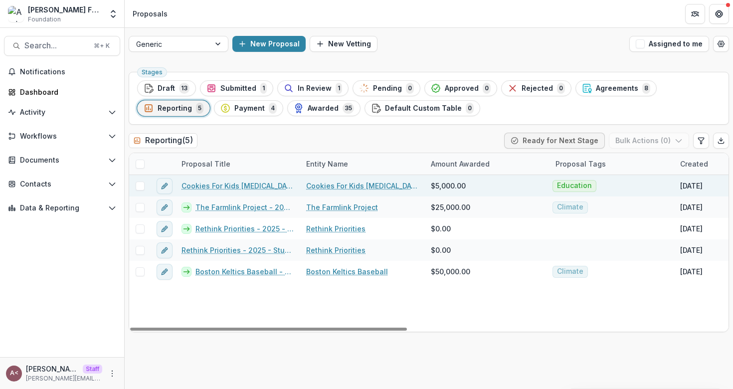
click at [258, 187] on link "Cookies For Kids [MEDICAL_DATA] - 2024 - Sample Grant Form" at bounding box center [237, 185] width 113 height 10
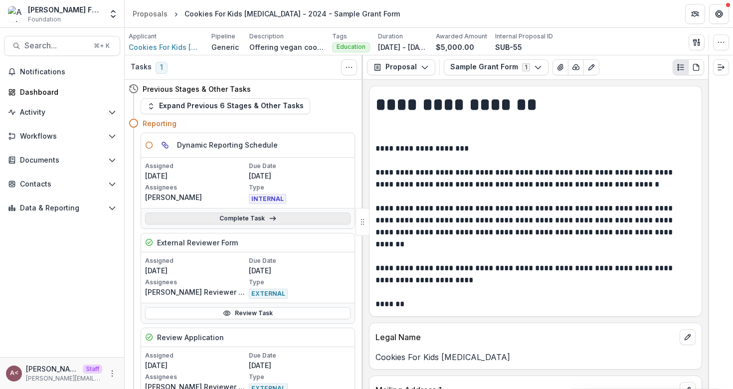
click at [269, 215] on icon at bounding box center [273, 218] width 8 height 8
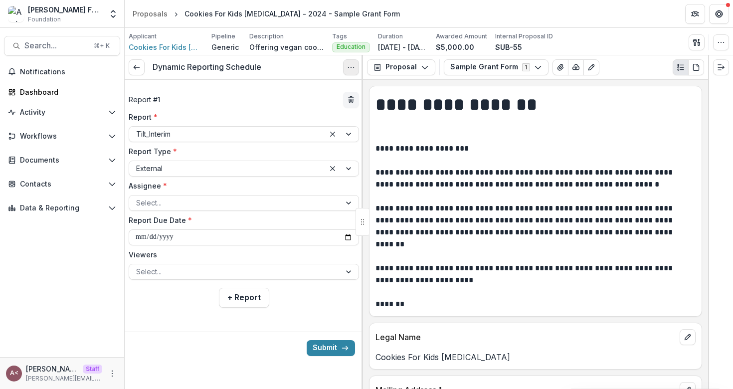
click at [352, 70] on icon "Options" at bounding box center [351, 67] width 8 height 8
click at [323, 115] on button "Cancel Task" at bounding box center [303, 111] width 107 height 16
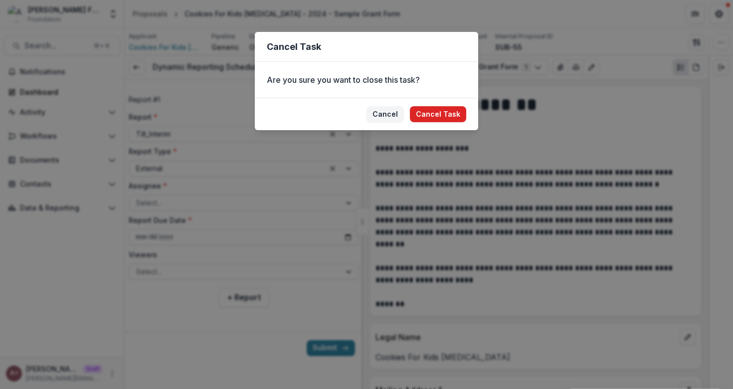
click at [429, 117] on button "Cancel Task" at bounding box center [438, 114] width 56 height 16
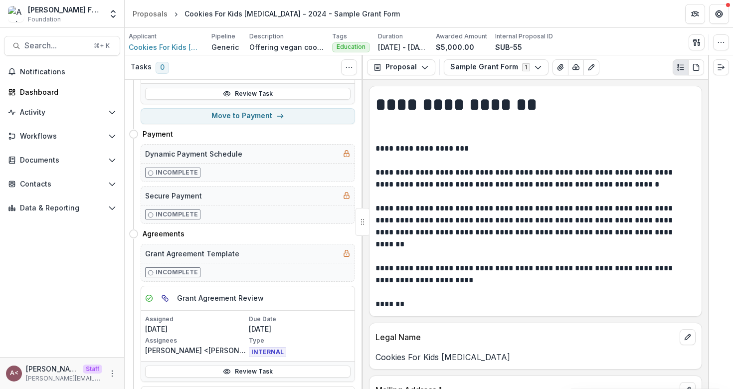
scroll to position [407, 0]
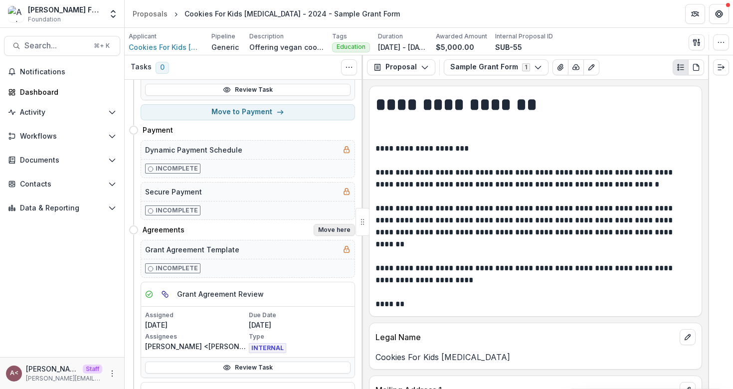
click at [323, 230] on button "Move here" at bounding box center [333, 230] width 41 height 12
select select "**********"
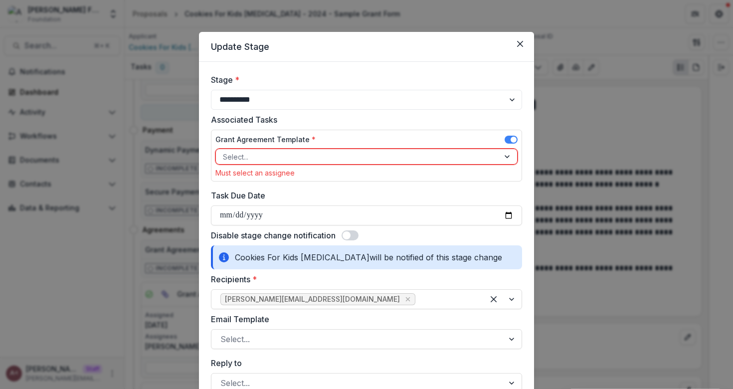
click at [270, 157] on div at bounding box center [357, 157] width 269 height 12
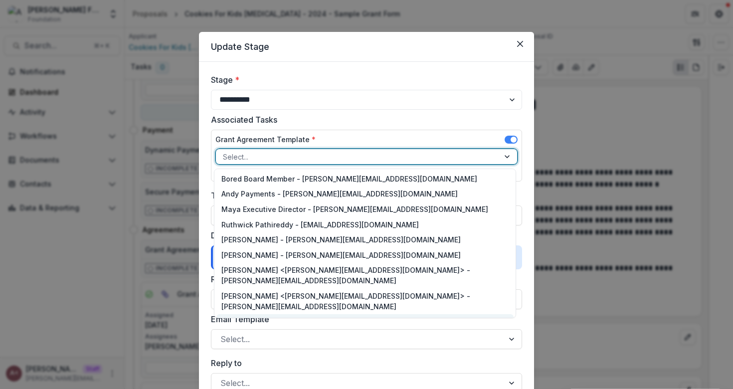
scroll to position [3, 0]
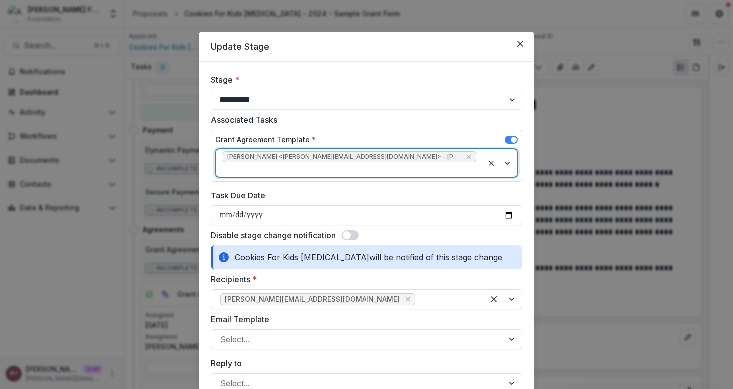
click at [336, 189] on label "Task Due Date" at bounding box center [363, 195] width 305 height 12
click at [336, 205] on input "Task Due Date" at bounding box center [366, 215] width 311 height 20
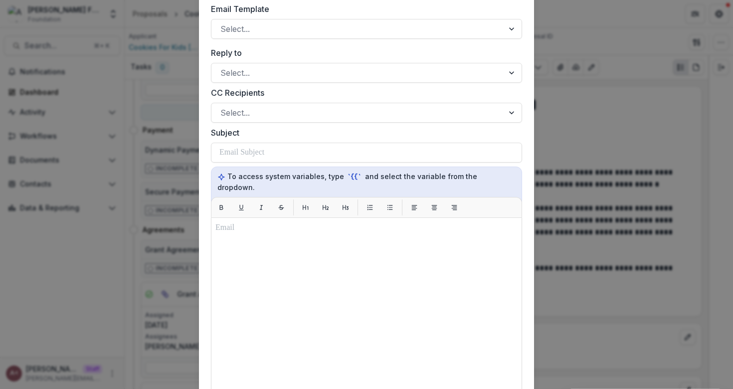
scroll to position [309, 0]
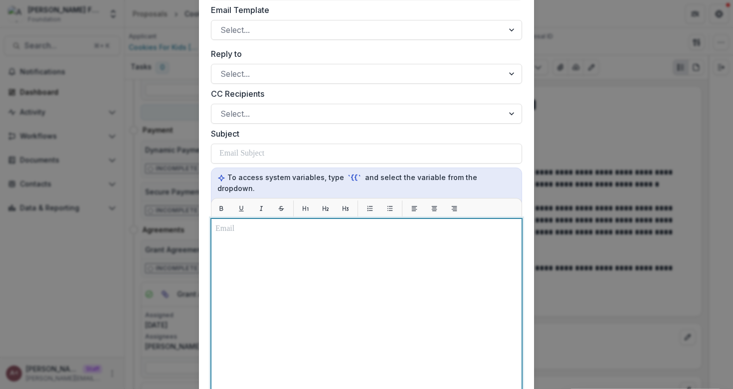
click at [303, 223] on p at bounding box center [366, 229] width 302 height 12
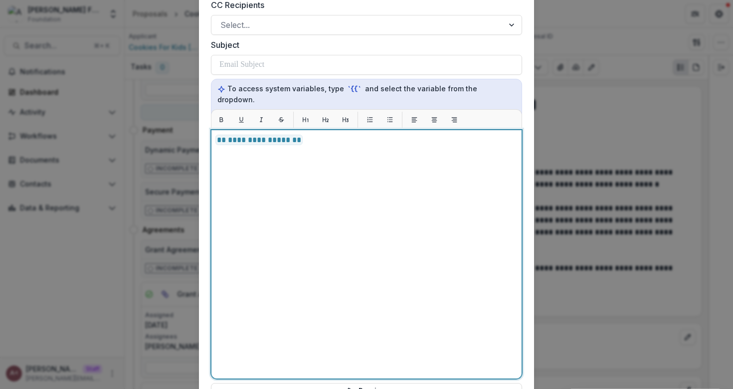
scroll to position [477, 0]
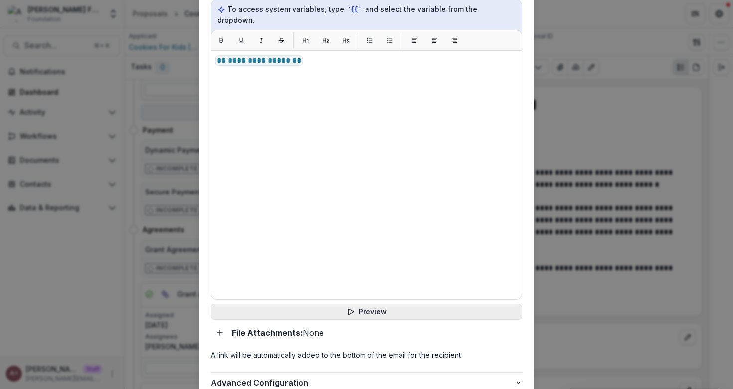
click at [302, 304] on button "Preview" at bounding box center [366, 312] width 311 height 16
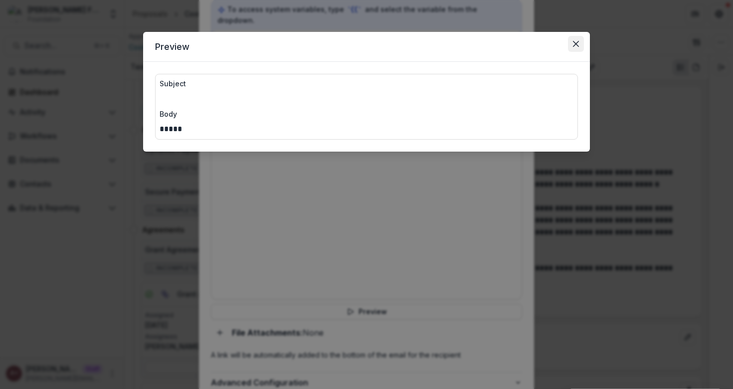
click at [574, 45] on icon "Close" at bounding box center [576, 44] width 6 height 6
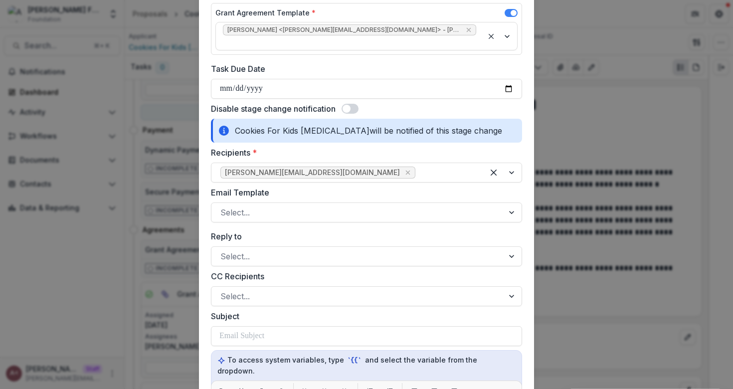
scroll to position [0, 0]
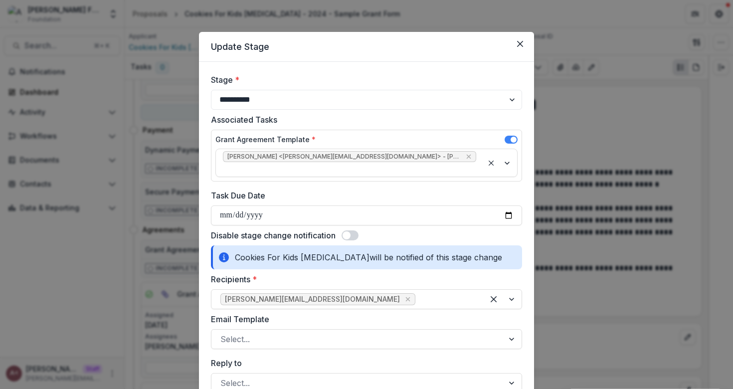
click at [351, 230] on span at bounding box center [349, 235] width 17 height 10
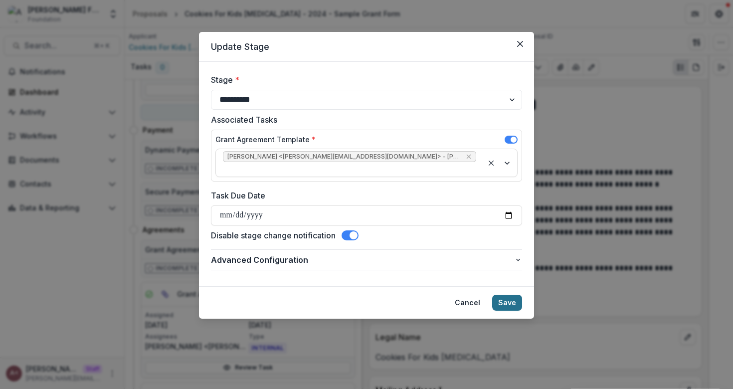
click at [508, 295] on button "Save" at bounding box center [507, 303] width 30 height 16
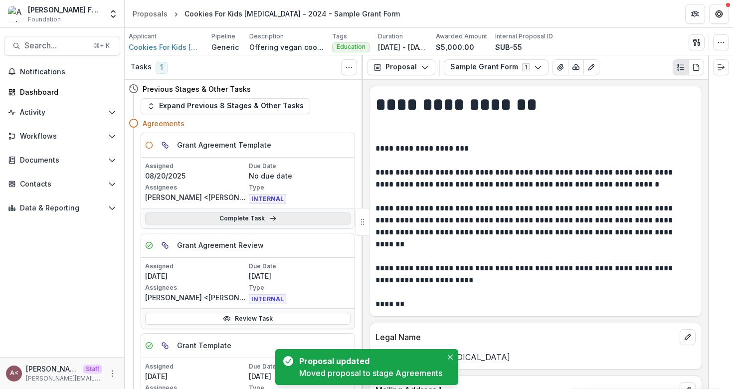
click at [239, 216] on link "Complete Task" at bounding box center [247, 218] width 205 height 12
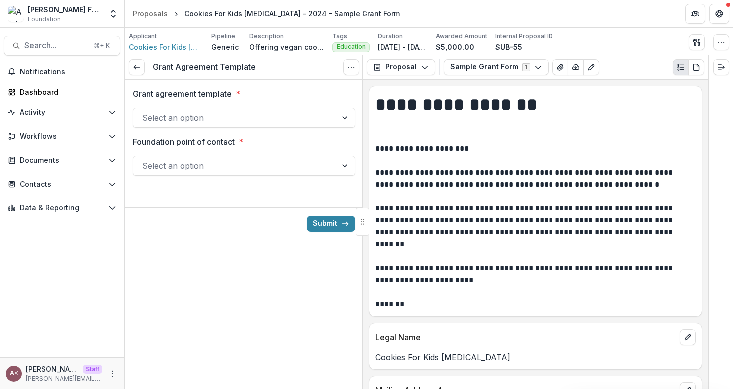
click at [264, 116] on div at bounding box center [234, 118] width 185 height 14
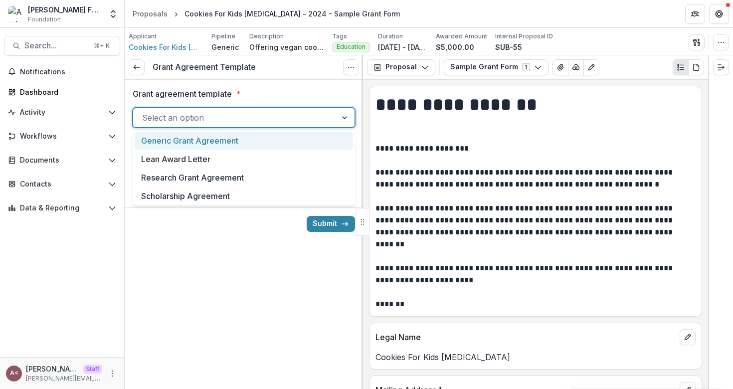
click at [230, 146] on div "Generic Grant Agreement" at bounding box center [244, 141] width 218 height 18
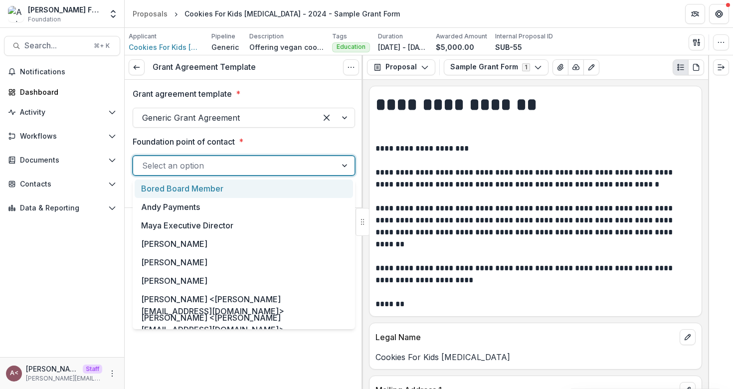
click at [223, 160] on div at bounding box center [234, 165] width 185 height 14
click at [182, 279] on div "[PERSON_NAME]" at bounding box center [244, 281] width 218 height 18
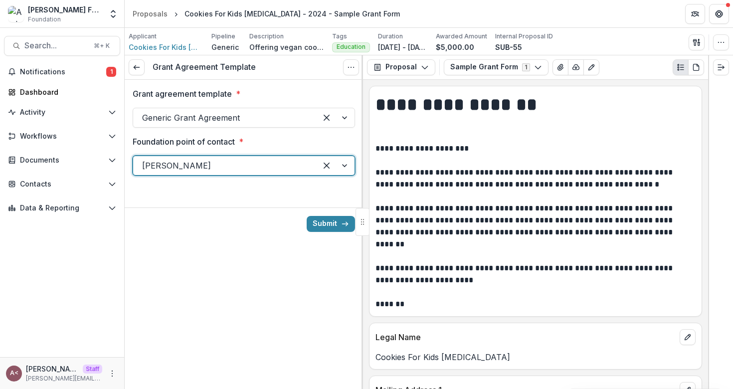
click at [241, 160] on div at bounding box center [224, 165] width 165 height 14
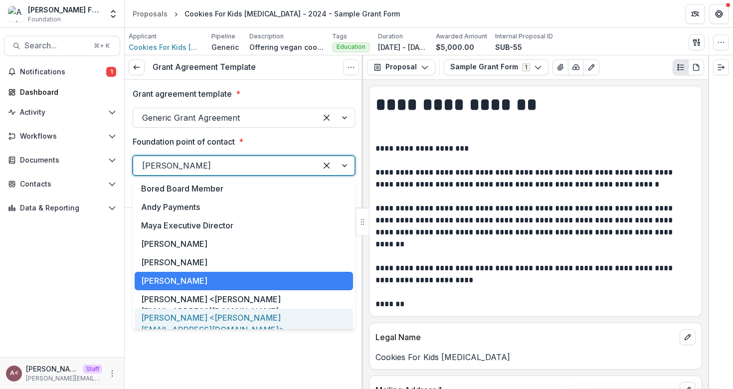
click at [218, 321] on div "[PERSON_NAME] <[PERSON_NAME][EMAIL_ADDRESS][DOMAIN_NAME]>" at bounding box center [244, 323] width 218 height 30
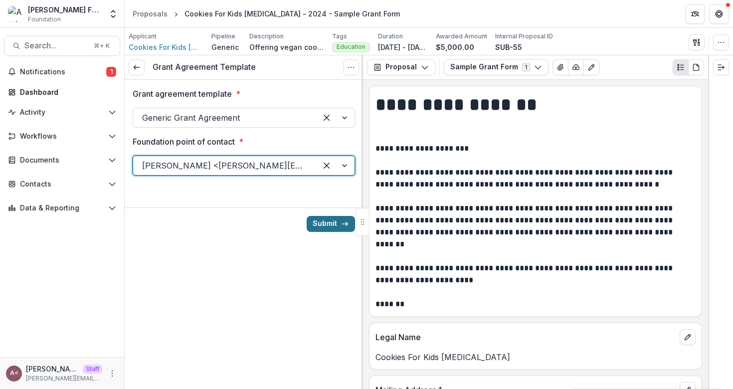
click at [331, 231] on button "Submit" at bounding box center [330, 224] width 48 height 16
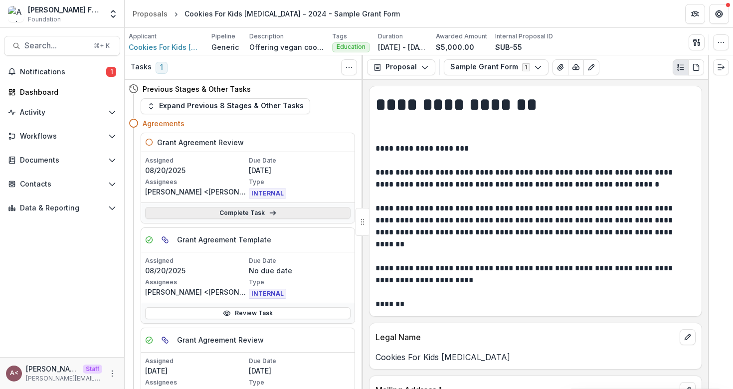
click at [271, 209] on icon at bounding box center [273, 213] width 8 height 8
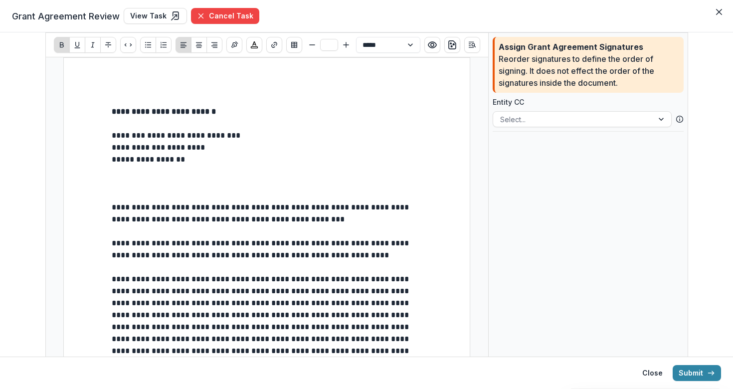
click at [396, 155] on p "**********" at bounding box center [267, 159] width 310 height 12
click at [548, 163] on div at bounding box center [584, 164] width 129 height 12
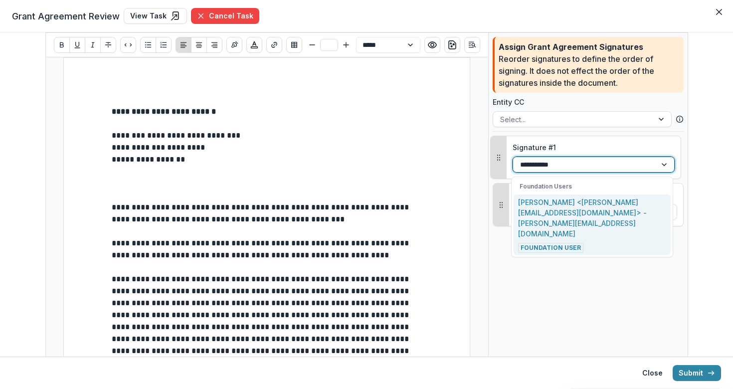
type input "**********"
click at [545, 211] on p "[PERSON_NAME] <[PERSON_NAME][EMAIL_ADDRESS][DOMAIN_NAME]> - [PERSON_NAME][EMAIL…" at bounding box center [592, 218] width 148 height 42
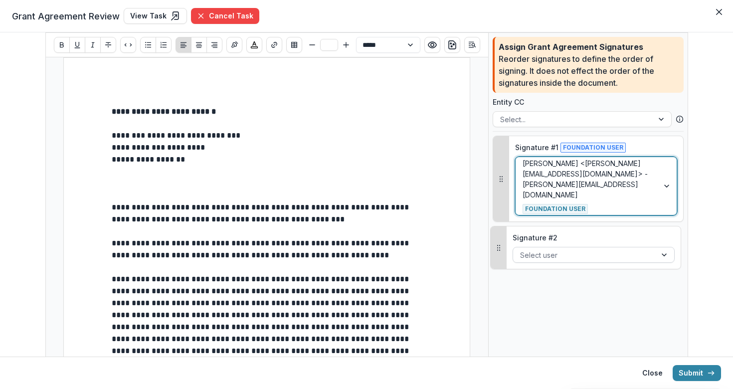
click at [523, 249] on div at bounding box center [584, 255] width 129 height 12
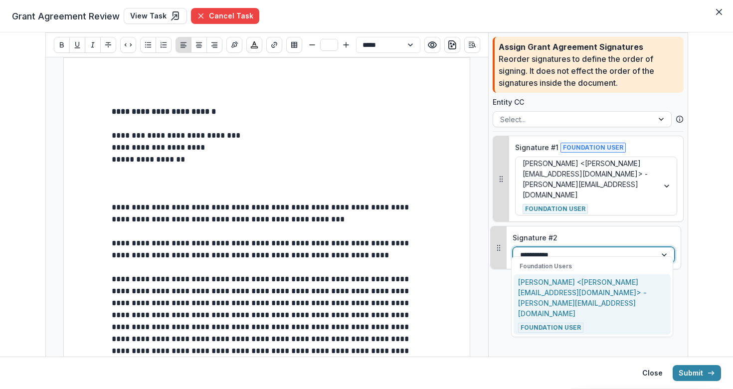
type input "**********"
click at [554, 285] on p "[PERSON_NAME] <[PERSON_NAME][EMAIL_ADDRESS][DOMAIN_NAME]> - [PERSON_NAME][EMAIL…" at bounding box center [592, 298] width 148 height 42
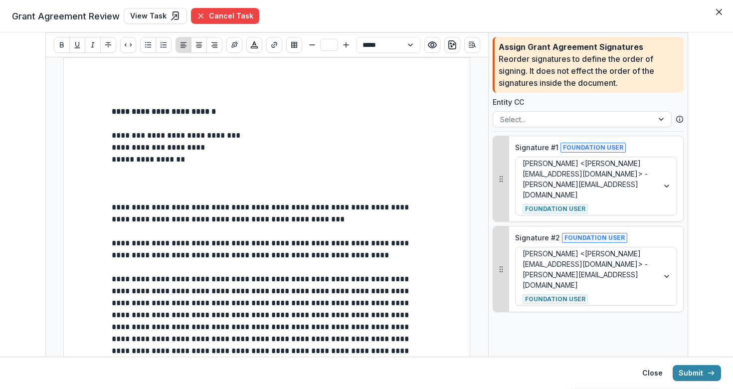
click at [400, 160] on p "**********" at bounding box center [267, 159] width 310 height 12
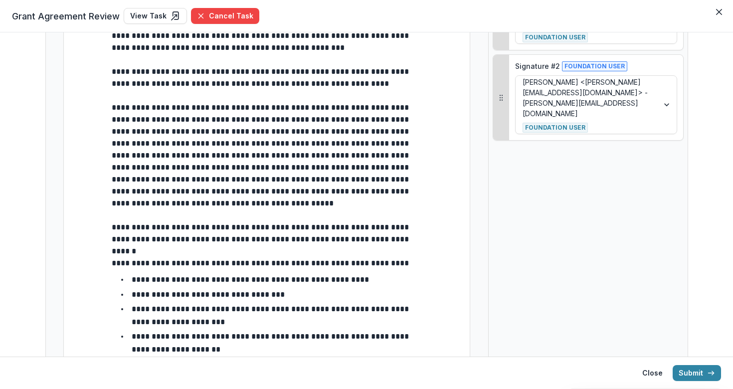
scroll to position [145, 0]
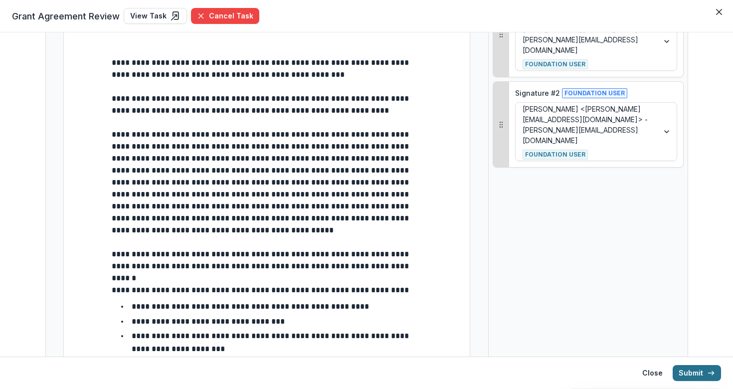
click at [695, 369] on button "Submit" at bounding box center [696, 373] width 48 height 16
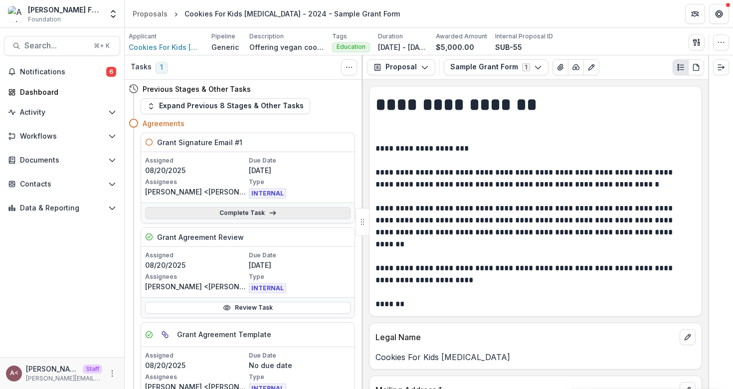
click at [258, 208] on link "Complete Task" at bounding box center [247, 213] width 205 height 12
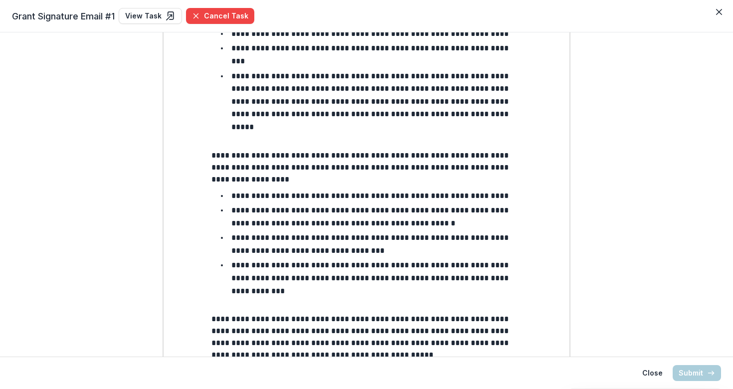
scroll to position [826, 0]
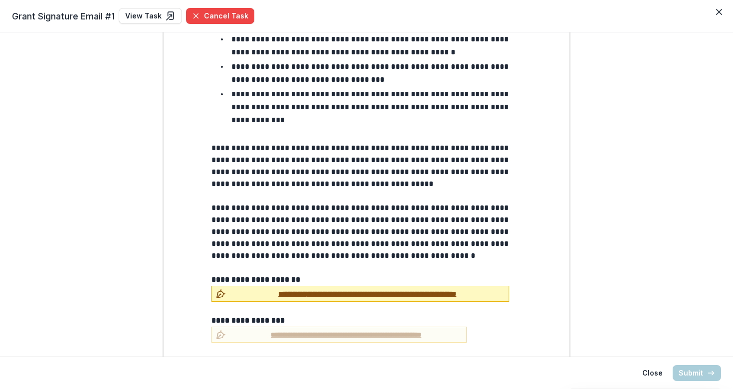
click at [319, 289] on span "**********" at bounding box center [367, 294] width 275 height 10
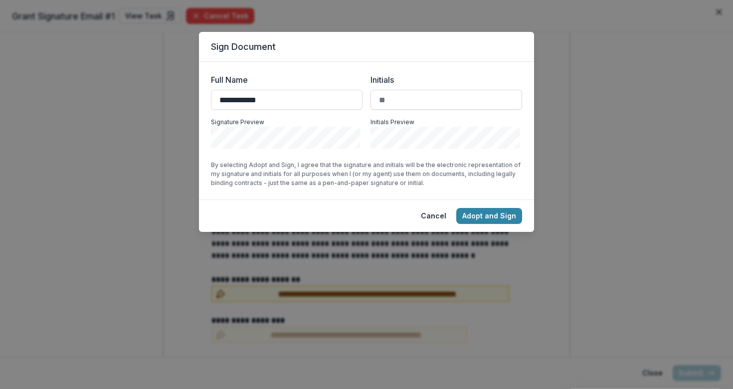
type input "**********"
click at [401, 96] on input "Initials" at bounding box center [446, 100] width 152 height 20
type input "**"
click at [477, 214] on button "Adopt and Sign" at bounding box center [489, 216] width 66 height 16
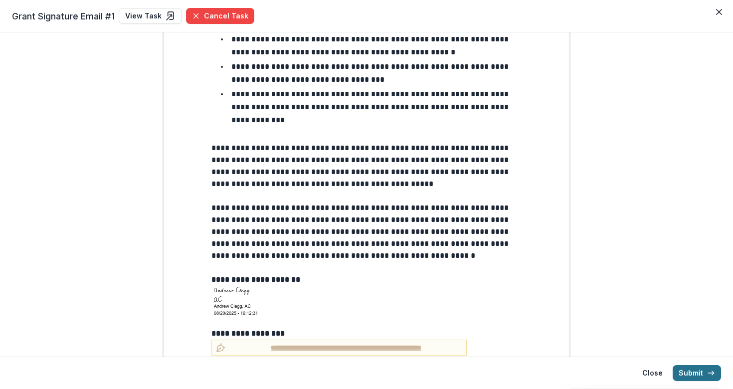
click at [695, 373] on button "Submit" at bounding box center [696, 373] width 48 height 16
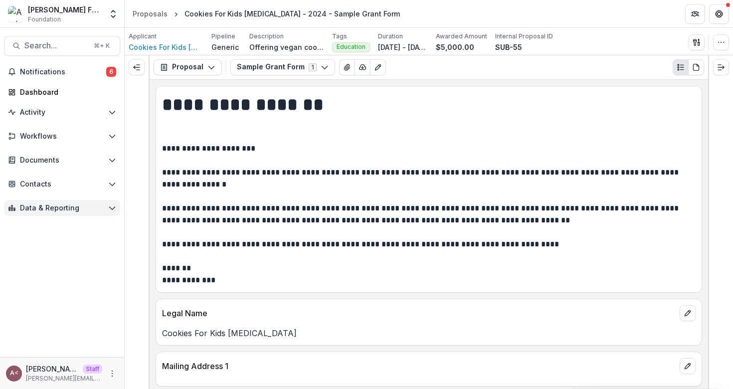
click at [66, 208] on span "Data & Reporting" at bounding box center [62, 208] width 84 height 8
click at [66, 207] on span "Data & Reporting" at bounding box center [62, 208] width 84 height 8
click at [54, 160] on span "Documents" at bounding box center [62, 160] width 84 height 8
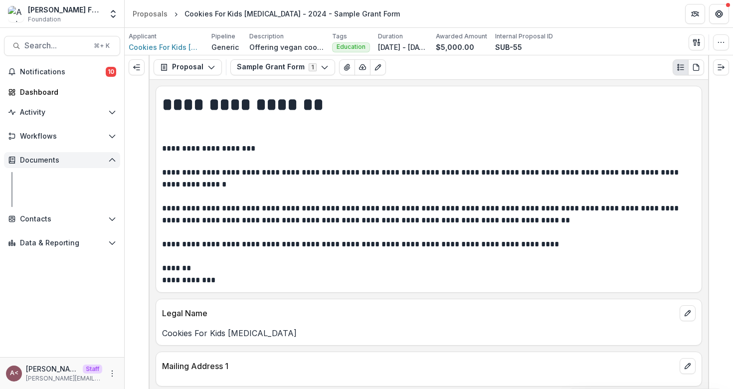
click at [67, 161] on span "Documents" at bounding box center [62, 160] width 84 height 8
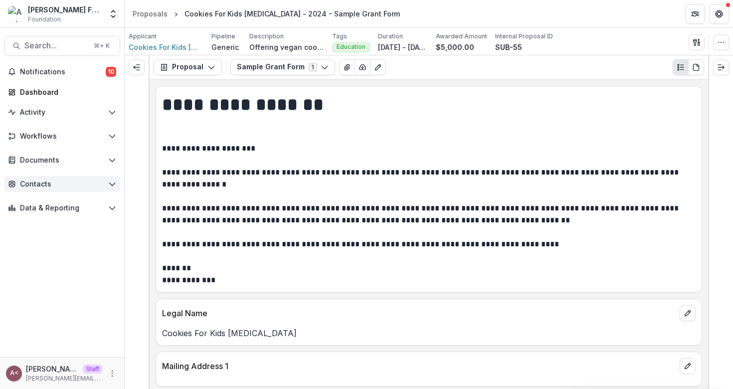
click at [60, 184] on span "Contacts" at bounding box center [62, 184] width 84 height 8
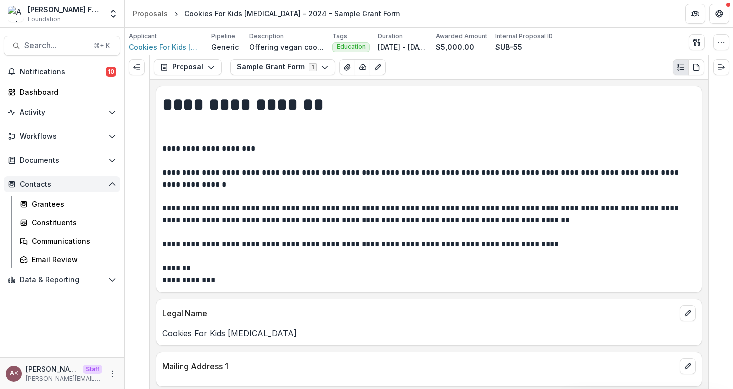
click at [60, 184] on span "Contacts" at bounding box center [62, 184] width 84 height 8
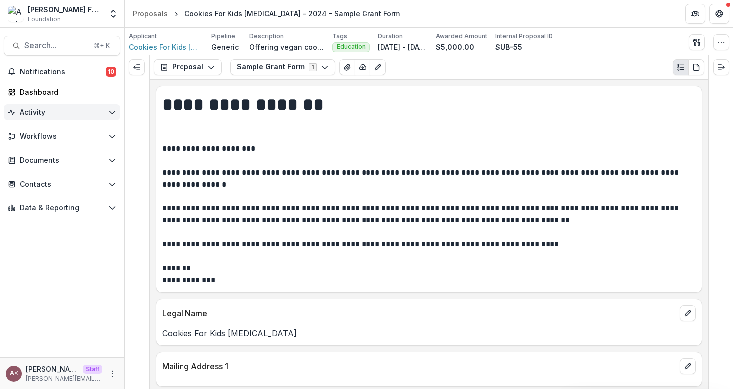
click at [93, 113] on span "Activity" at bounding box center [62, 112] width 84 height 8
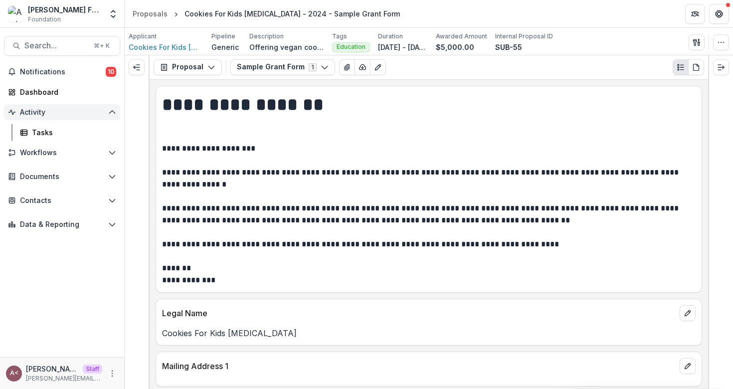
click at [93, 113] on span "Activity" at bounding box center [62, 112] width 84 height 8
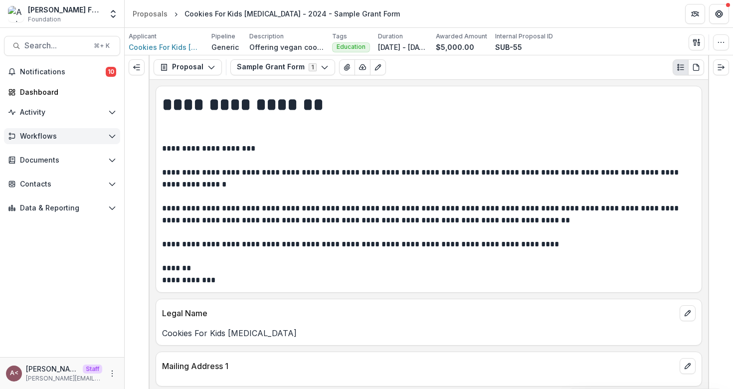
click at [69, 142] on button "Workflows" at bounding box center [62, 136] width 116 height 16
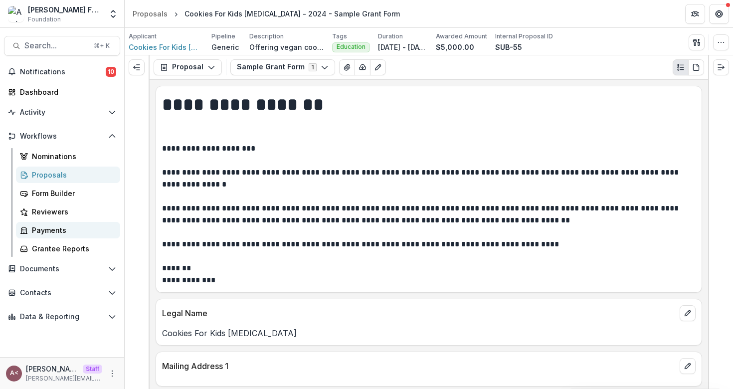
click at [59, 231] on div "Payments" at bounding box center [72, 230] width 80 height 10
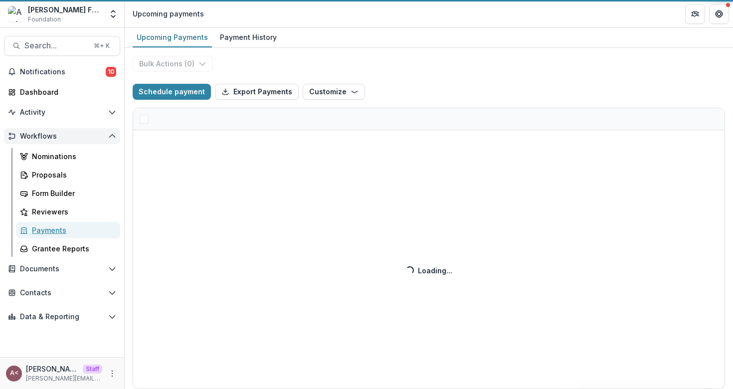
select select "******"
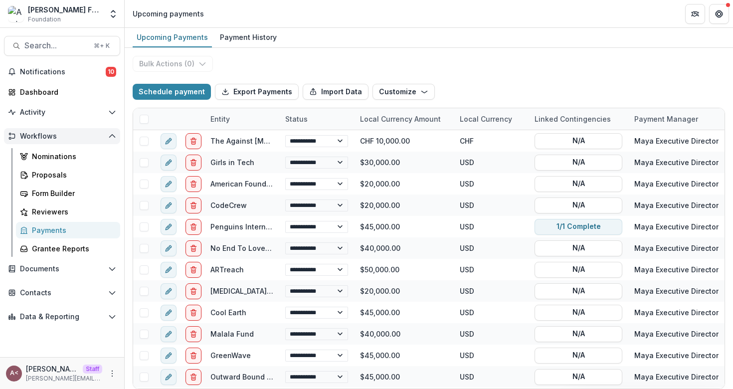
click at [88, 134] on span "Workflows" at bounding box center [62, 136] width 84 height 8
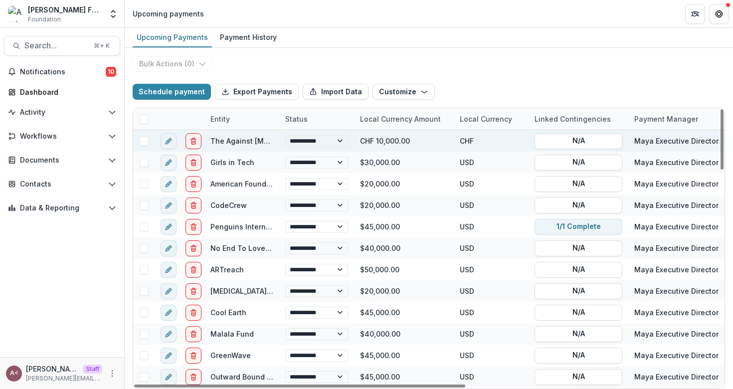
select select "******"
click at [259, 56] on div "**********" at bounding box center [429, 218] width 608 height 341
click at [333, 91] on button "Import Data" at bounding box center [336, 92] width 66 height 16
click at [480, 69] on div "**********" at bounding box center [429, 218] width 608 height 341
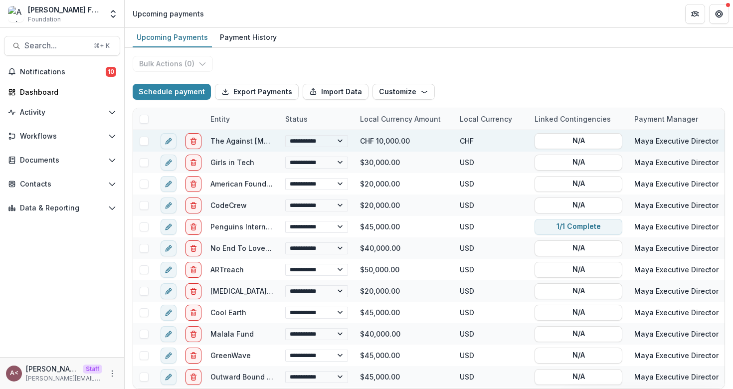
select select "******"
click at [302, 62] on div "**********" at bounding box center [429, 218] width 608 height 341
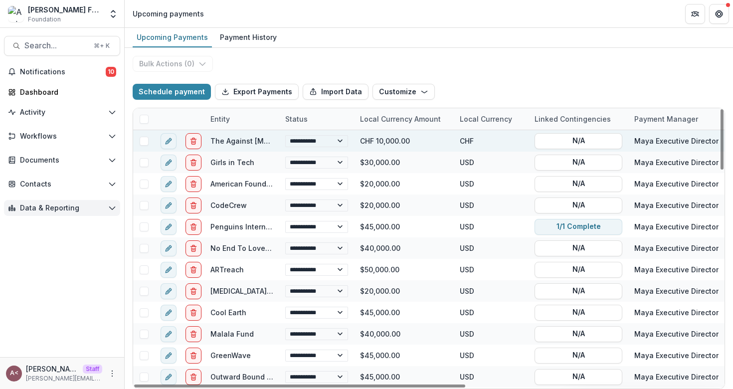
click at [103, 209] on span "Data & Reporting" at bounding box center [62, 208] width 84 height 8
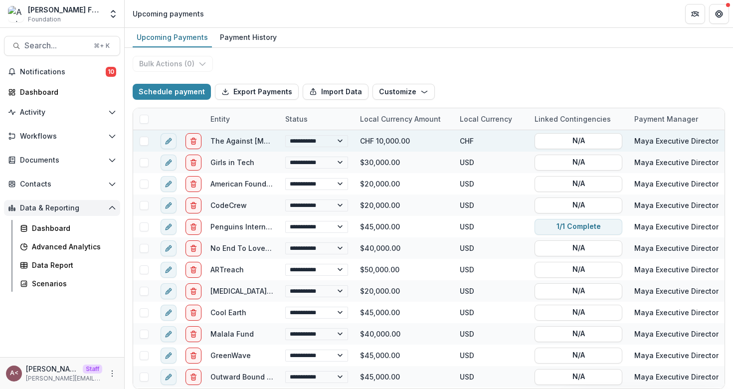
click at [75, 205] on span "Data & Reporting" at bounding box center [62, 208] width 84 height 8
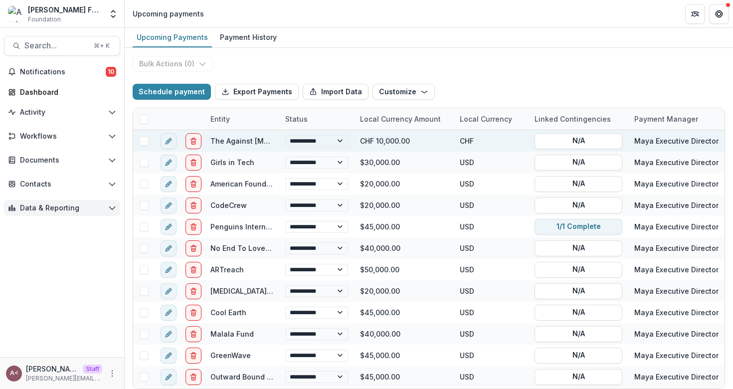
click at [62, 212] on span "Data & Reporting" at bounding box center [62, 208] width 84 height 8
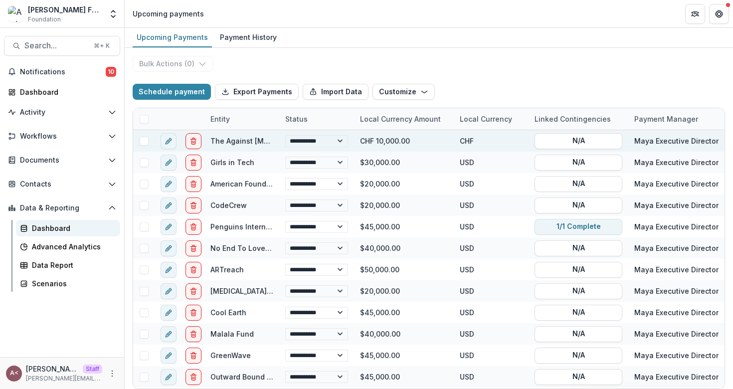
click at [44, 234] on link "Dashboard" at bounding box center [68, 228] width 104 height 16
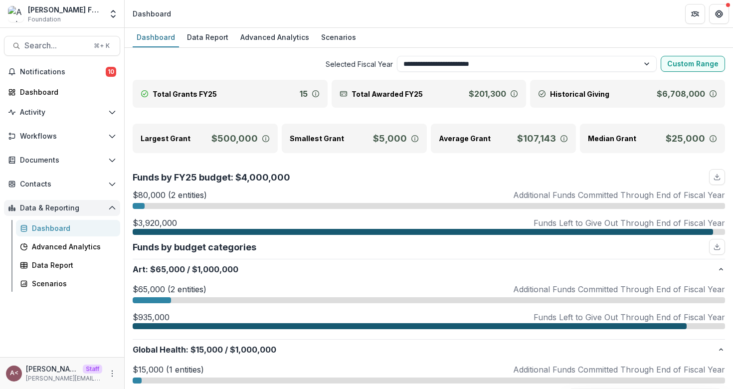
click at [64, 212] on button "Data & Reporting" at bounding box center [62, 208] width 116 height 16
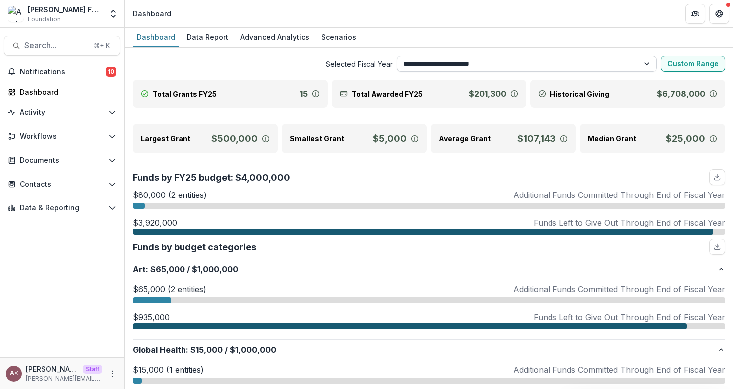
click at [497, 62] on select "**********" at bounding box center [527, 64] width 260 height 16
click at [397, 56] on select "**********" at bounding box center [527, 64] width 260 height 16
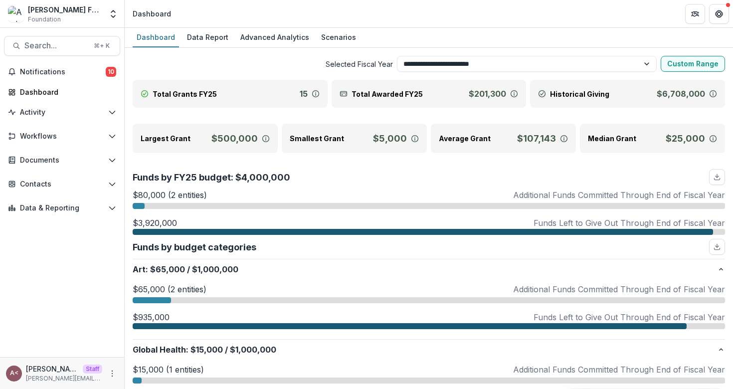
click at [317, 65] on span "Selected Fiscal Year" at bounding box center [263, 64] width 260 height 10
click at [312, 64] on span "Selected Fiscal Year" at bounding box center [263, 64] width 260 height 10
click at [445, 63] on select "**********" at bounding box center [527, 64] width 260 height 16
select select "**********"
click at [397, 56] on select "**********" at bounding box center [527, 64] width 260 height 16
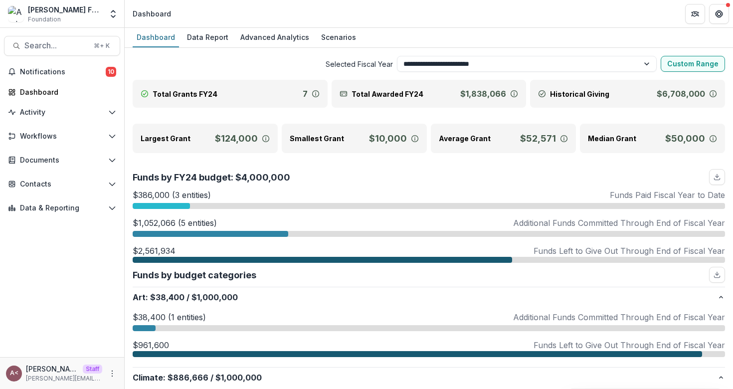
click at [251, 68] on span "Selected Fiscal Year" at bounding box center [263, 64] width 260 height 10
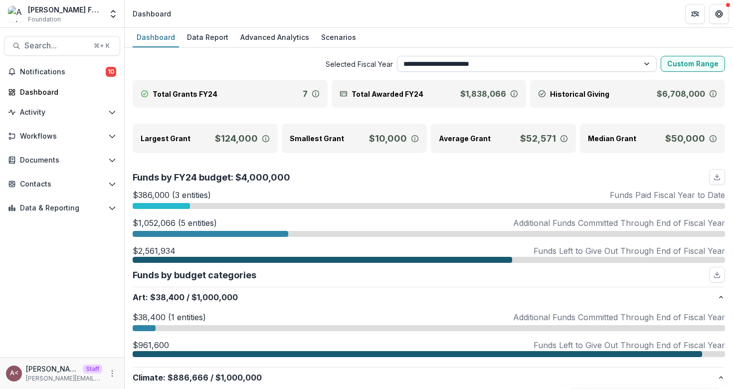
click at [432, 62] on select "**********" at bounding box center [527, 64] width 260 height 16
click at [397, 56] on select "**********" at bounding box center [527, 64] width 260 height 16
click at [432, 62] on select "**********" at bounding box center [527, 64] width 260 height 16
click at [397, 56] on select "**********" at bounding box center [527, 64] width 260 height 16
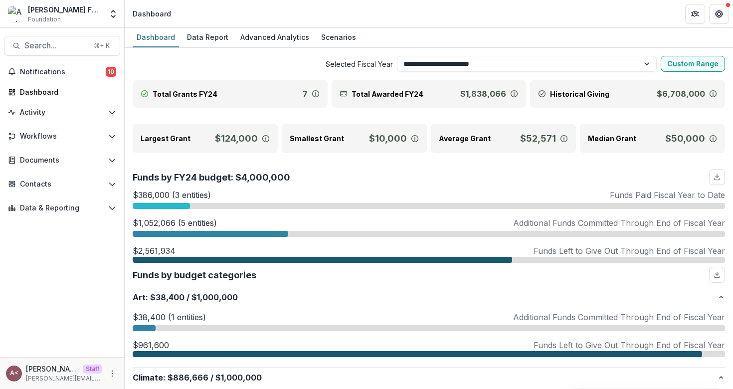
click at [276, 68] on span "Selected Fiscal Year" at bounding box center [263, 64] width 260 height 10
click at [276, 69] on div "**********" at bounding box center [429, 64] width 592 height 16
click at [271, 68] on span "Selected Fiscal Year" at bounding box center [263, 64] width 260 height 10
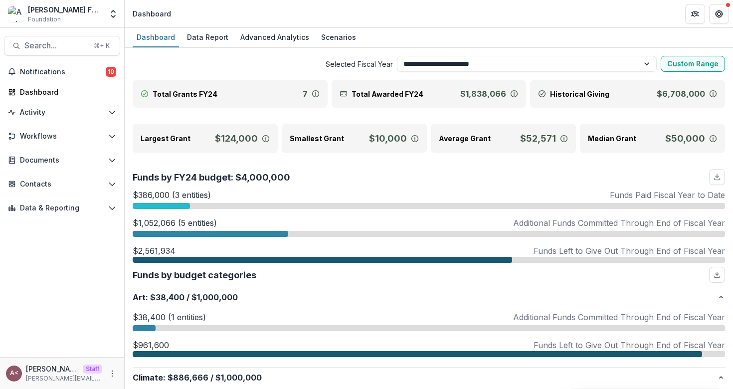
click at [262, 80] on div "Total Grants FY24 7" at bounding box center [230, 94] width 195 height 28
drag, startPoint x: 29, startPoint y: 8, endPoint x: 60, endPoint y: 21, distance: 34.0
click at [60, 21] on div "[PERSON_NAME] Foundation Foundation" at bounding box center [65, 13] width 74 height 19
click at [78, 22] on div "[PERSON_NAME] Foundation Foundation" at bounding box center [65, 13] width 74 height 19
click at [113, 17] on icon "Open entity switcher" at bounding box center [113, 14] width 10 height 10
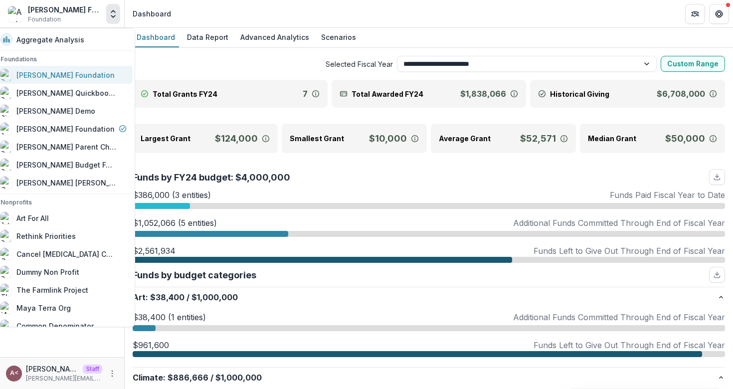
click at [90, 72] on div "[PERSON_NAME] Foundation" at bounding box center [65, 75] width 98 height 10
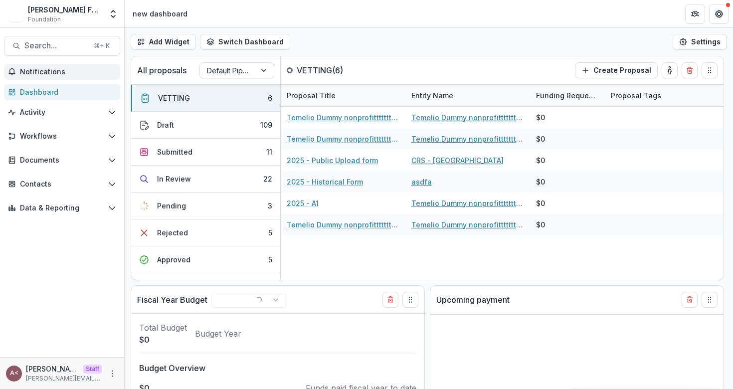
select select "******"
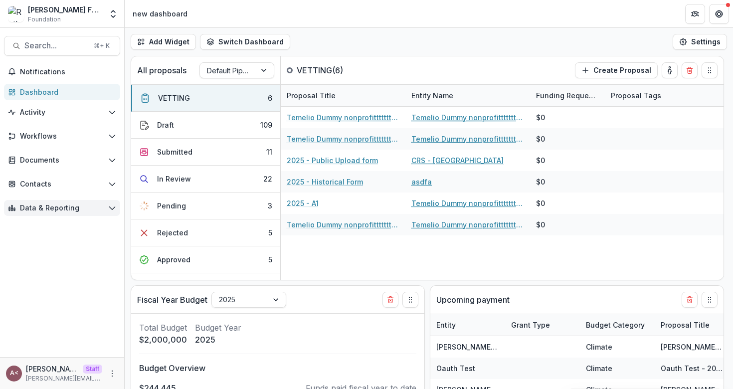
click at [88, 210] on span "Data & Reporting" at bounding box center [62, 208] width 84 height 8
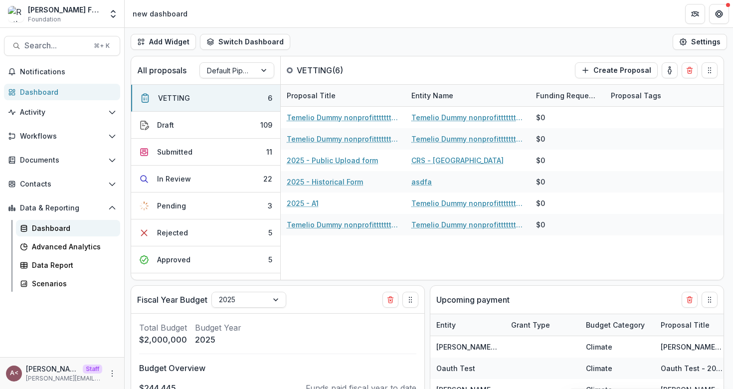
click at [70, 230] on div "Dashboard" at bounding box center [72, 228] width 80 height 10
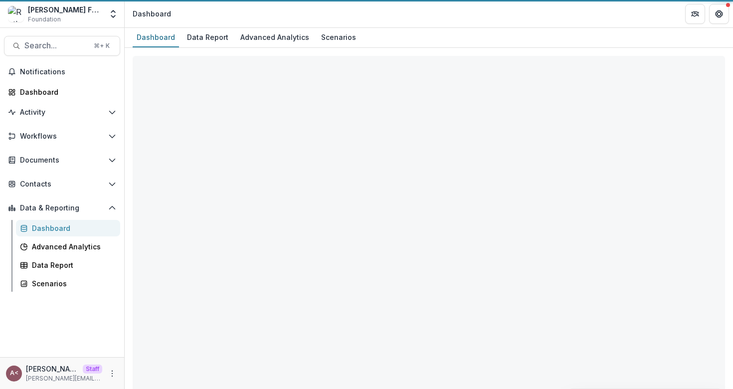
select select "**********"
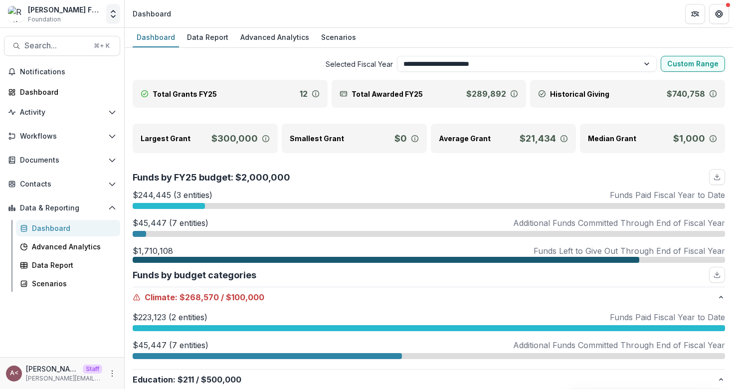
click at [114, 14] on icon "Open entity switcher" at bounding box center [113, 14] width 10 height 10
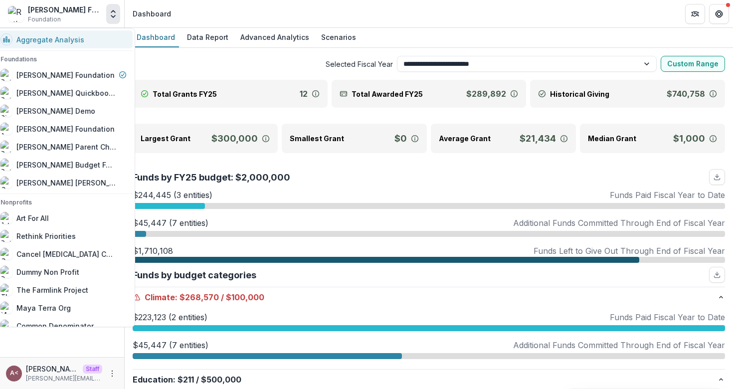
click at [105, 47] on button "Aggregate Analysis" at bounding box center [64, 39] width 138 height 18
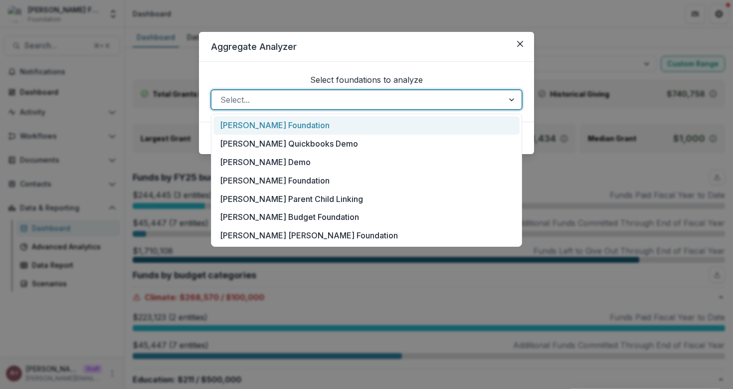
click at [295, 100] on div at bounding box center [357, 100] width 274 height 14
click at [281, 126] on div "[PERSON_NAME] Foundation" at bounding box center [366, 125] width 306 height 18
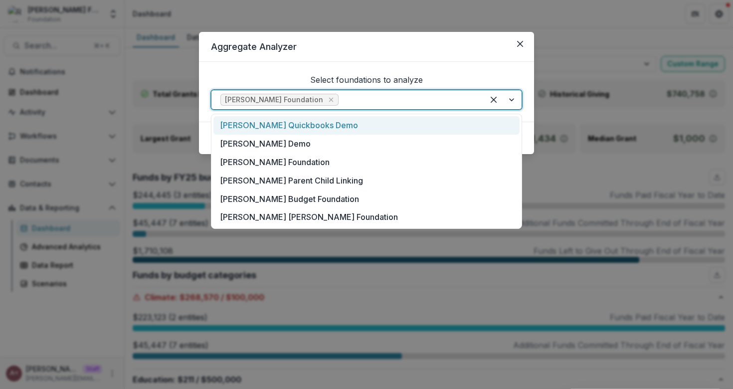
click at [364, 101] on div at bounding box center [407, 100] width 134 height 14
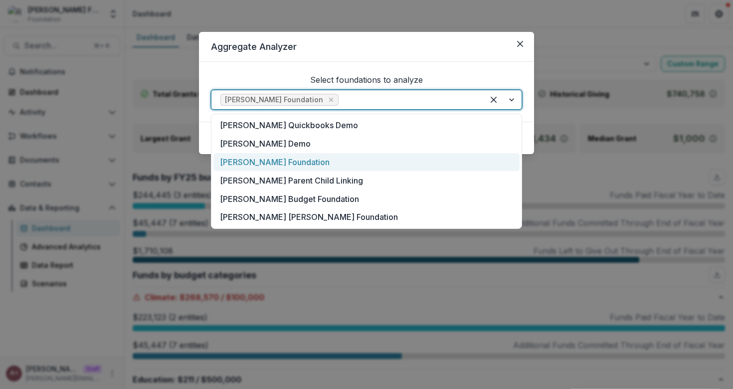
click at [282, 163] on div "[PERSON_NAME] Foundation" at bounding box center [366, 162] width 306 height 18
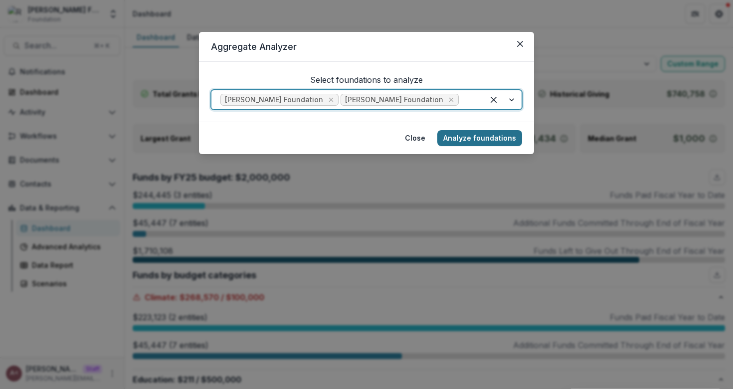
click at [494, 141] on button "Analyze foundations" at bounding box center [479, 138] width 85 height 16
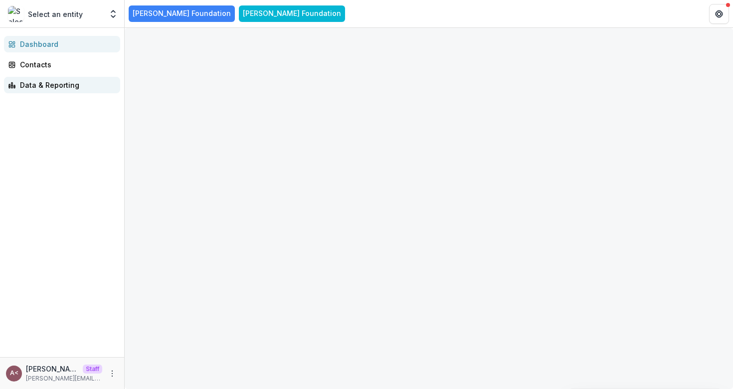
click at [68, 86] on div "Data & Reporting" at bounding box center [66, 85] width 92 height 10
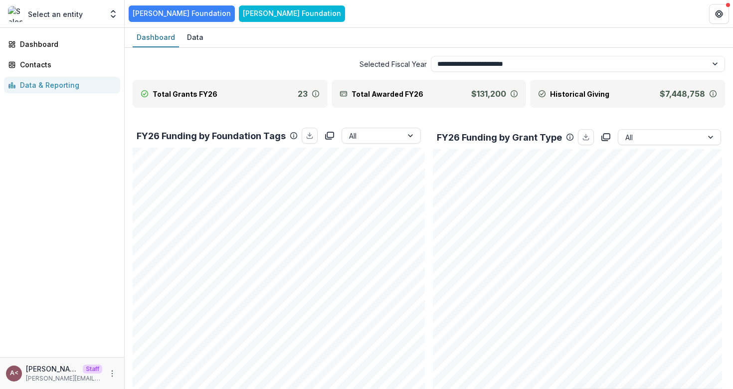
click at [55, 43] on div "Dashboard" at bounding box center [66, 44] width 92 height 10
select select "*******"
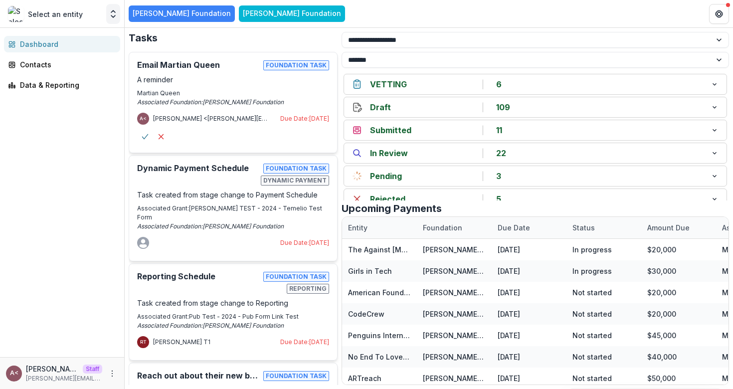
click at [109, 15] on icon "Open entity switcher" at bounding box center [113, 14] width 10 height 10
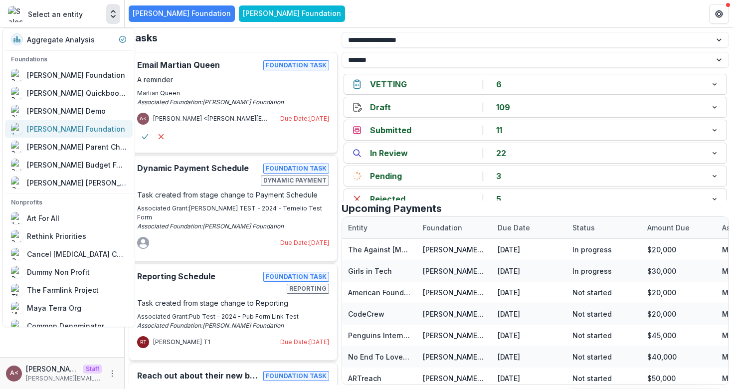
click at [55, 129] on div "[PERSON_NAME] Foundation" at bounding box center [76, 129] width 98 height 10
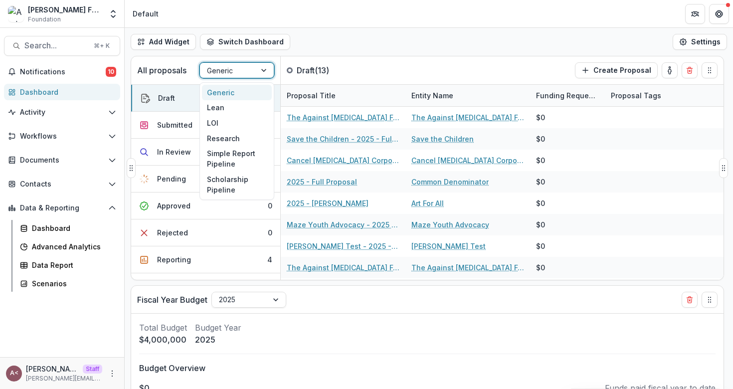
click at [259, 75] on div at bounding box center [265, 70] width 18 height 15
click at [237, 108] on div "Lean" at bounding box center [237, 107] width 70 height 15
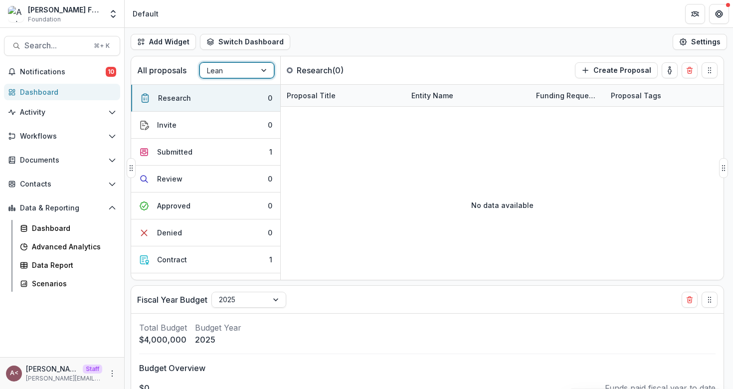
click at [248, 73] on div at bounding box center [228, 70] width 42 height 12
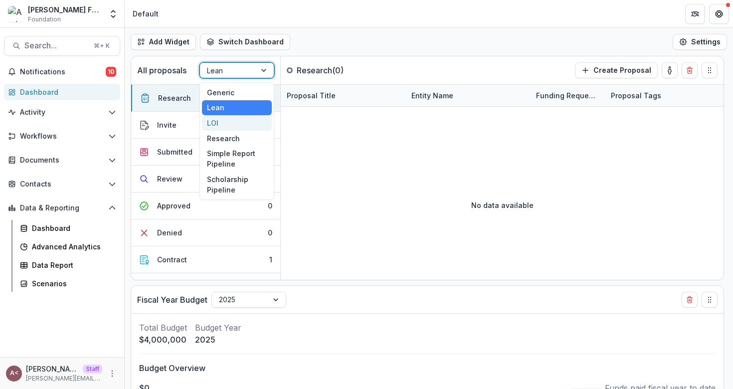
click at [225, 123] on div "LOI" at bounding box center [237, 122] width 70 height 15
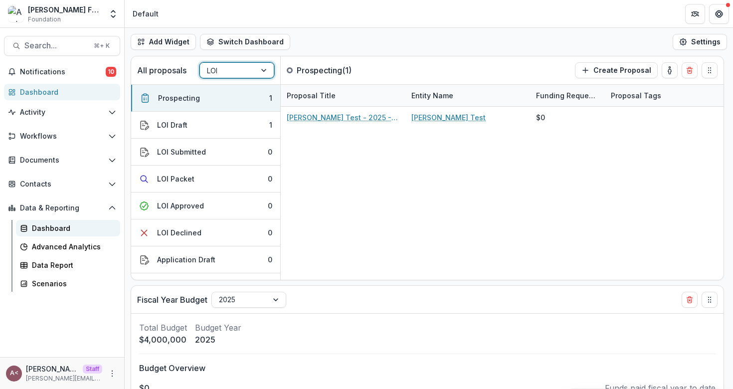
click at [78, 231] on div "Dashboard" at bounding box center [72, 228] width 80 height 10
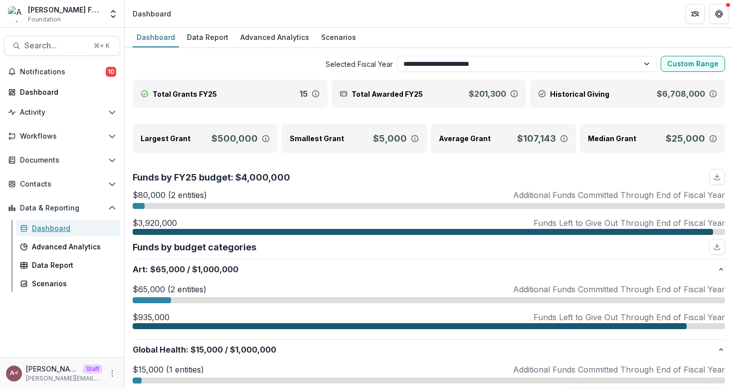
scroll to position [95, 0]
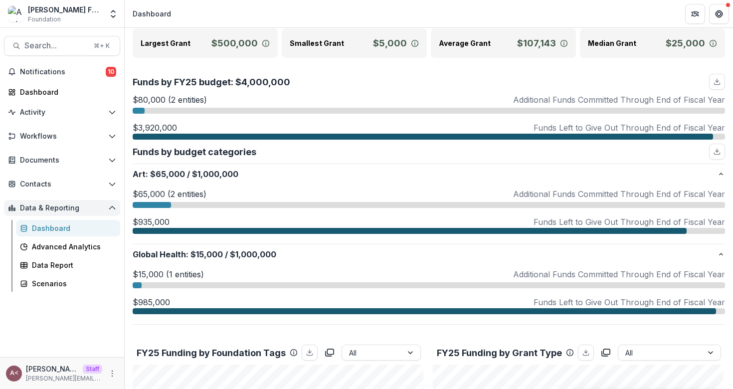
click at [101, 207] on span "Data & Reporting" at bounding box center [62, 208] width 84 height 8
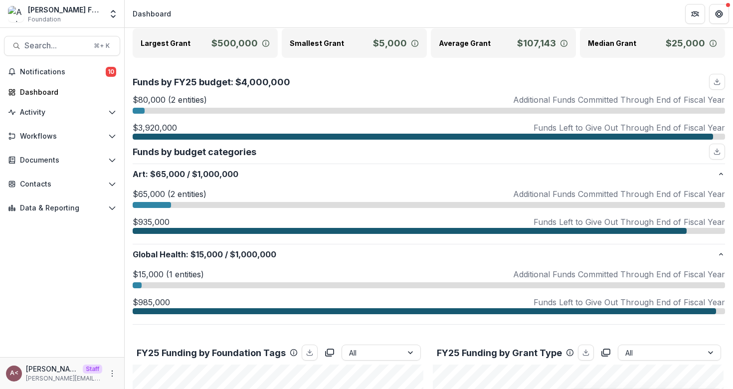
scroll to position [0, 0]
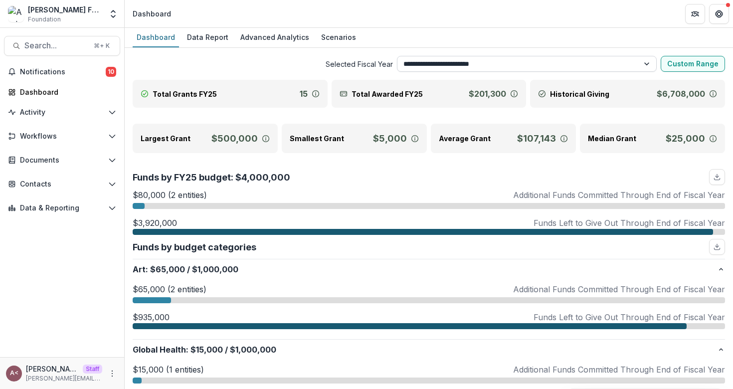
click at [470, 65] on select "**********" at bounding box center [527, 64] width 260 height 16
select select "**********"
click at [397, 56] on select "**********" at bounding box center [527, 64] width 260 height 16
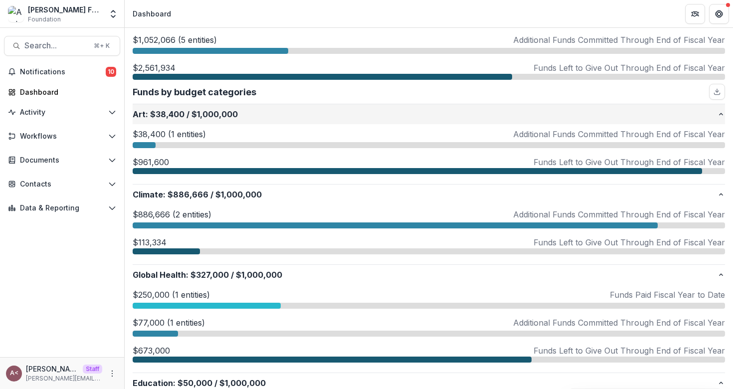
scroll to position [155, 0]
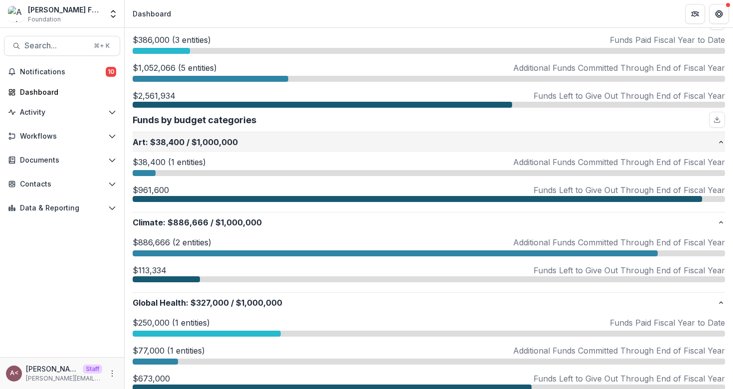
click at [230, 142] on p "Art : $38,400 / $1,000,000" at bounding box center [425, 142] width 584 height 12
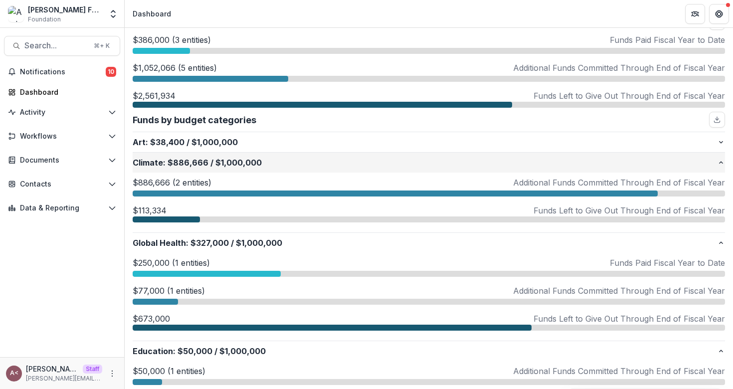
click at [262, 162] on p "Climate : $886,666 / $1,000,000" at bounding box center [425, 162] width 584 height 12
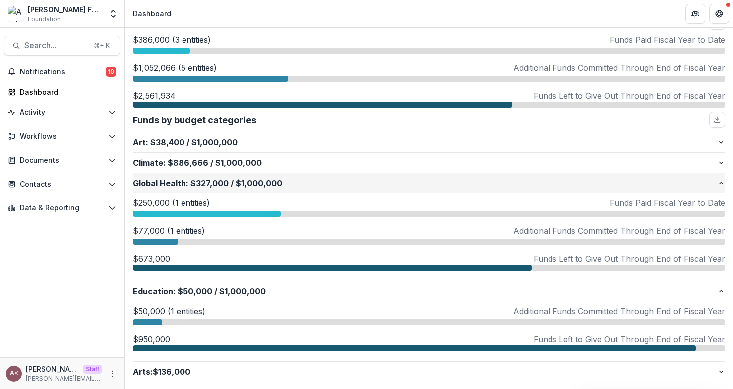
click at [237, 182] on p "Global Health : $327,000 / $1,000,000" at bounding box center [425, 183] width 584 height 12
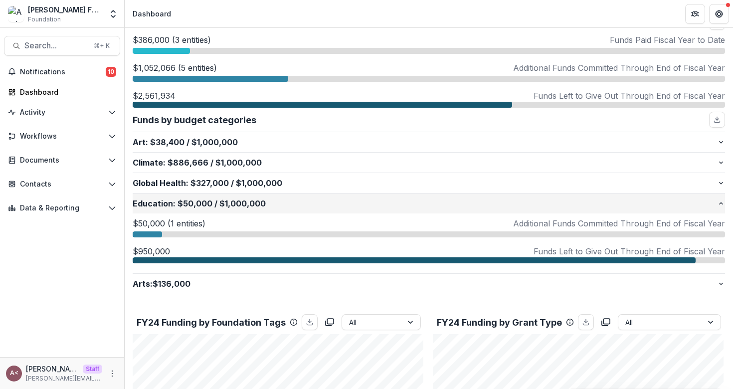
click at [227, 204] on p "Education : $50,000 / $1,000,000" at bounding box center [425, 203] width 584 height 12
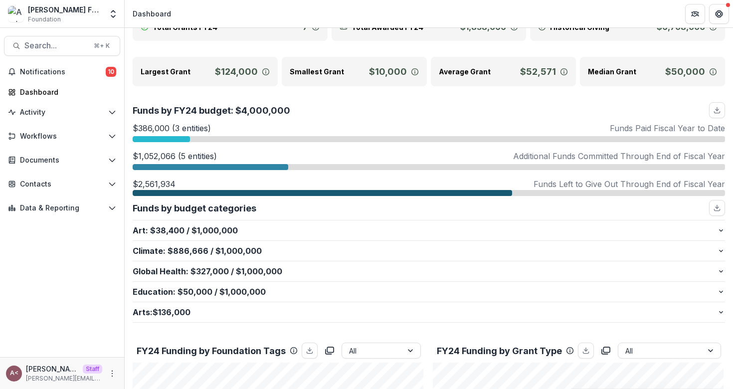
scroll to position [0, 0]
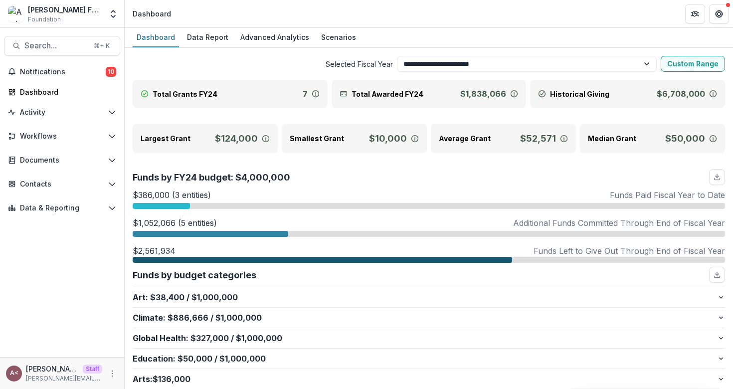
click at [252, 65] on span "Selected Fiscal Year" at bounding box center [263, 64] width 260 height 10
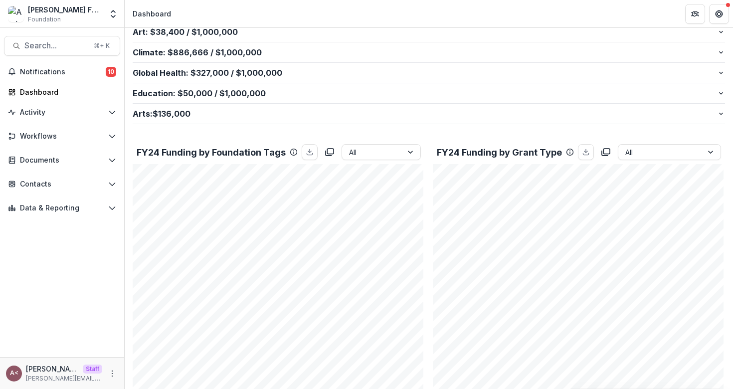
scroll to position [318, 0]
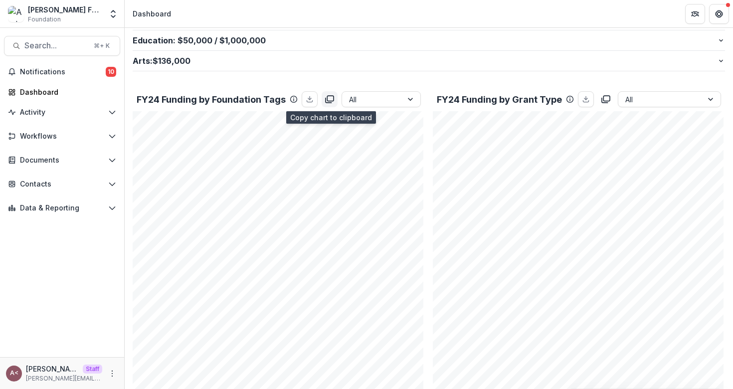
click at [331, 96] on rect "copy to clipboard" at bounding box center [330, 98] width 6 height 5
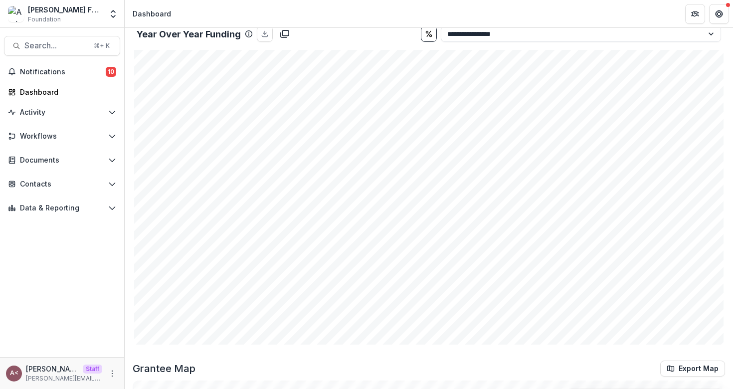
scroll to position [1025, 0]
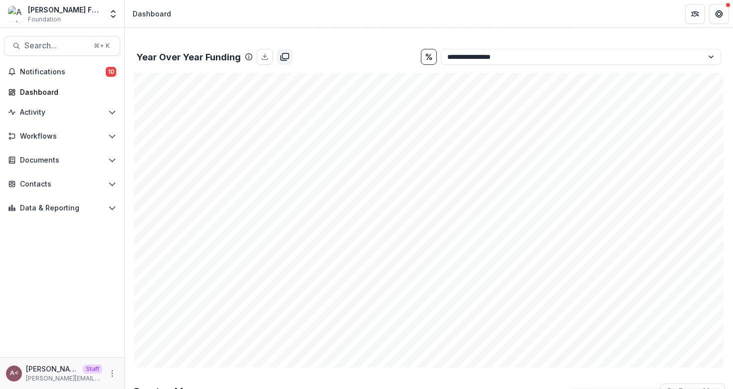
click at [287, 54] on rect "copy to clipboard" at bounding box center [285, 55] width 6 height 5
click at [379, 54] on div "Year Over Year Funding" at bounding box center [277, 57] width 280 height 16
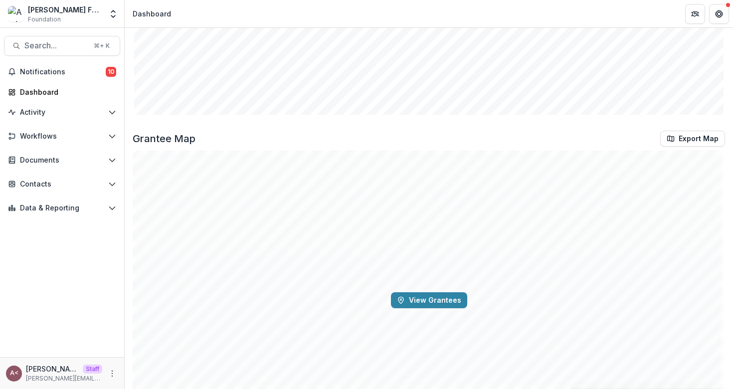
scroll to position [1294, 0]
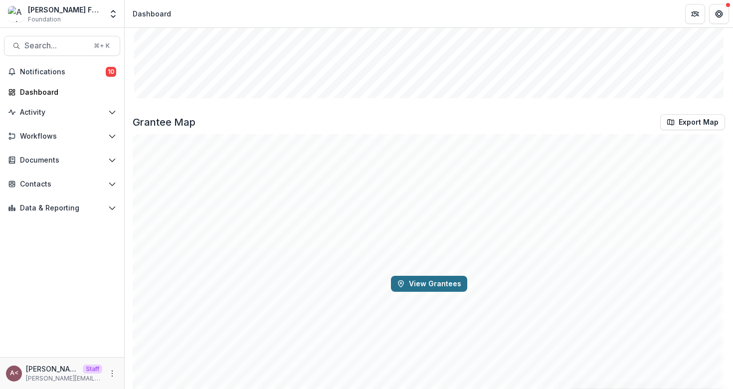
click at [423, 280] on button "View Grantees" at bounding box center [429, 284] width 76 height 16
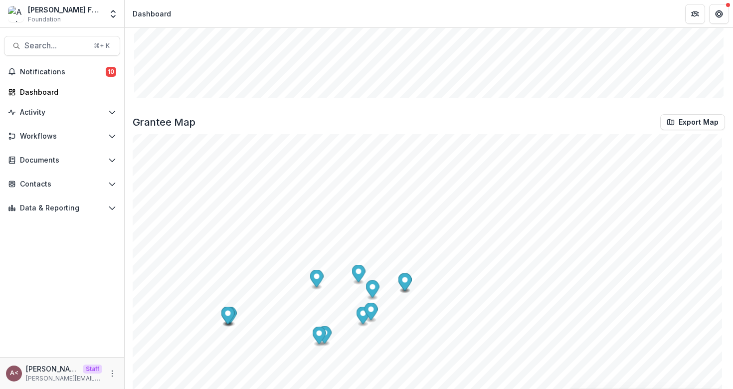
click at [419, 114] on div "Grantee Map Export Map" at bounding box center [429, 122] width 592 height 16
click at [418, 114] on div "Grantee Map Export Map" at bounding box center [429, 122] width 592 height 16
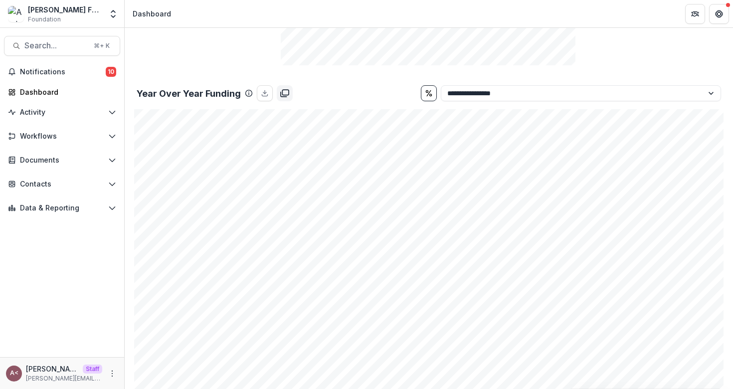
scroll to position [1347, 0]
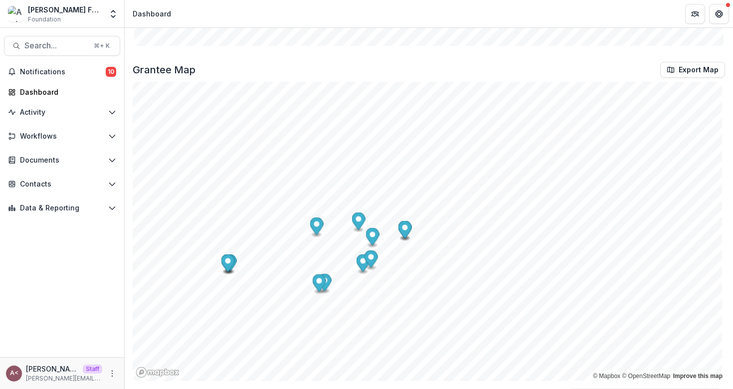
click at [433, 70] on div "Grantee Map Export Map" at bounding box center [429, 70] width 592 height 16
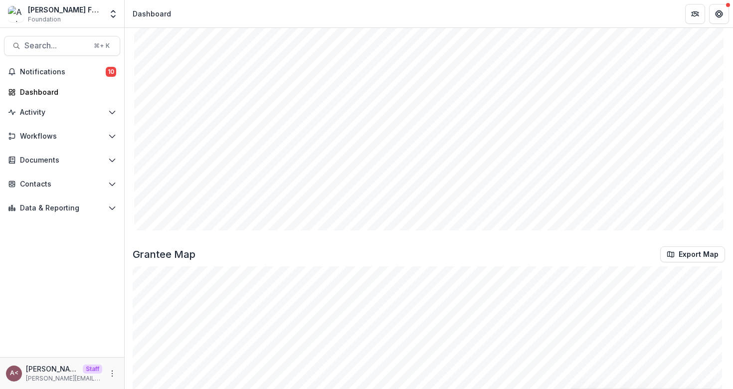
scroll to position [1162, 0]
click at [363, 121] on div "**********" at bounding box center [429, 132] width 592 height 24
click at [513, 108] on select "**********" at bounding box center [581, 101] width 280 height 16
click at [441, 93] on select "**********" at bounding box center [581, 101] width 280 height 16
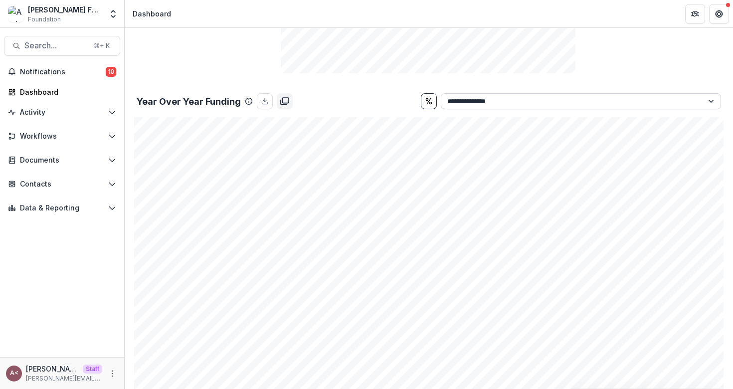
click at [483, 103] on select "**********" at bounding box center [581, 101] width 280 height 16
click at [441, 93] on select "**********" at bounding box center [581, 101] width 280 height 16
click at [512, 101] on select "**********" at bounding box center [581, 101] width 280 height 16
click at [441, 93] on select "**********" at bounding box center [581, 101] width 280 height 16
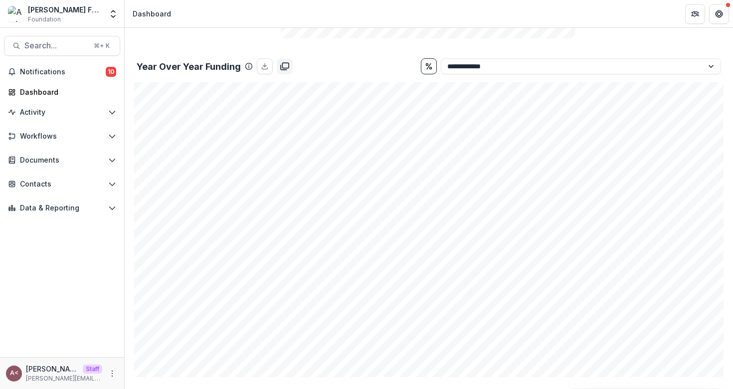
scroll to position [1012, 0]
click at [474, 65] on select "**********" at bounding box center [581, 70] width 280 height 16
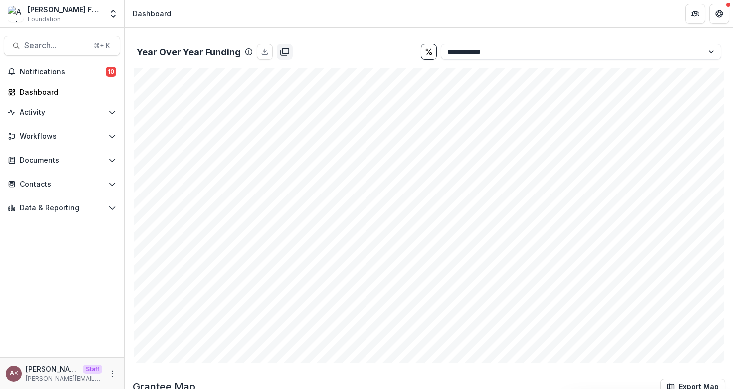
scroll to position [1029, 0]
click at [493, 54] on select "**********" at bounding box center [581, 53] width 280 height 16
select select "**********"
click at [441, 45] on select "**********" at bounding box center [581, 53] width 280 height 16
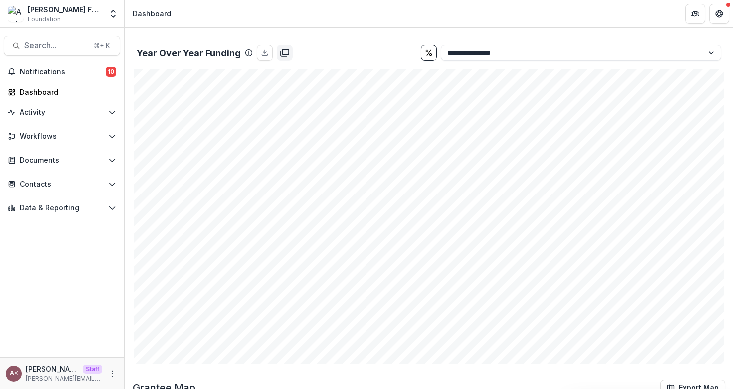
click at [378, 50] on div "Year Over Year Funding" at bounding box center [277, 53] width 280 height 16
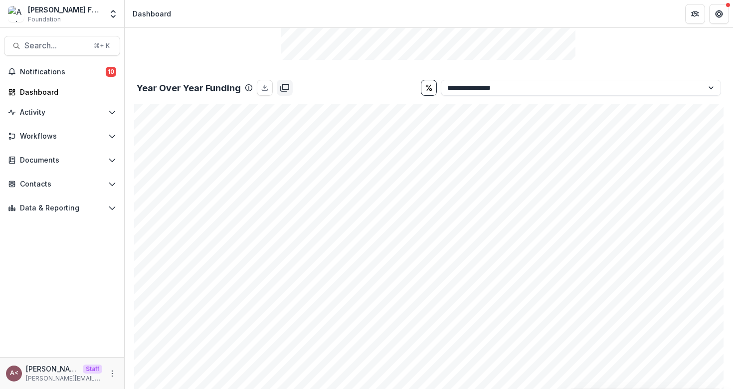
click at [332, 85] on div "Year Over Year Funding" at bounding box center [277, 88] width 280 height 16
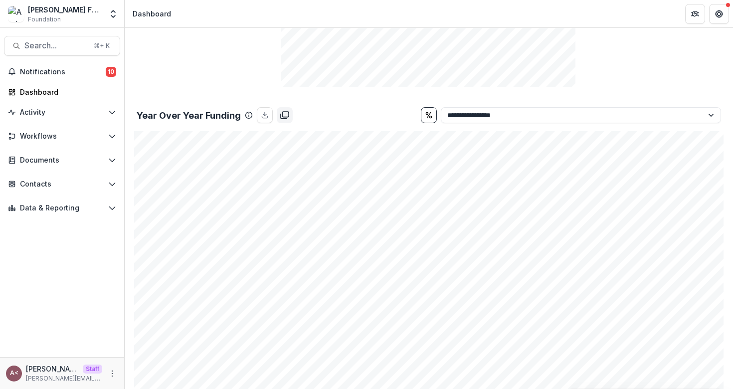
click at [318, 103] on div "**********" at bounding box center [429, 115] width 592 height 24
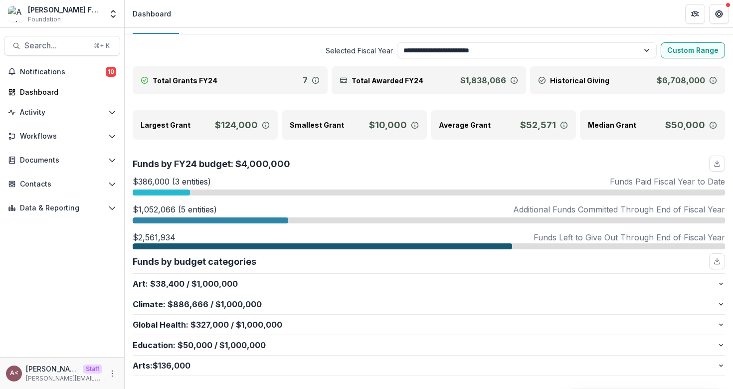
scroll to position [0, 0]
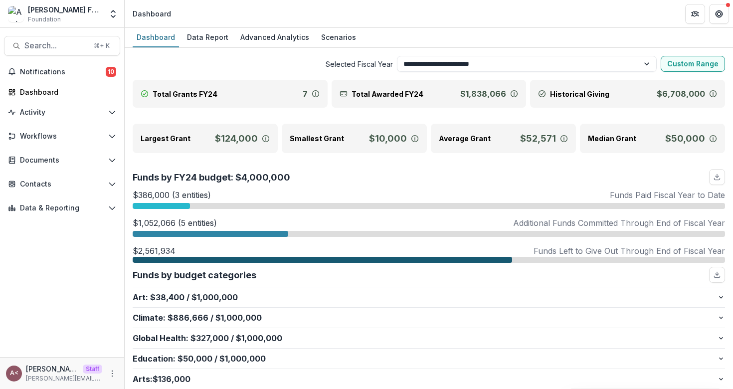
click at [266, 62] on span "Selected Fiscal Year" at bounding box center [263, 64] width 260 height 10
click at [214, 41] on div "Data Report" at bounding box center [207, 37] width 49 height 14
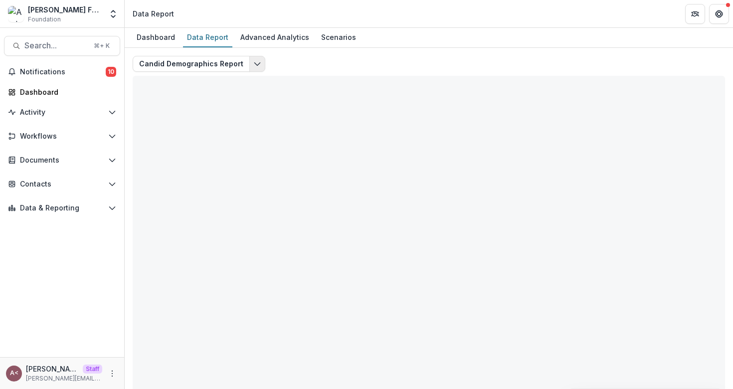
click at [254, 67] on icon "Edit selected report" at bounding box center [257, 64] width 8 height 8
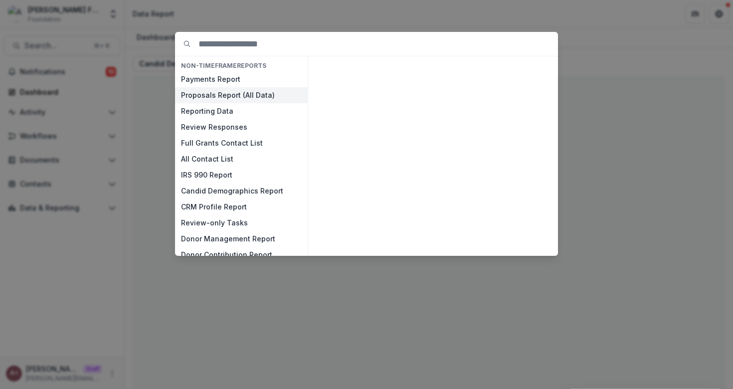
click at [223, 99] on button "Proposals Report (All Data)" at bounding box center [241, 95] width 133 height 16
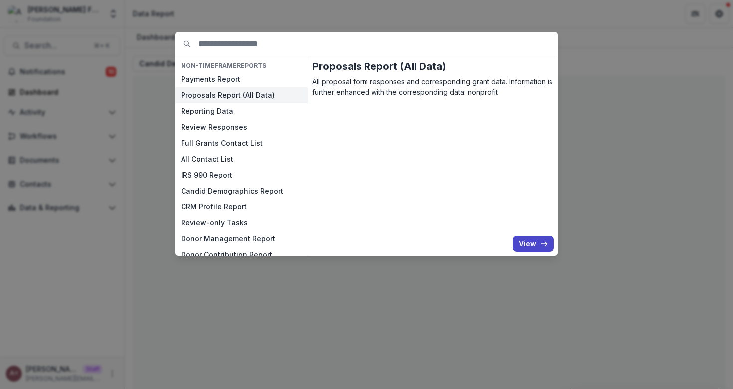
click at [175, 87] on button "Proposals Report (All Data)" at bounding box center [241, 95] width 133 height 16
click at [546, 246] on icon "button" at bounding box center [544, 244] width 8 height 8
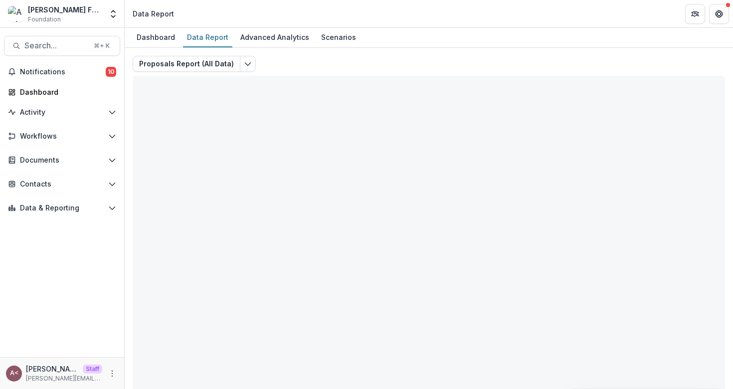
click at [328, 60] on div "Proposals Report (All Data) Total rows: 0 Choose Filter Personal Filters Team F…" at bounding box center [429, 240] width 592 height 369
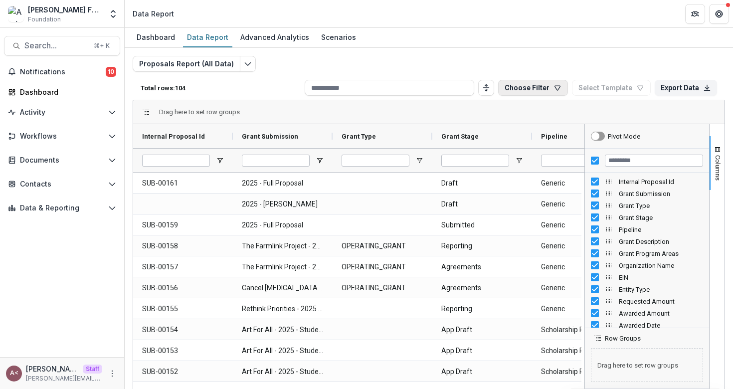
click at [526, 89] on button "Choose Filter" at bounding box center [533, 88] width 70 height 16
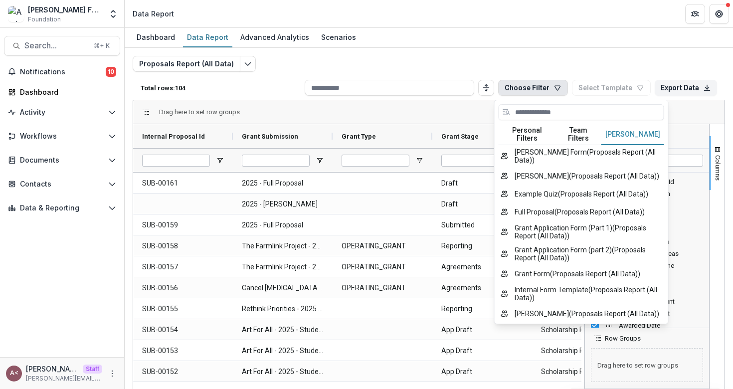
click at [638, 132] on button "[PERSON_NAME]" at bounding box center [632, 134] width 63 height 21
click at [414, 111] on div "Drag here to set row groups" at bounding box center [428, 112] width 591 height 24
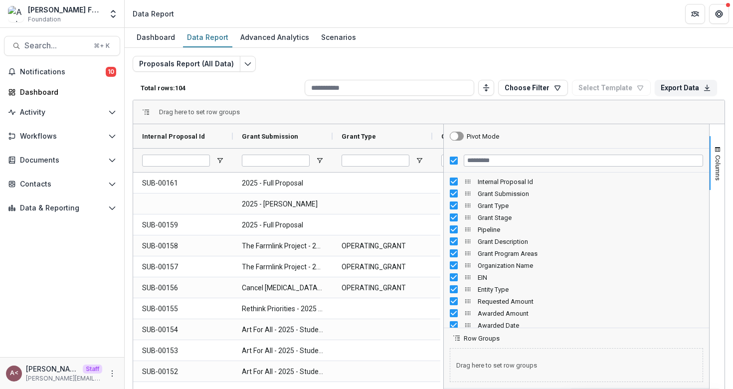
drag, startPoint x: 581, startPoint y: 239, endPoint x: 437, endPoint y: 242, distance: 144.1
click at [442, 242] on div at bounding box center [443, 286] width 2 height 324
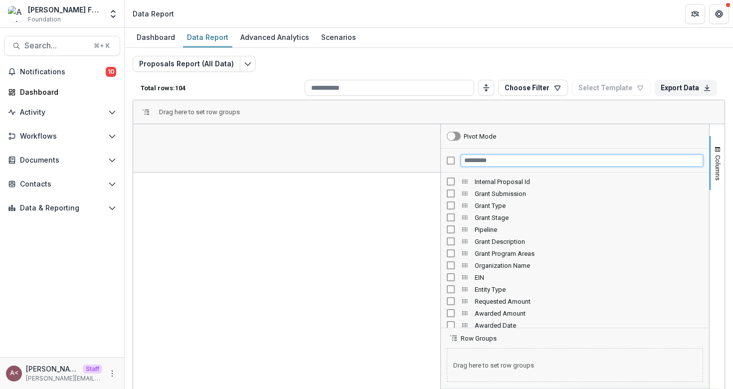
click at [489, 163] on input "Filter Columns Input" at bounding box center [581, 160] width 242 height 12
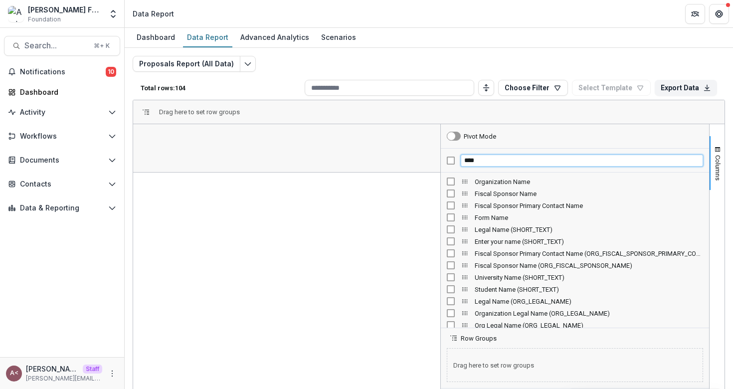
type input "****"
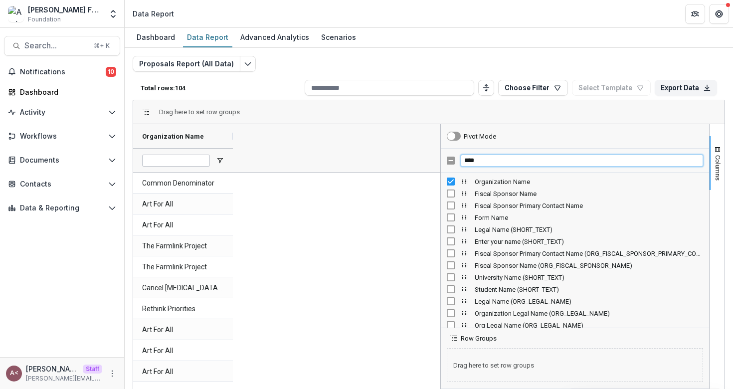
click at [508, 157] on input "****" at bounding box center [581, 160] width 242 height 12
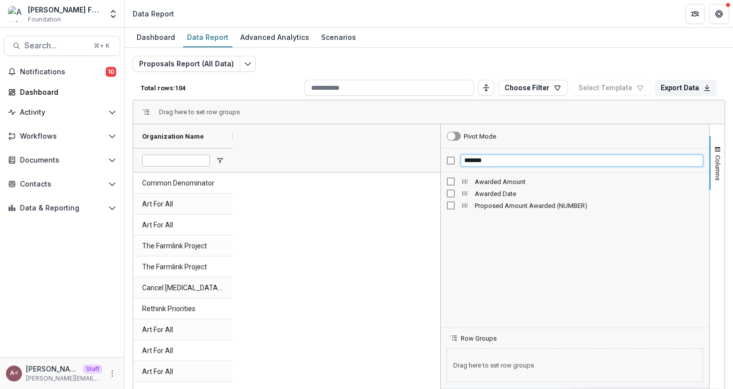
type input "*******"
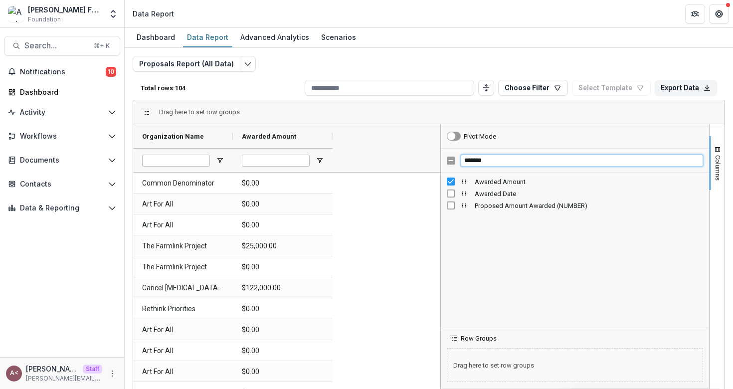
click at [505, 162] on input "*******" at bounding box center [581, 160] width 242 height 12
type input "***"
click at [501, 160] on input "***" at bounding box center [581, 160] width 242 height 12
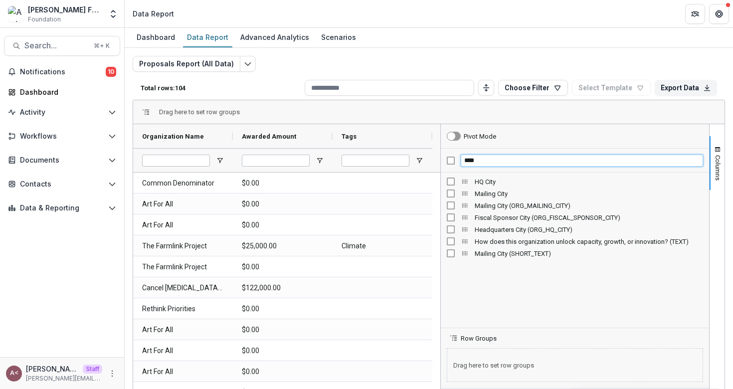
type input "****"
click at [714, 170] on span "Columns" at bounding box center [717, 167] width 7 height 25
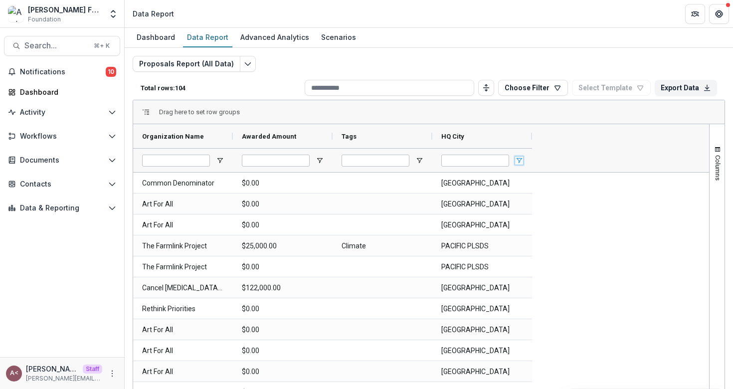
click at [521, 158] on span "Open Filter Menu" at bounding box center [519, 160] width 8 height 8
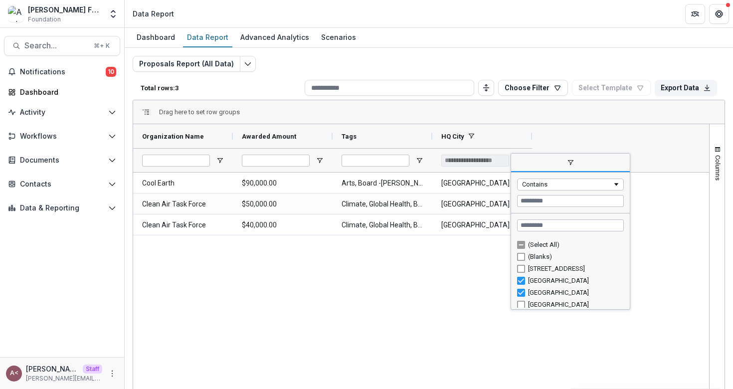
click at [520, 307] on div "Column Menu" at bounding box center [570, 307] width 114 height 2
click at [519, 306] on div "Column Menu" at bounding box center [570, 307] width 114 height 2
type input "**********"
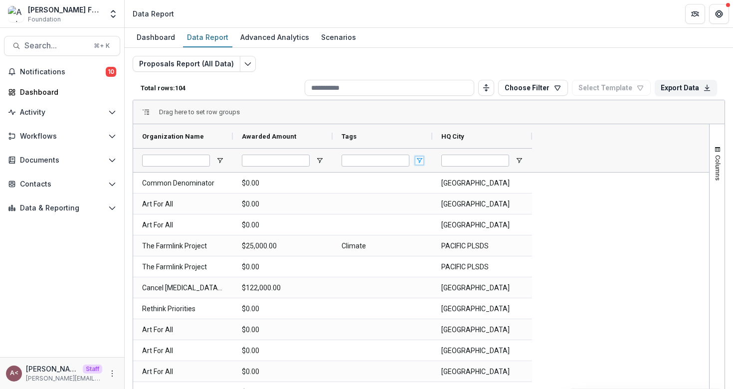
click at [420, 161] on span "Open Filter Menu" at bounding box center [419, 160] width 8 height 8
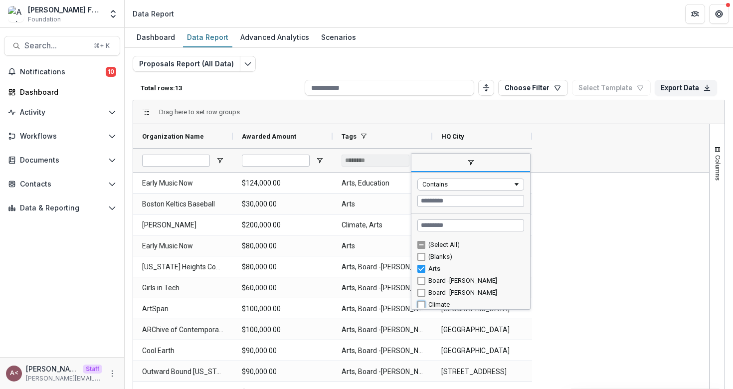
type input "**********"
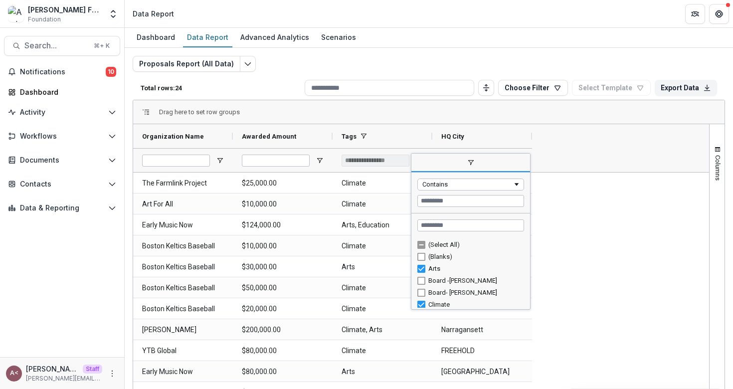
scroll to position [3, 0]
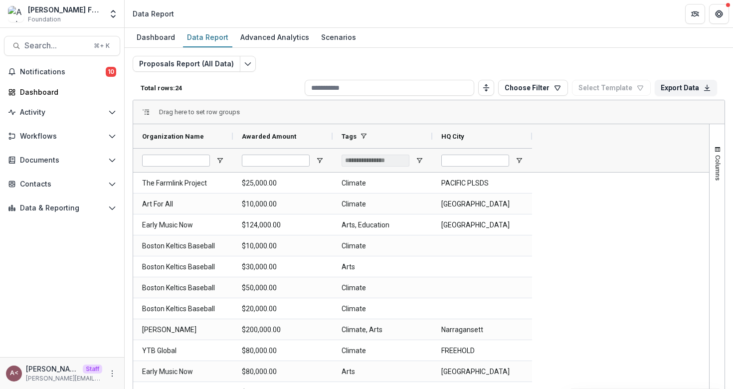
click at [418, 159] on span "Open Filter Menu" at bounding box center [419, 160] width 8 height 8
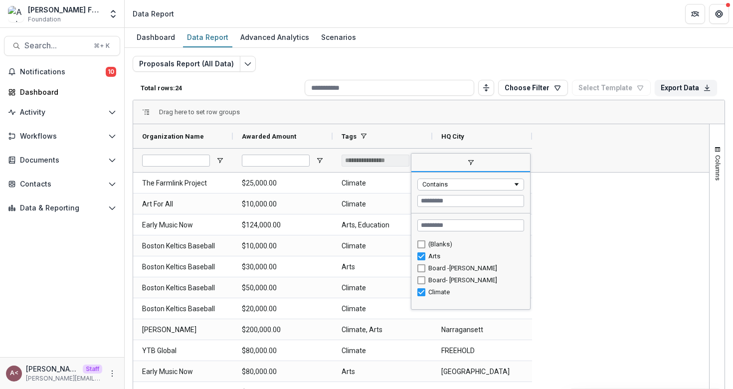
scroll to position [0, 0]
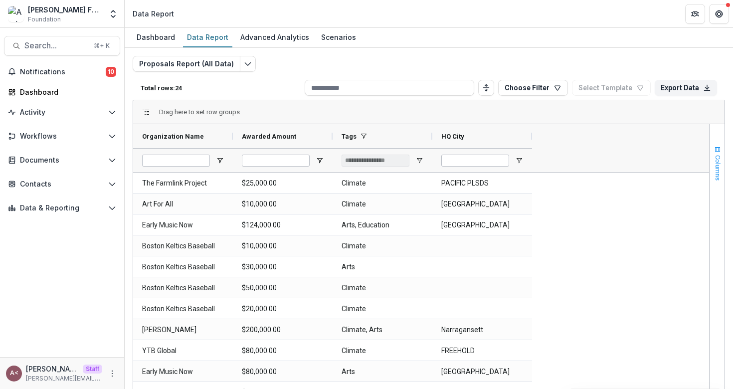
click at [714, 160] on span "Columns" at bounding box center [717, 167] width 7 height 25
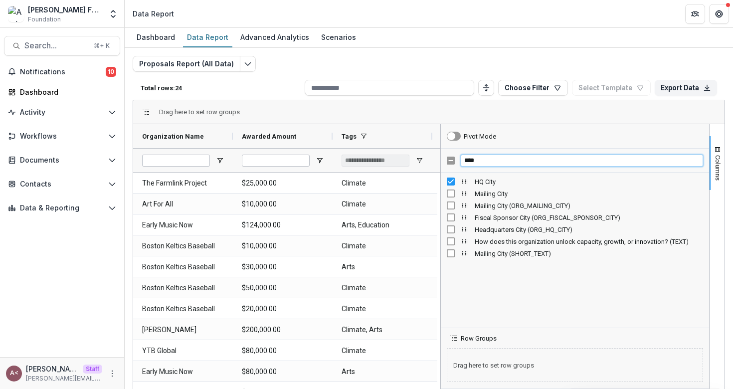
click at [527, 160] on input "****" at bounding box center [581, 160] width 242 height 12
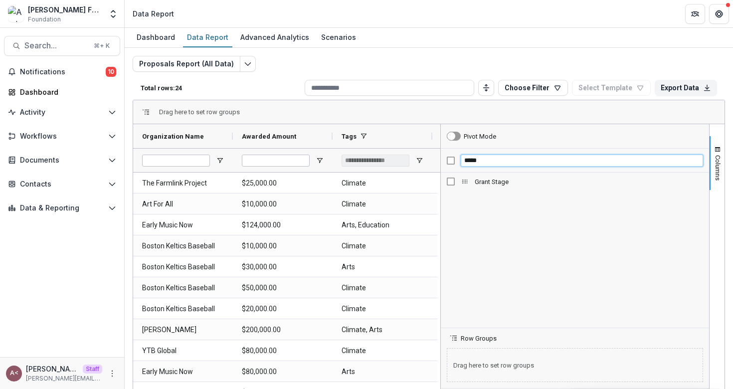
type input "*****"
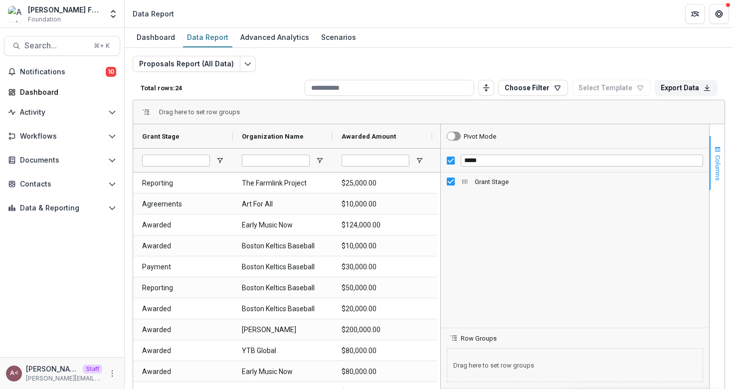
click at [715, 155] on span "Columns" at bounding box center [717, 167] width 7 height 25
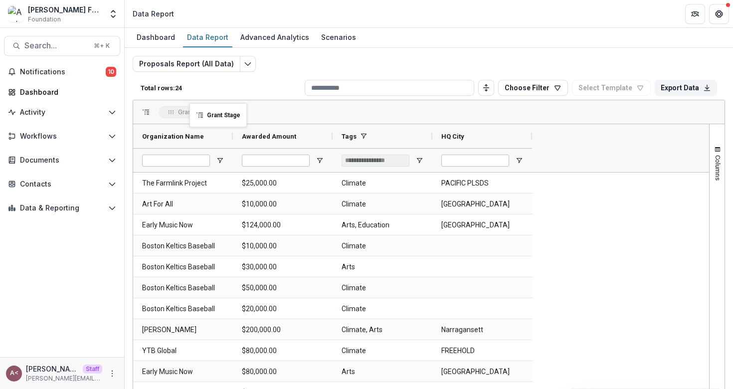
drag, startPoint x: 221, startPoint y: 136, endPoint x: 195, endPoint y: 109, distance: 37.0
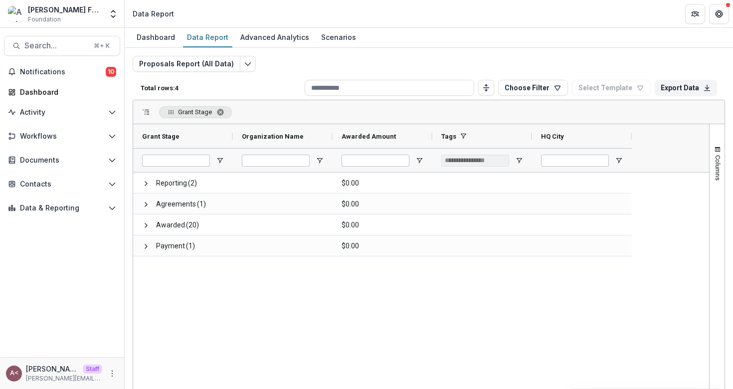
click at [350, 301] on div "Reporting (2) $0.00 Agreements (1) $0.00 Awarded (20) $0.00 Payment (1) $0.00" at bounding box center [421, 310] width 576 height 276
click at [224, 111] on span "Grant Stage. Press ENTER to sort. Press DELETE to remove" at bounding box center [220, 112] width 8 height 8
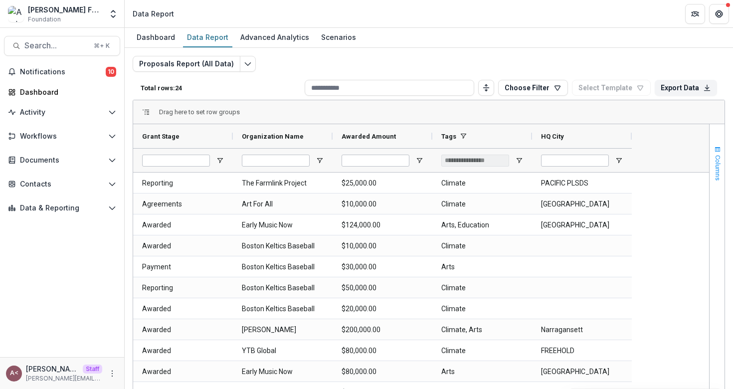
click at [715, 175] on span "Columns" at bounding box center [717, 167] width 7 height 25
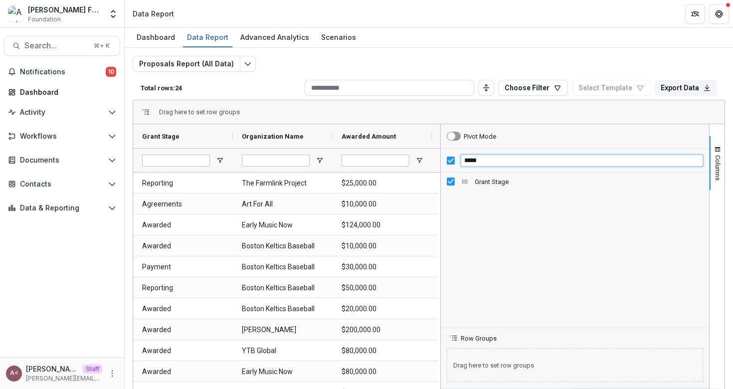
click at [490, 157] on input "*****" at bounding box center [581, 160] width 242 height 12
type input "****"
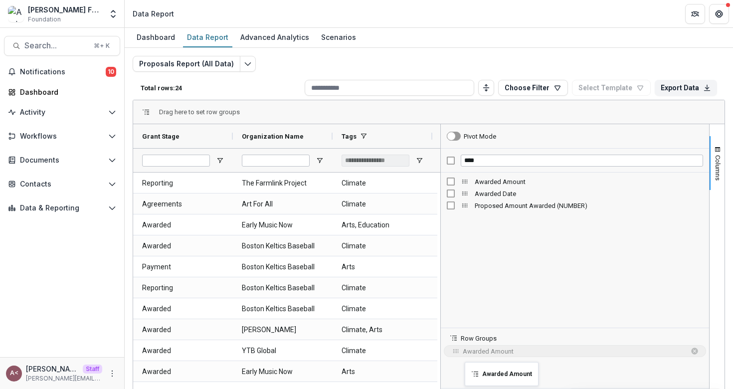
drag, startPoint x: 461, startPoint y: 182, endPoint x: 469, endPoint y: 365, distance: 182.6
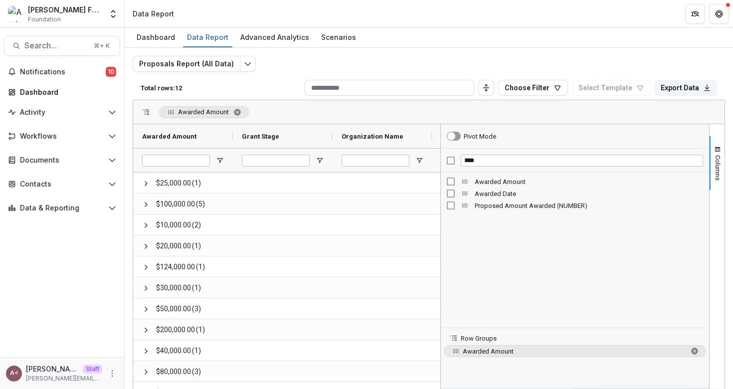
scroll to position [60, 0]
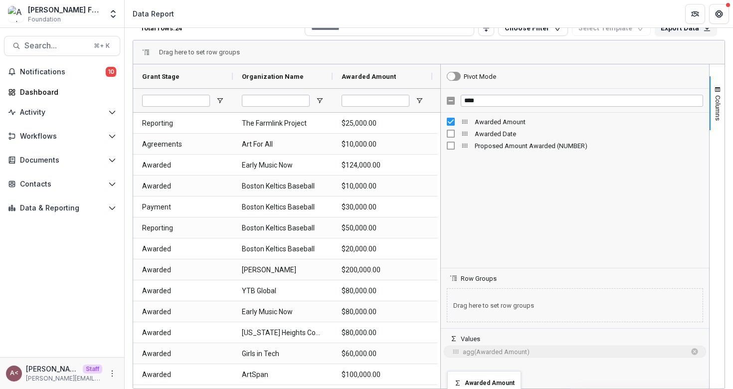
drag, startPoint x: 452, startPoint y: 291, endPoint x: 452, endPoint y: 376, distance: 84.7
click at [714, 106] on span "Columns" at bounding box center [717, 107] width 7 height 25
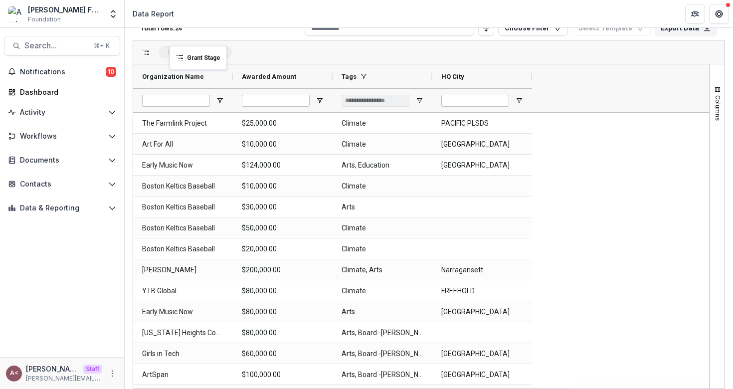
drag, startPoint x: 218, startPoint y: 78, endPoint x: 174, endPoint y: 53, distance: 49.8
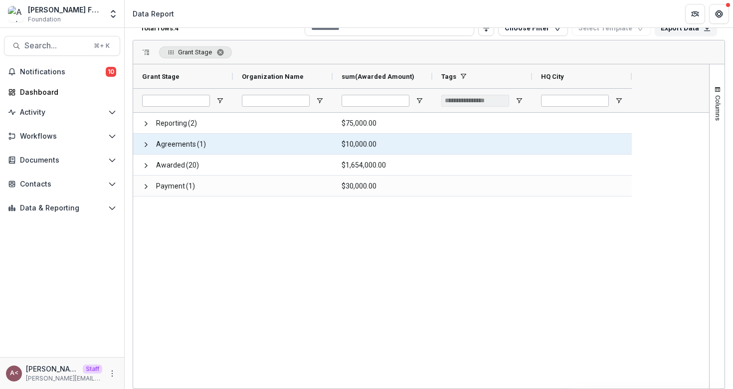
scroll to position [0, 0]
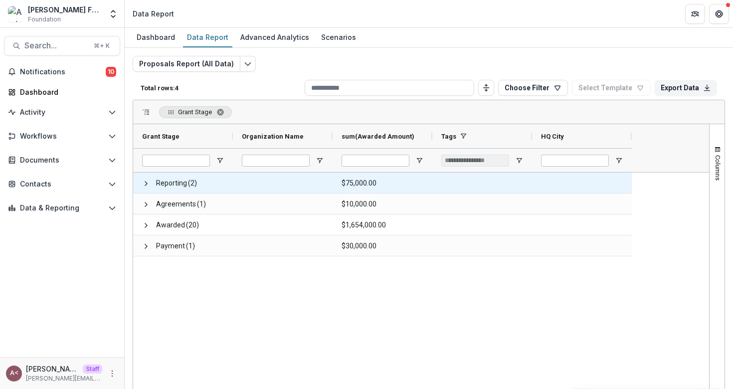
click at [183, 186] on span "Reporting" at bounding box center [171, 183] width 31 height 20
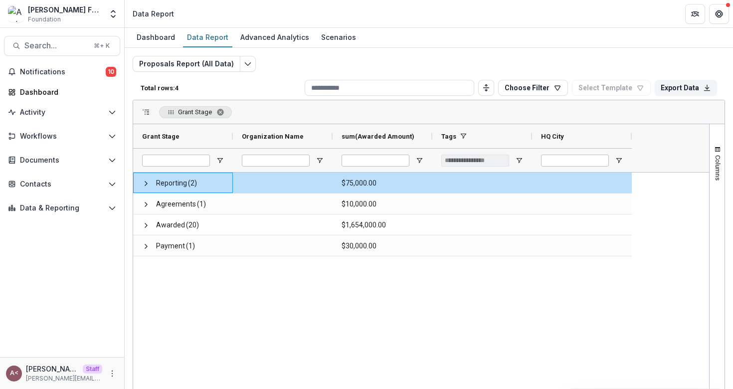
click at [517, 116] on div "Grant Stage" at bounding box center [428, 112] width 591 height 24
click at [616, 117] on div "Grant Stage" at bounding box center [428, 112] width 591 height 24
click at [536, 85] on button "Choose Filter" at bounding box center [533, 88] width 70 height 16
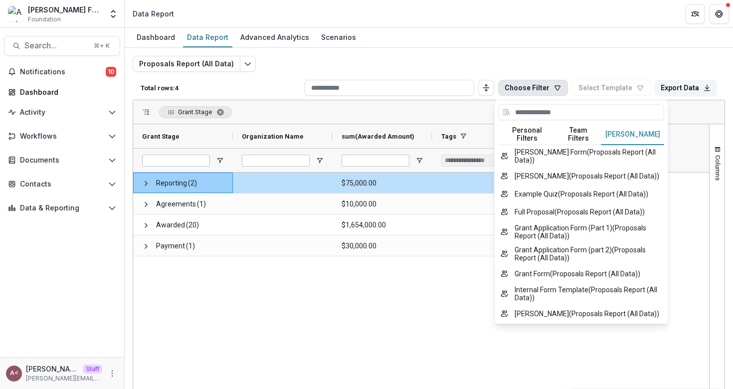
click at [511, 135] on button "Personal Filters" at bounding box center [526, 134] width 57 height 21
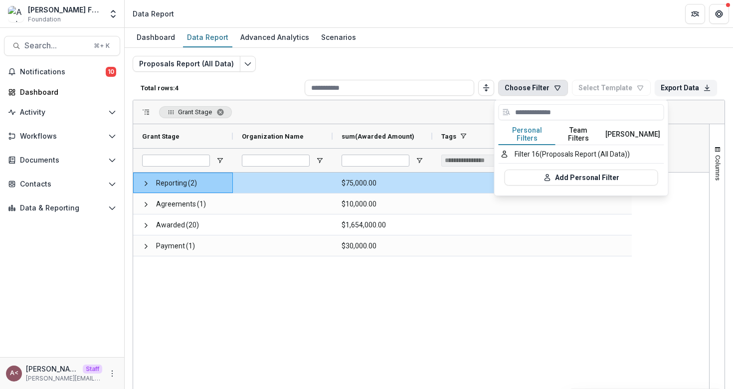
click at [580, 129] on button "Team Filters" at bounding box center [578, 134] width 46 height 21
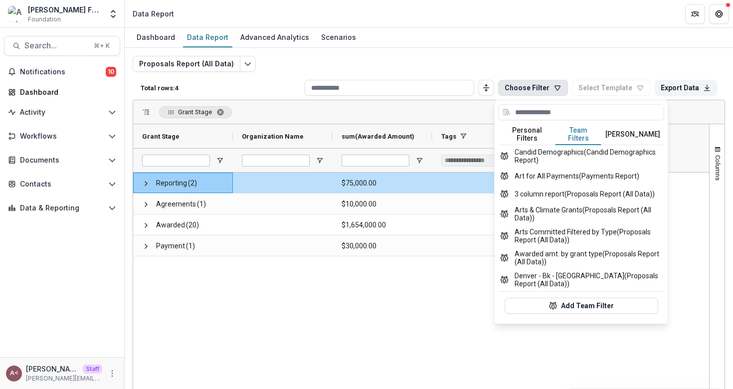
click at [416, 111] on div "Grant Stage" at bounding box center [428, 112] width 591 height 24
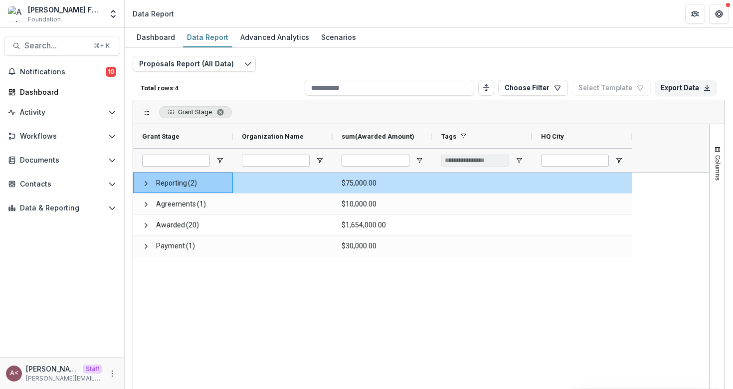
click at [263, 118] on div "Grant Stage" at bounding box center [428, 112] width 591 height 24
click at [224, 111] on span "Grant Stage. Press ENTER to sort. Press DELETE to remove" at bounding box center [220, 112] width 8 height 8
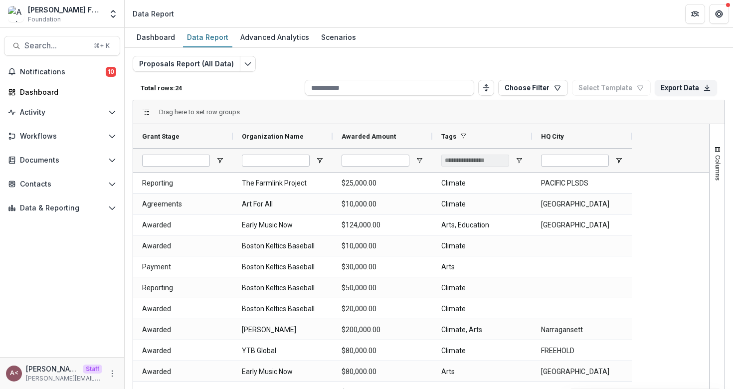
click at [262, 84] on p "Total rows: 24" at bounding box center [221, 87] width 160 height 7
click at [260, 90] on p "Total rows: 24" at bounding box center [221, 87] width 160 height 7
click at [251, 93] on div "Total rows: 24 Choose Filter Personal Filters Team Filters Temelio Filters Filt…" at bounding box center [429, 88] width 592 height 24
click at [251, 92] on div "Total rows: 24 Choose Filter Personal Filters Team Filters Temelio Filters Filt…" at bounding box center [429, 88] width 592 height 24
click at [275, 84] on p "Total rows: 24" at bounding box center [221, 87] width 160 height 7
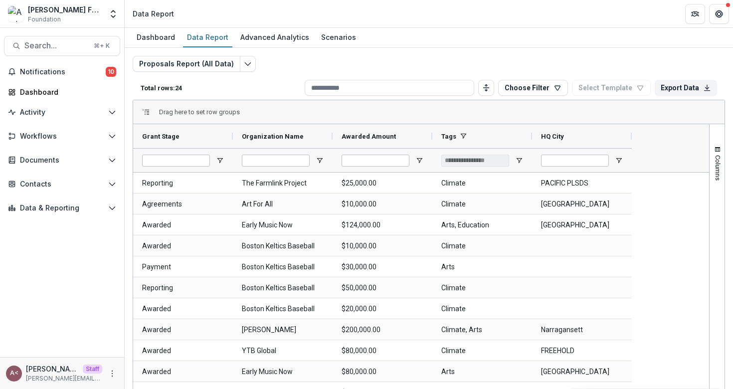
click at [275, 88] on p "Total rows: 24" at bounding box center [221, 87] width 160 height 7
click at [239, 98] on div "Total rows: 24 Choose Filter Personal Filters Team Filters Temelio Filters Filt…" at bounding box center [429, 88] width 592 height 24
click at [79, 73] on span "Notifications" at bounding box center [63, 72] width 86 height 8
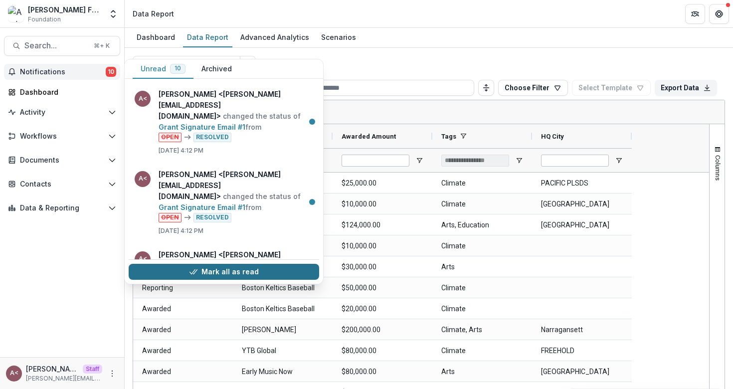
click at [187, 270] on button "Mark all as read" at bounding box center [224, 272] width 190 height 16
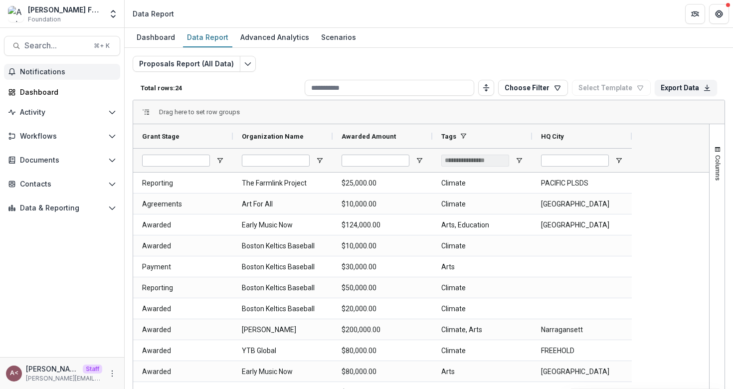
click at [346, 70] on div "Proposals Report (All Data) Total rows: 24 Choose Filter Personal Filters Team …" at bounding box center [429, 240] width 592 height 369
click at [290, 57] on div "Proposals Report (All Data) Total rows: 24 Choose Filter Personal Filters Team …" at bounding box center [429, 240] width 592 height 369
click at [231, 98] on div "Total rows: 24 Choose Filter Personal Filters Team Filters Temelio Filters Filt…" at bounding box center [429, 88] width 592 height 24
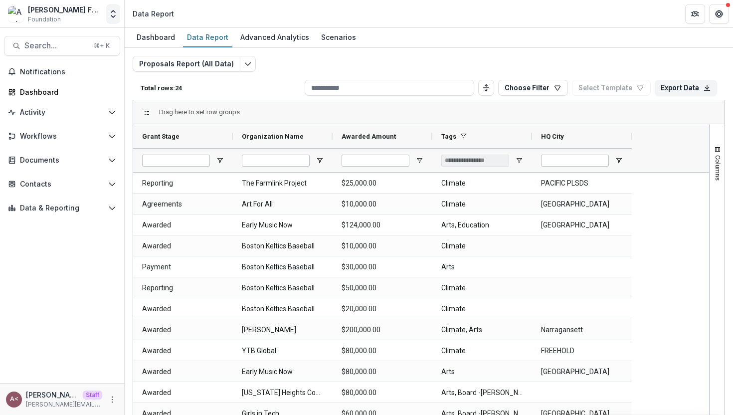
click at [111, 15] on polyline "Open entity switcher" at bounding box center [113, 16] width 4 height 2
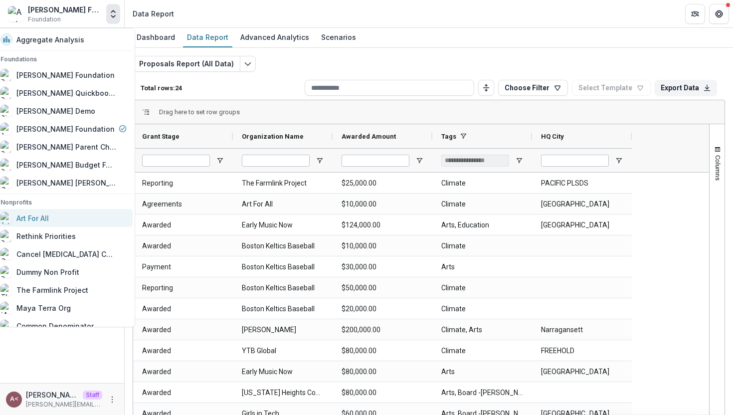
click at [79, 219] on div "Art For All" at bounding box center [63, 218] width 126 height 12
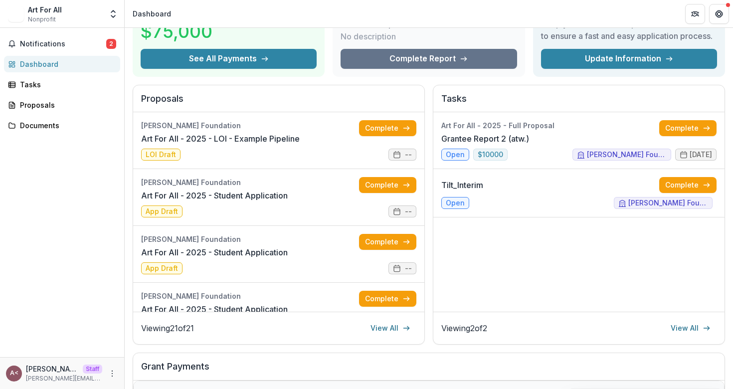
scroll to position [75, 0]
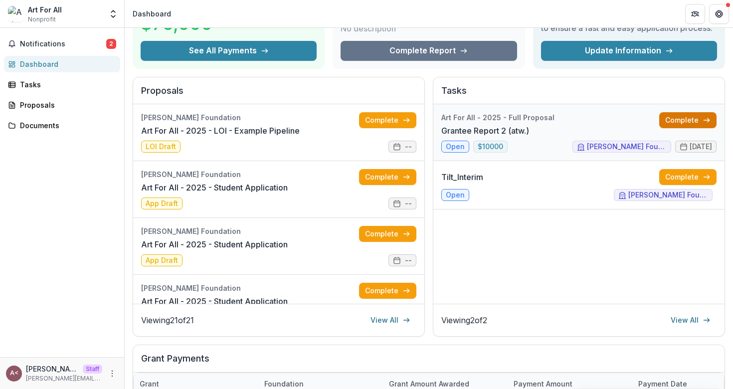
click at [679, 118] on link "Complete" at bounding box center [687, 120] width 57 height 16
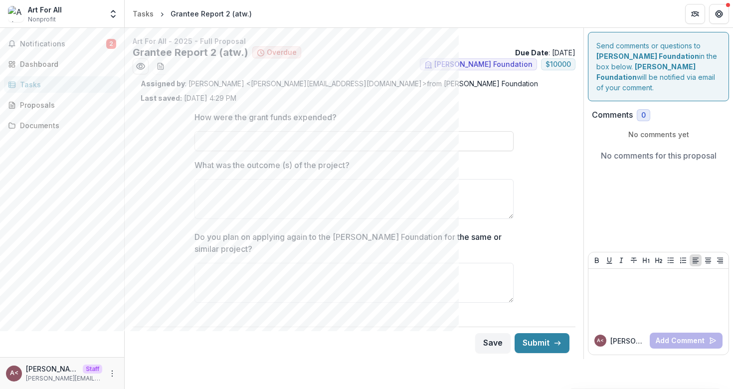
click at [292, 112] on p "How were the grant funds expended?" at bounding box center [265, 117] width 142 height 12
click at [292, 131] on input "How were the grant funds expended?" at bounding box center [353, 141] width 319 height 20
click at [291, 95] on div "Assigned by : [PERSON_NAME] <[PERSON_NAME][EMAIL_ADDRESS][DOMAIN_NAME]> from [P…" at bounding box center [354, 90] width 427 height 25
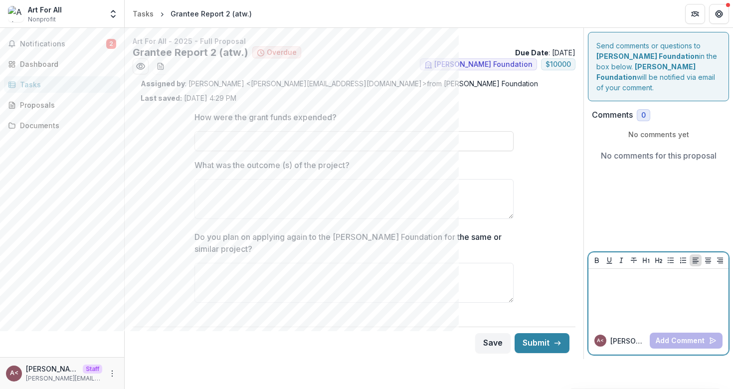
click at [604, 289] on div at bounding box center [658, 298] width 132 height 50
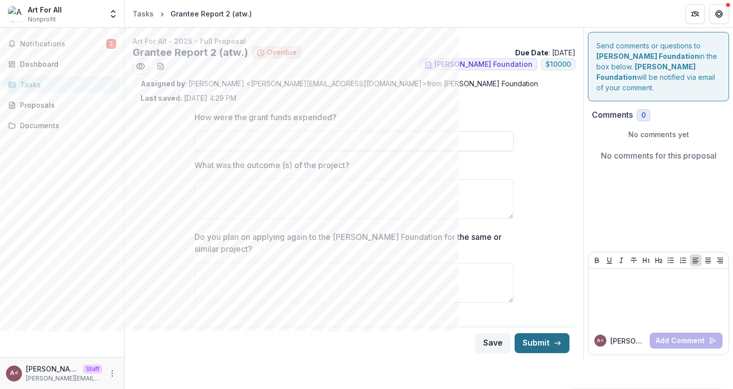
click at [548, 340] on button "Submit" at bounding box center [541, 343] width 55 height 20
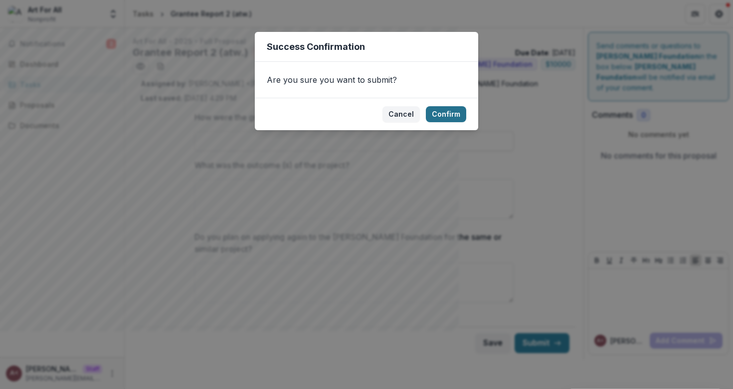
click at [443, 117] on button "Confirm" at bounding box center [446, 114] width 40 height 16
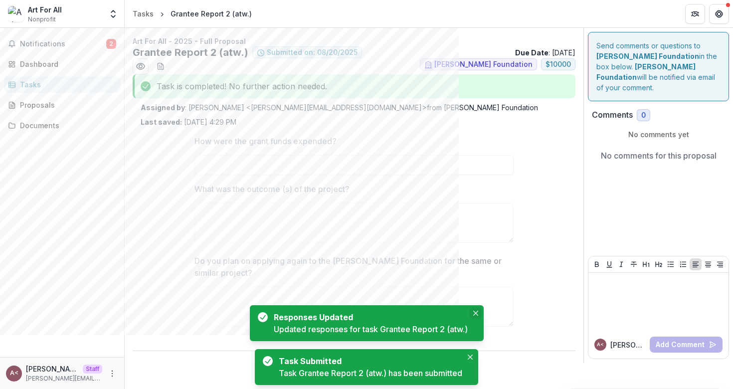
click at [475, 308] on button "Close" at bounding box center [475, 313] width 12 height 12
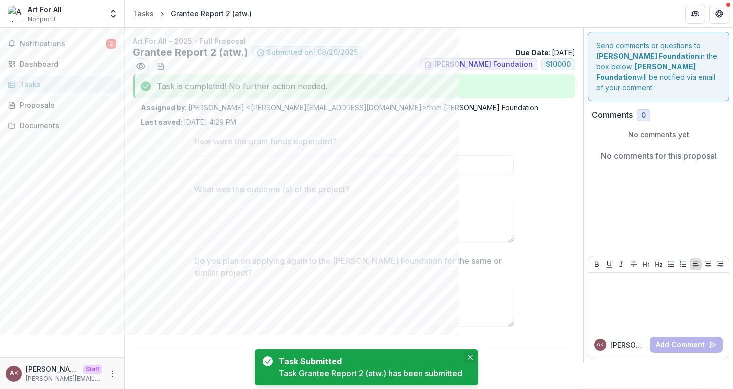
click at [469, 353] on button "Close" at bounding box center [470, 357] width 12 height 12
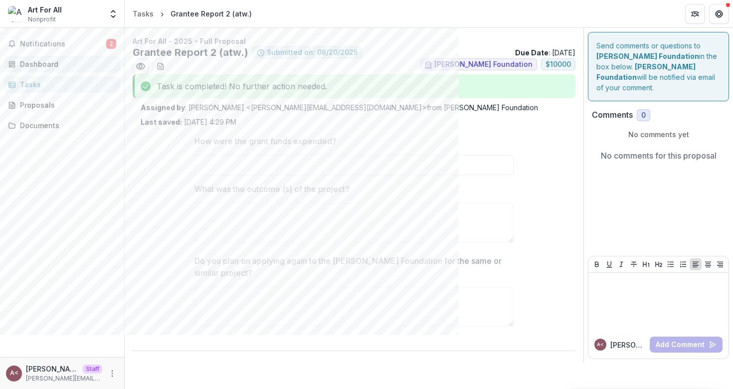
click at [67, 59] on div "Dashboard" at bounding box center [66, 64] width 92 height 10
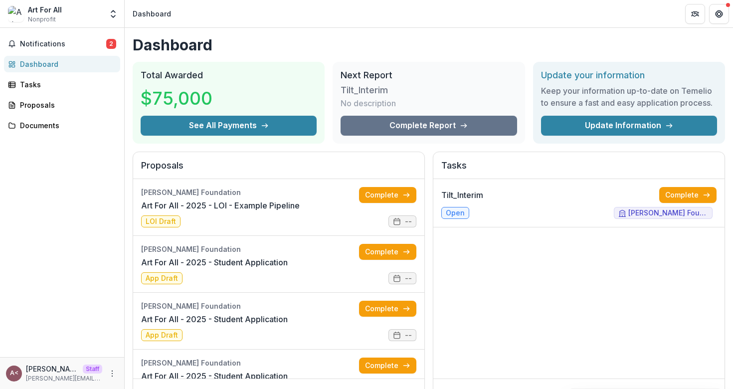
click at [311, 60] on div "Dashboard Total Awarded $75,000 See All Payments Next Report Tilt_Interim No de…" at bounding box center [429, 355] width 608 height 655
click at [724, 18] on button "Get Help" at bounding box center [719, 14] width 20 height 20
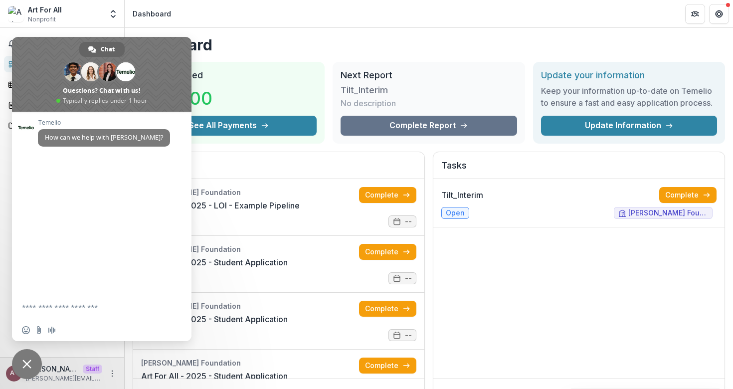
click at [71, 305] on textarea "Compose your message..." at bounding box center [92, 306] width 140 height 25
click at [32, 360] on span "Close chat" at bounding box center [27, 364] width 30 height 30
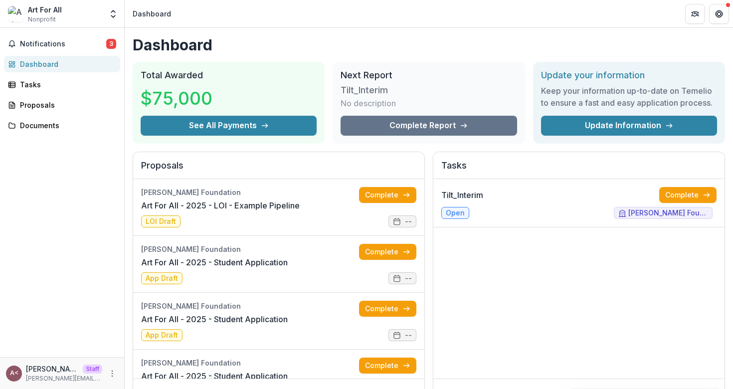
click at [343, 34] on div "Dashboard Total Awarded $75,000 See All Payments Next Report Tilt_Interim No de…" at bounding box center [429, 355] width 608 height 655
click at [325, 37] on h1 "Dashboard" at bounding box center [429, 45] width 592 height 18
click at [237, 81] on div "$75,000" at bounding box center [229, 98] width 176 height 35
click at [237, 75] on h2 "Total Awarded" at bounding box center [229, 75] width 176 height 11
click at [294, 111] on div "$75,000" at bounding box center [229, 98] width 176 height 35
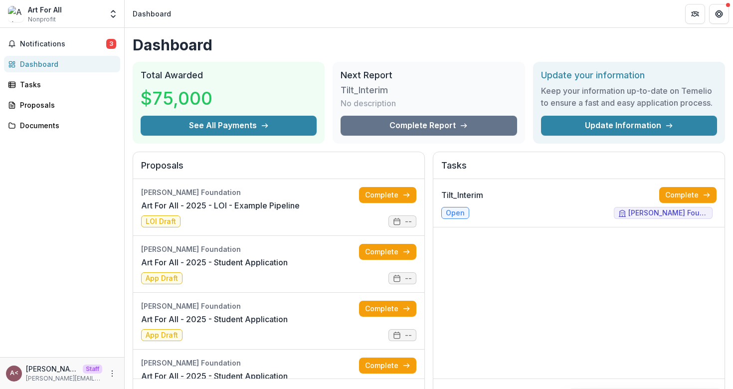
click at [276, 37] on h1 "Dashboard" at bounding box center [429, 45] width 592 height 18
click at [115, 18] on icon "Open entity switcher" at bounding box center [113, 14] width 10 height 10
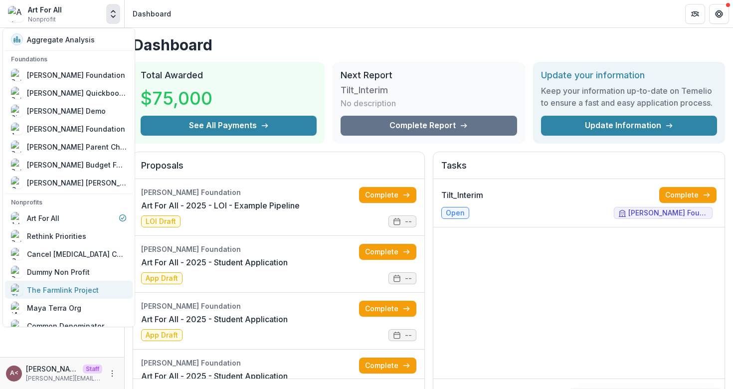
scroll to position [65, 0]
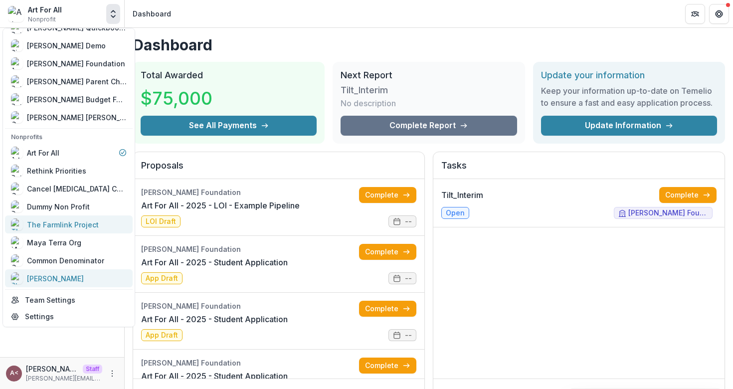
click at [76, 285] on link "[PERSON_NAME]" at bounding box center [69, 278] width 128 height 18
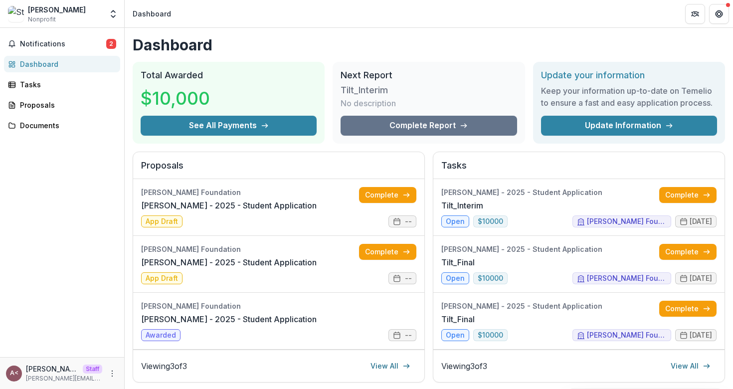
click at [318, 37] on h1 "Dashboard" at bounding box center [429, 45] width 592 height 18
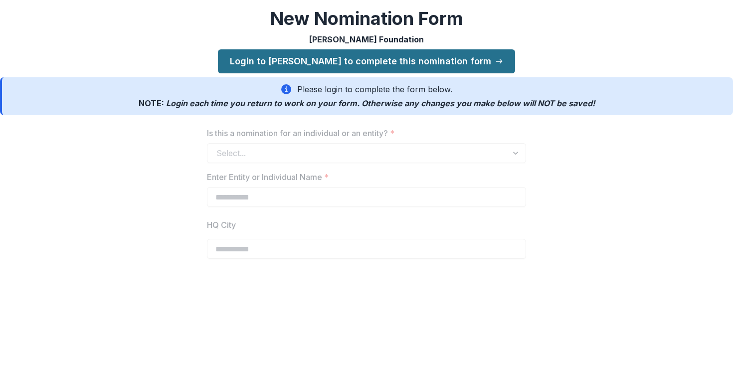
click at [374, 63] on link "Login to [PERSON_NAME] to complete this nomination form" at bounding box center [366, 61] width 297 height 24
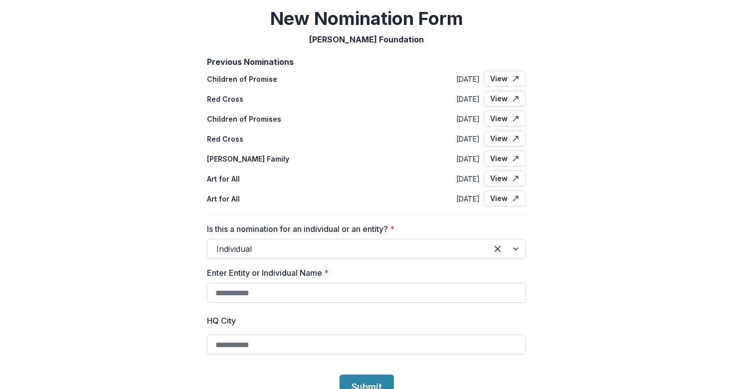
click at [304, 83] on div "Children of Promise [DATE] View" at bounding box center [366, 79] width 319 height 16
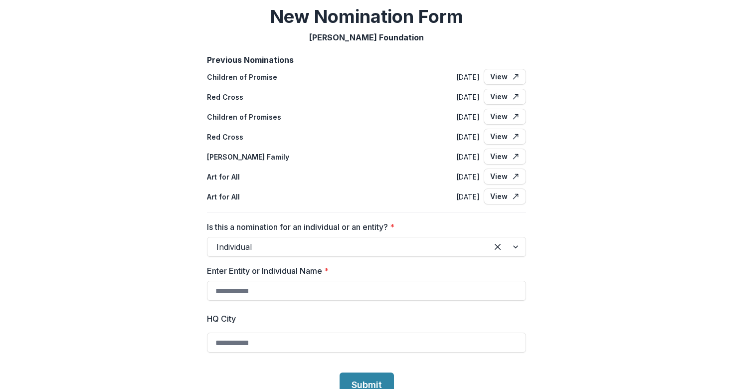
scroll to position [29, 0]
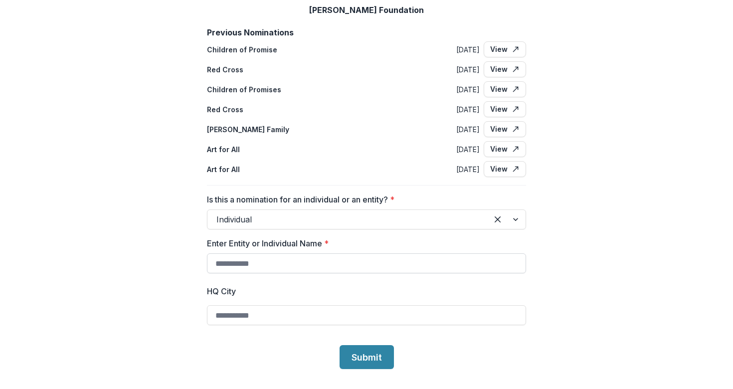
click at [293, 261] on input "Enter Entity or Individual Name *" at bounding box center [366, 263] width 319 height 20
type input "*"
type input "**********"
click at [259, 320] on input "HQ City" at bounding box center [366, 315] width 319 height 20
type input "**"
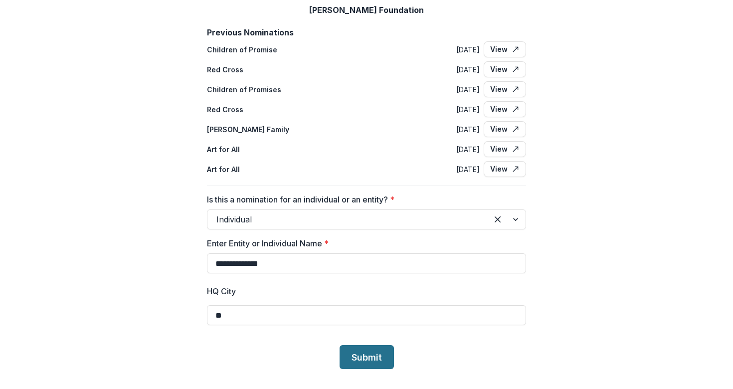
click at [365, 356] on button "Submit" at bounding box center [366, 357] width 54 height 24
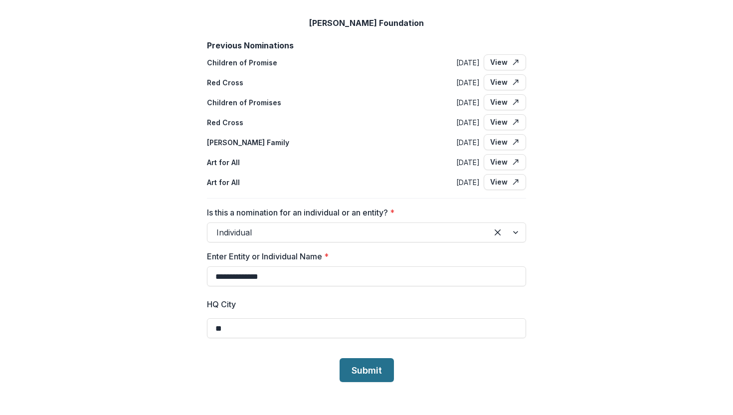
scroll to position [0, 0]
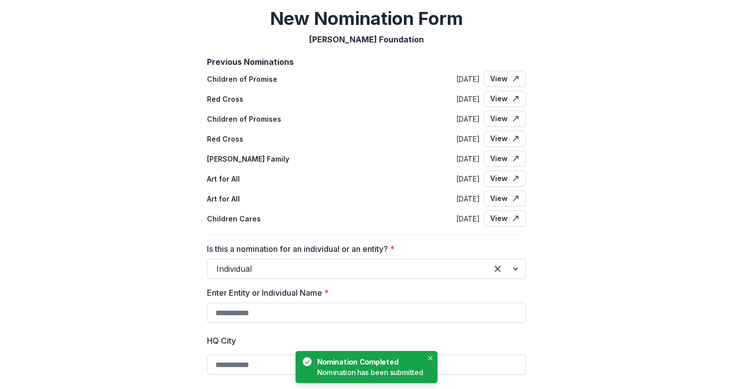
click at [398, 144] on div "Red Cross [DATE] View" at bounding box center [366, 139] width 319 height 16
